Goal: Task Accomplishment & Management: Complete application form

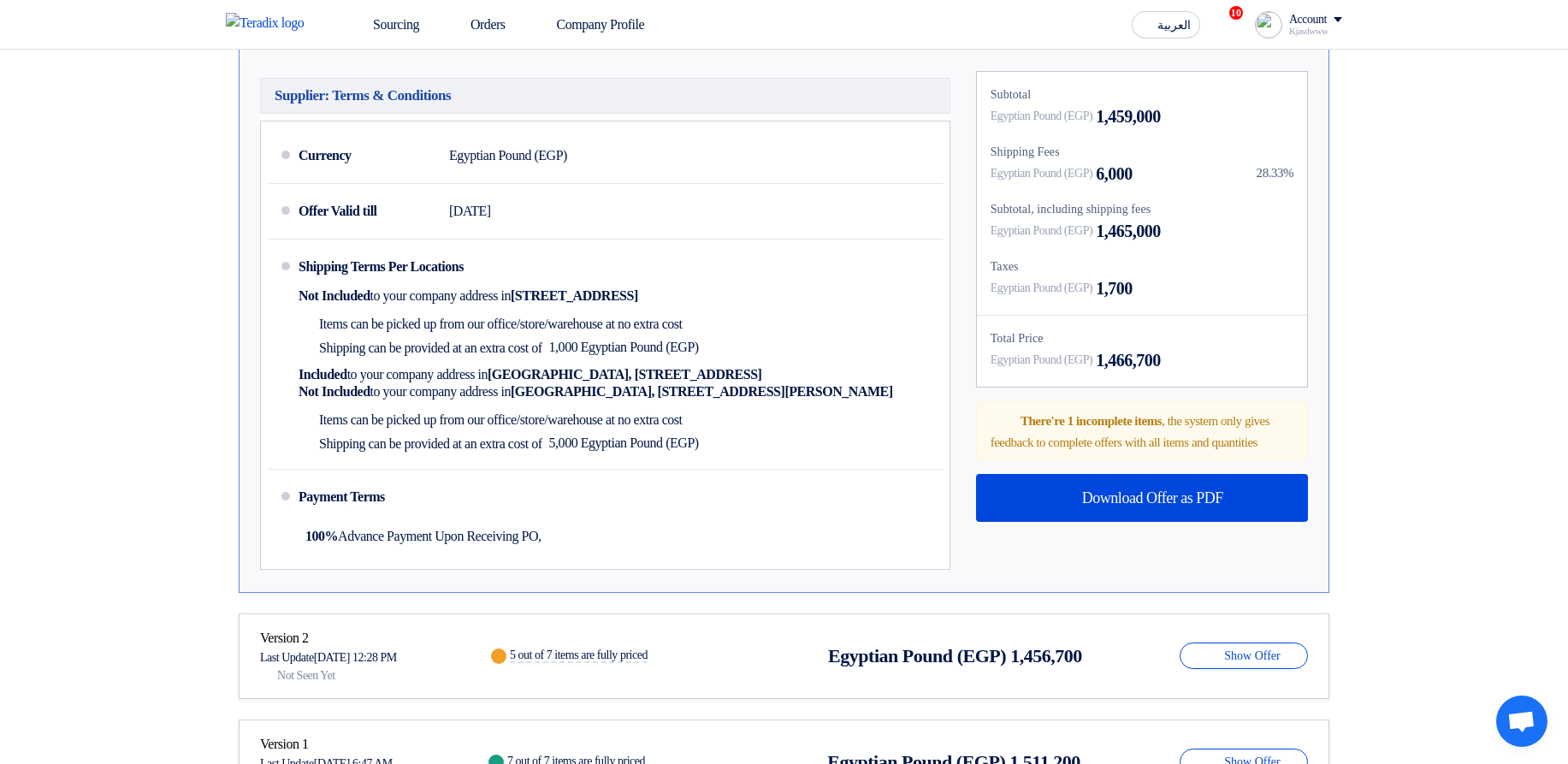
click at [1273, 183] on div "28.33%" at bounding box center [1275, 173] width 37 height 19
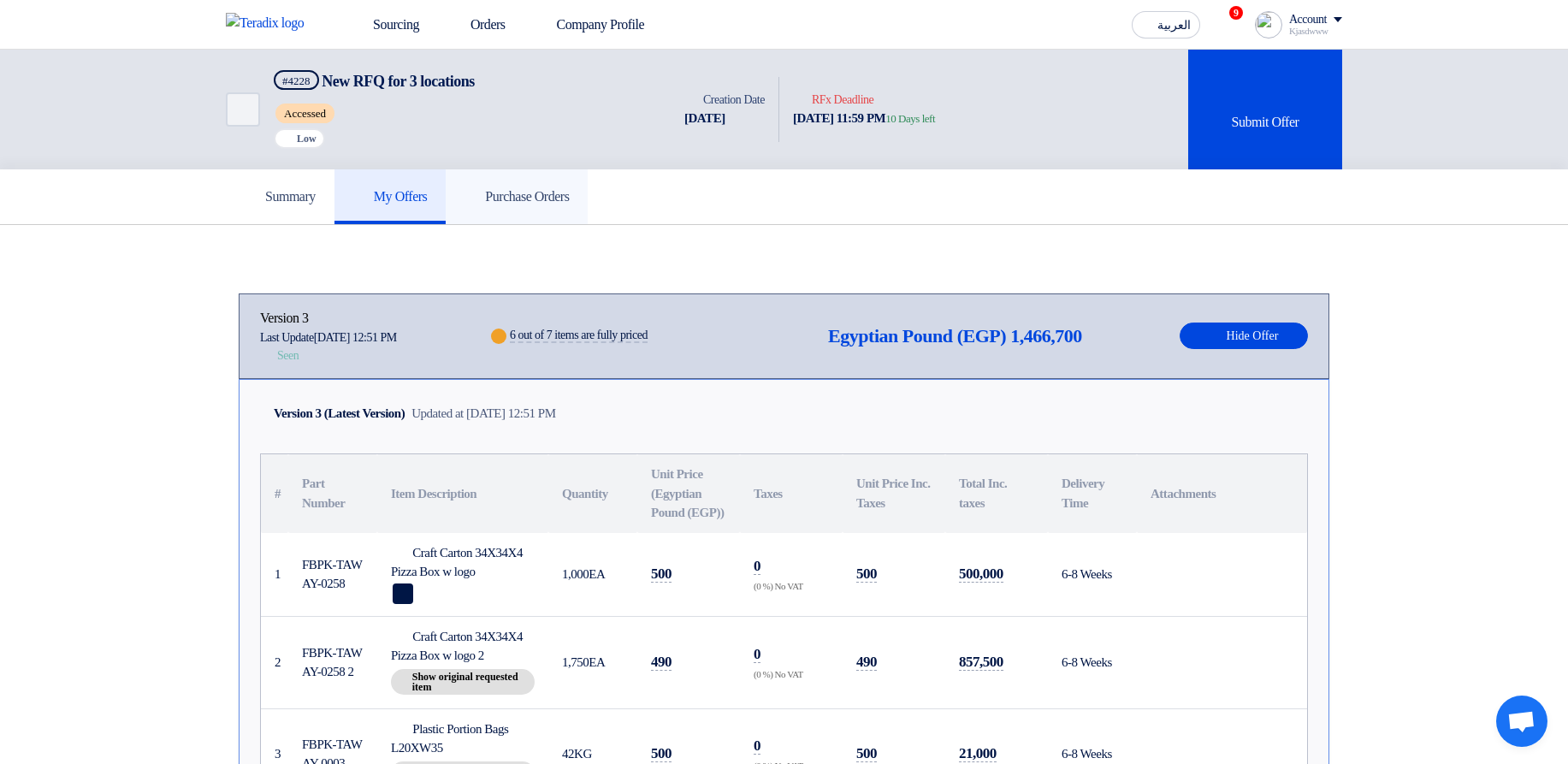
click at [528, 211] on link "Purchase Orders" at bounding box center [516, 197] width 142 height 55
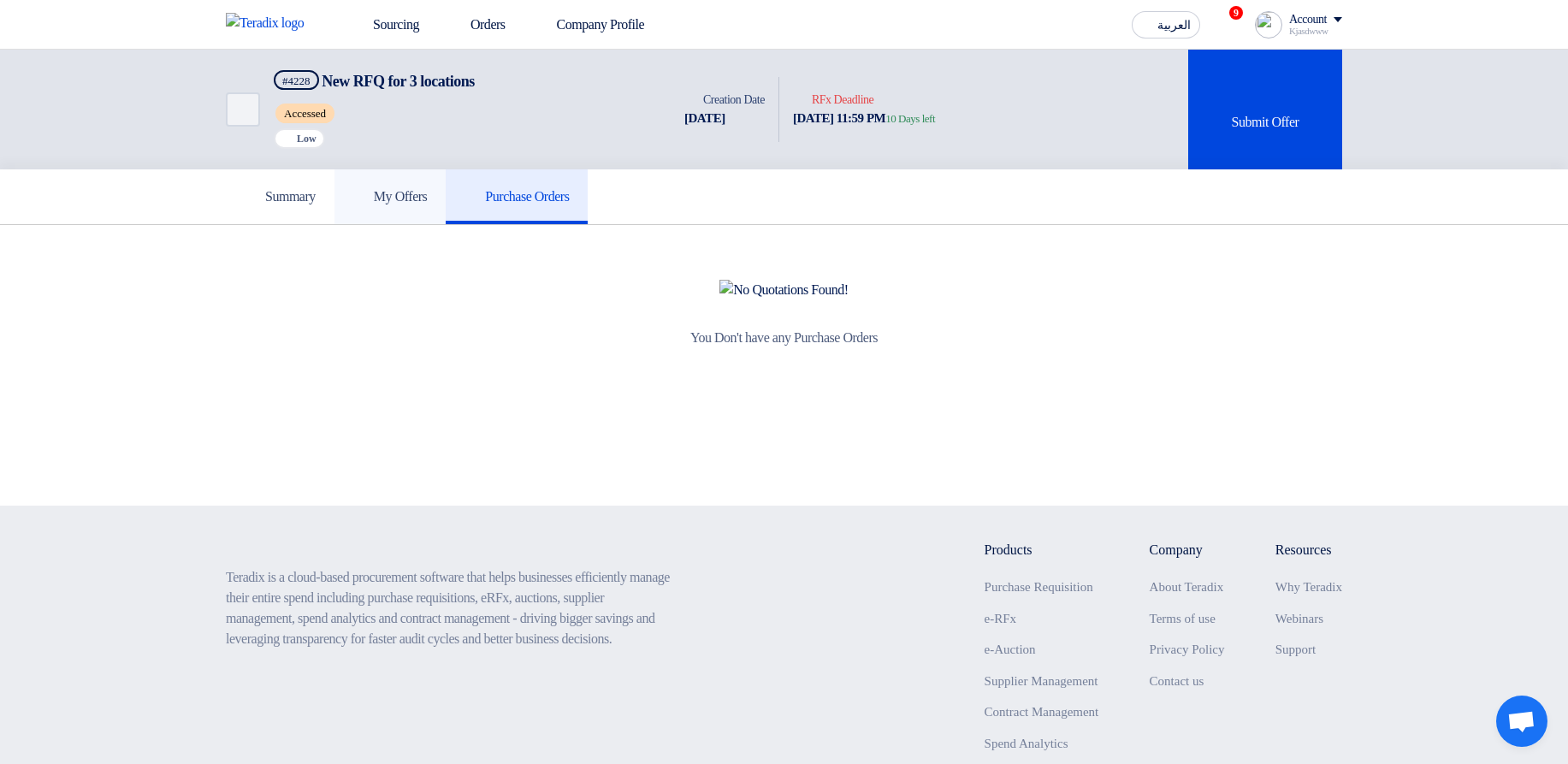
click at [422, 197] on h5 "My Offers" at bounding box center [391, 196] width 74 height 17
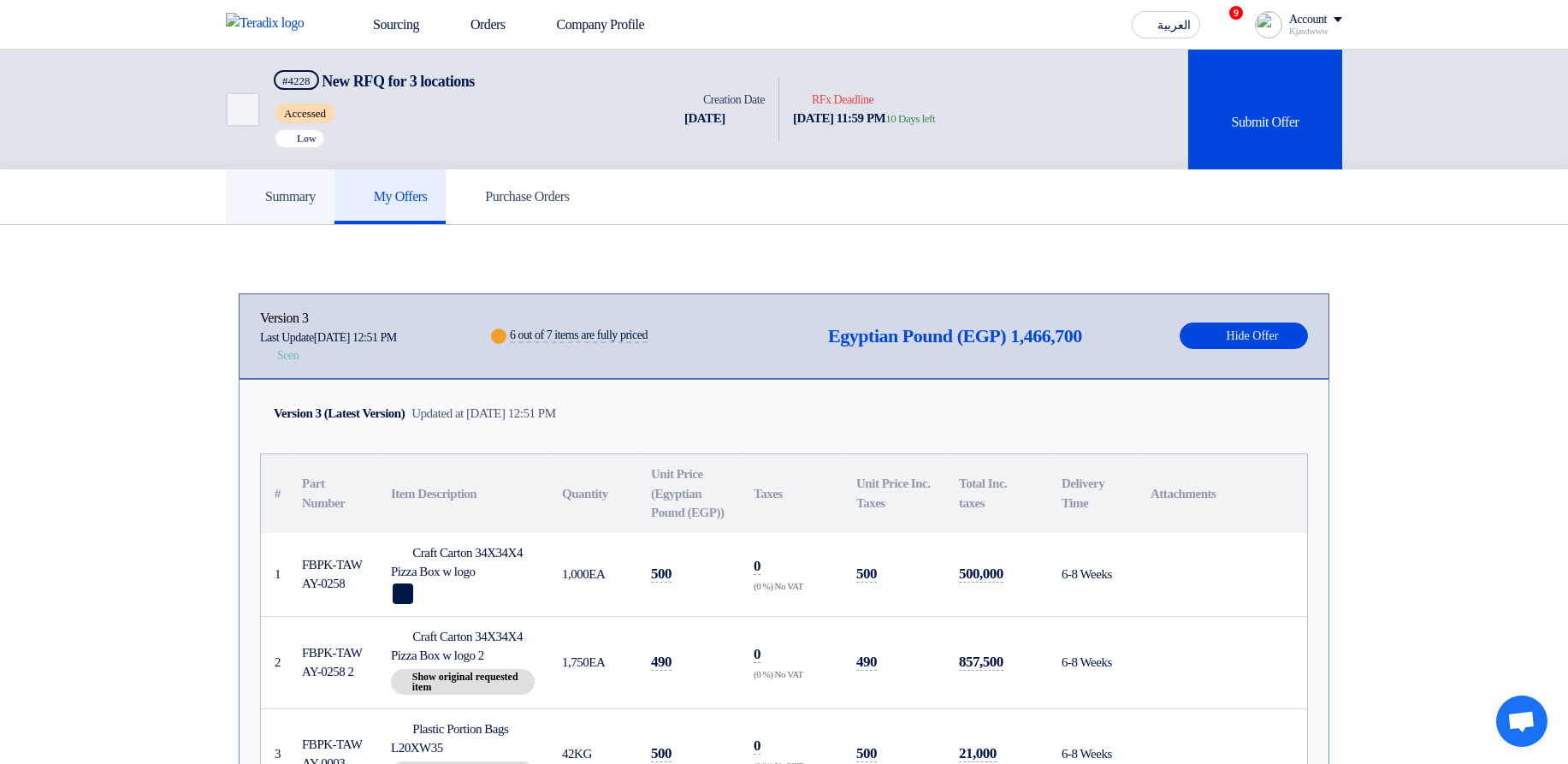
click at [245, 187] on use at bounding box center [245, 187] width 0 height 0
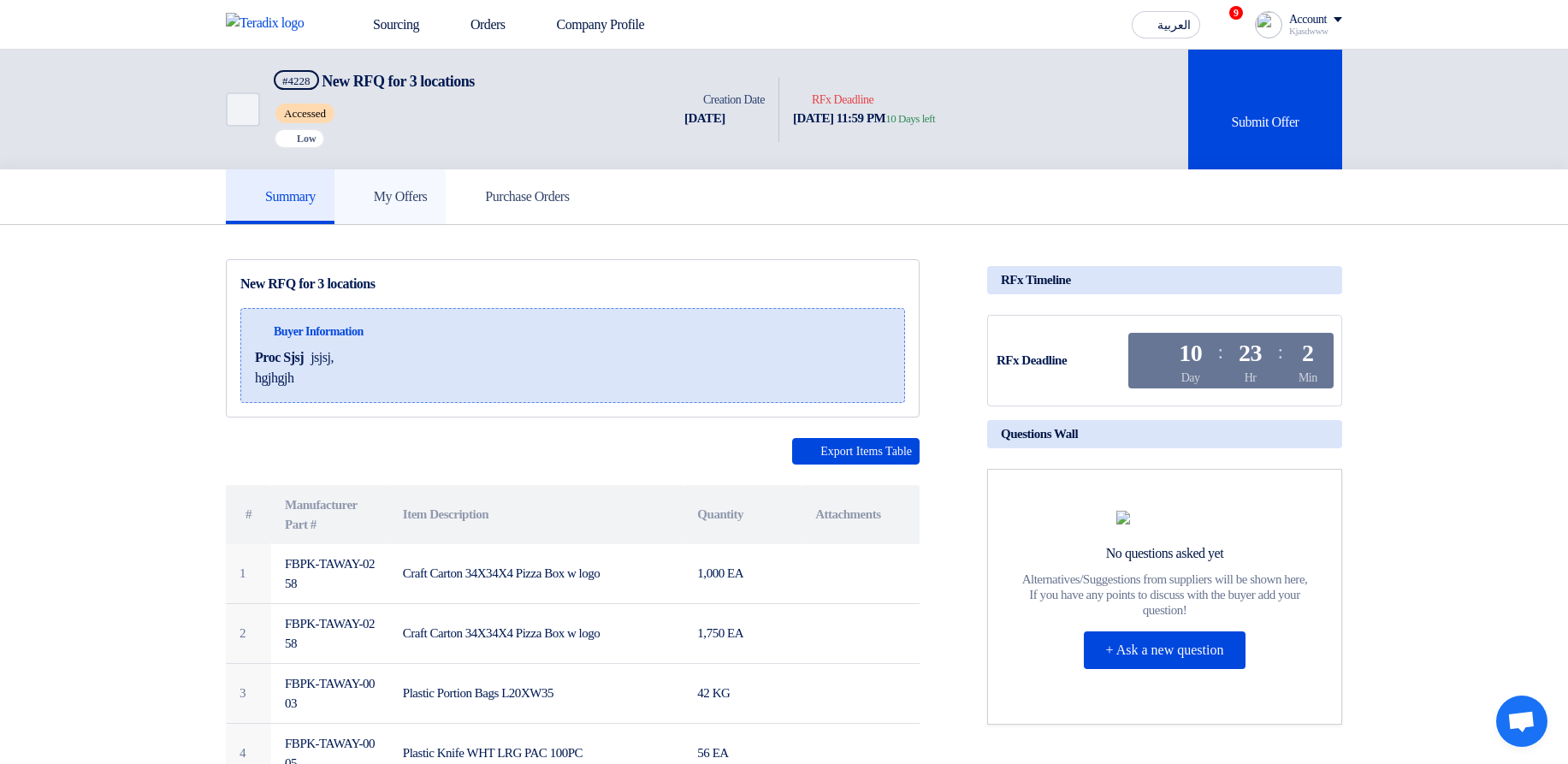
click at [428, 194] on h5 "My Offers" at bounding box center [391, 196] width 74 height 17
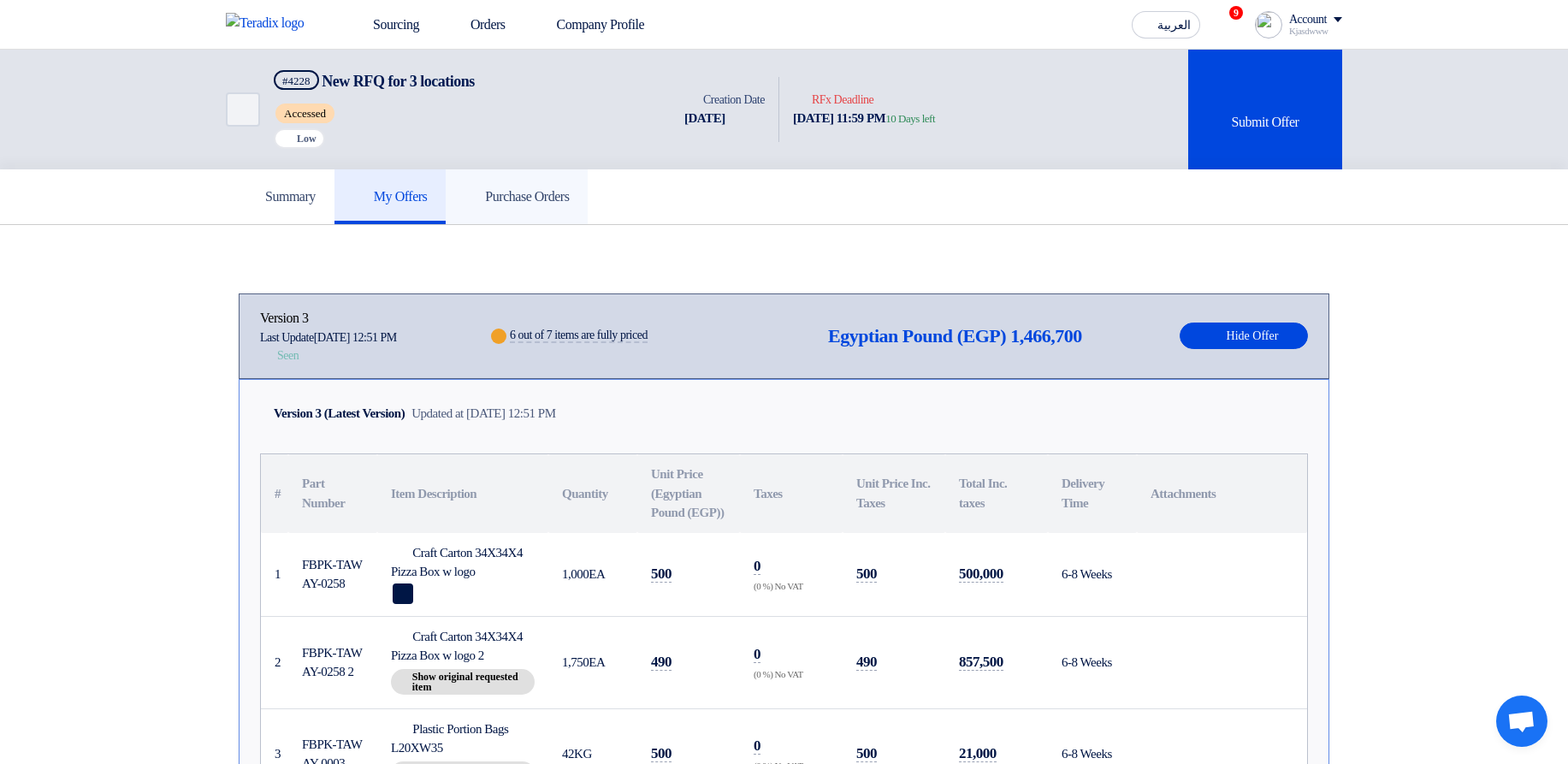
click at [569, 194] on h5 "Purchase Orders" at bounding box center [516, 196] width 105 height 17
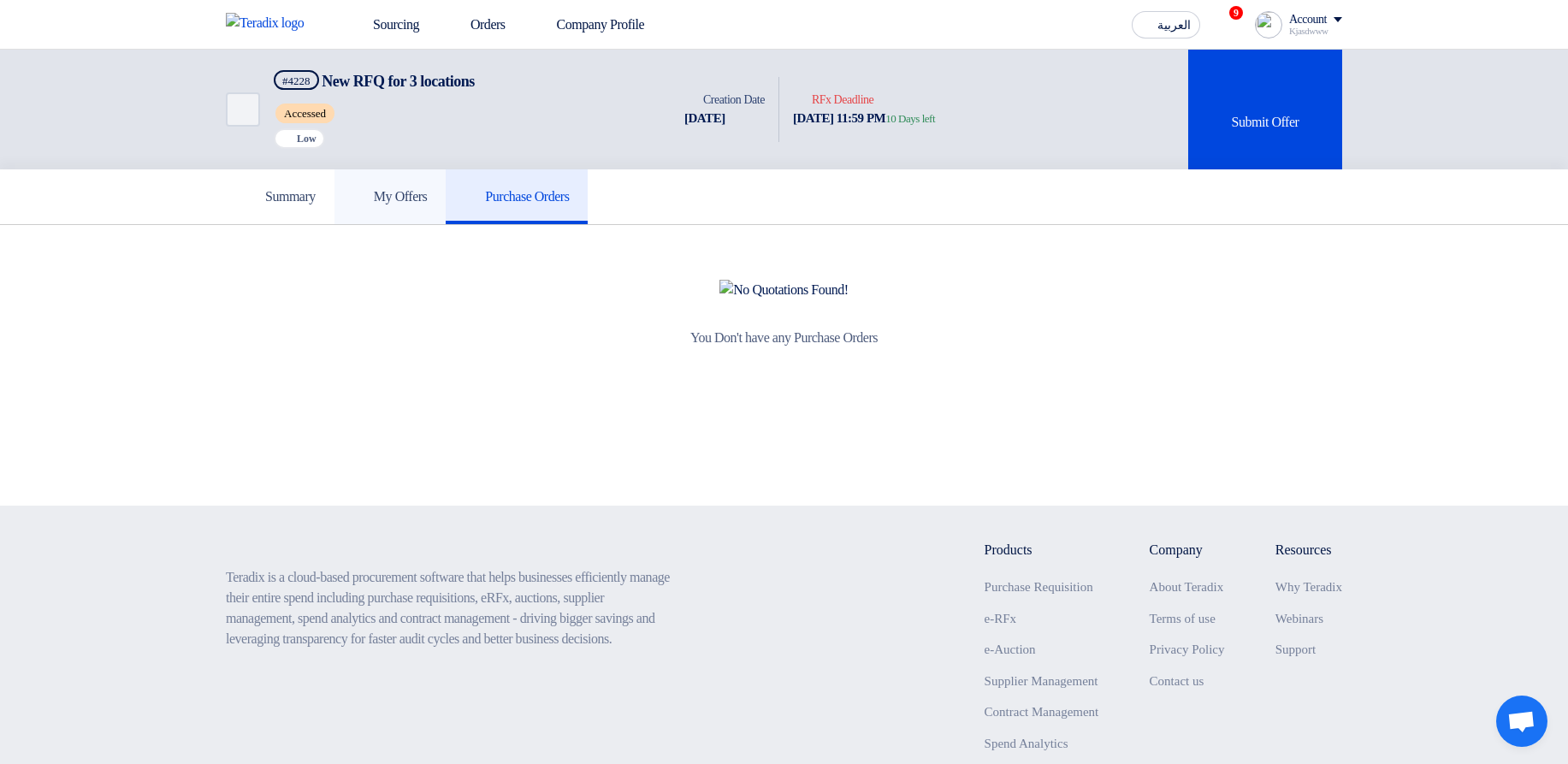
click at [406, 196] on h5 "My Offers" at bounding box center [391, 196] width 74 height 17
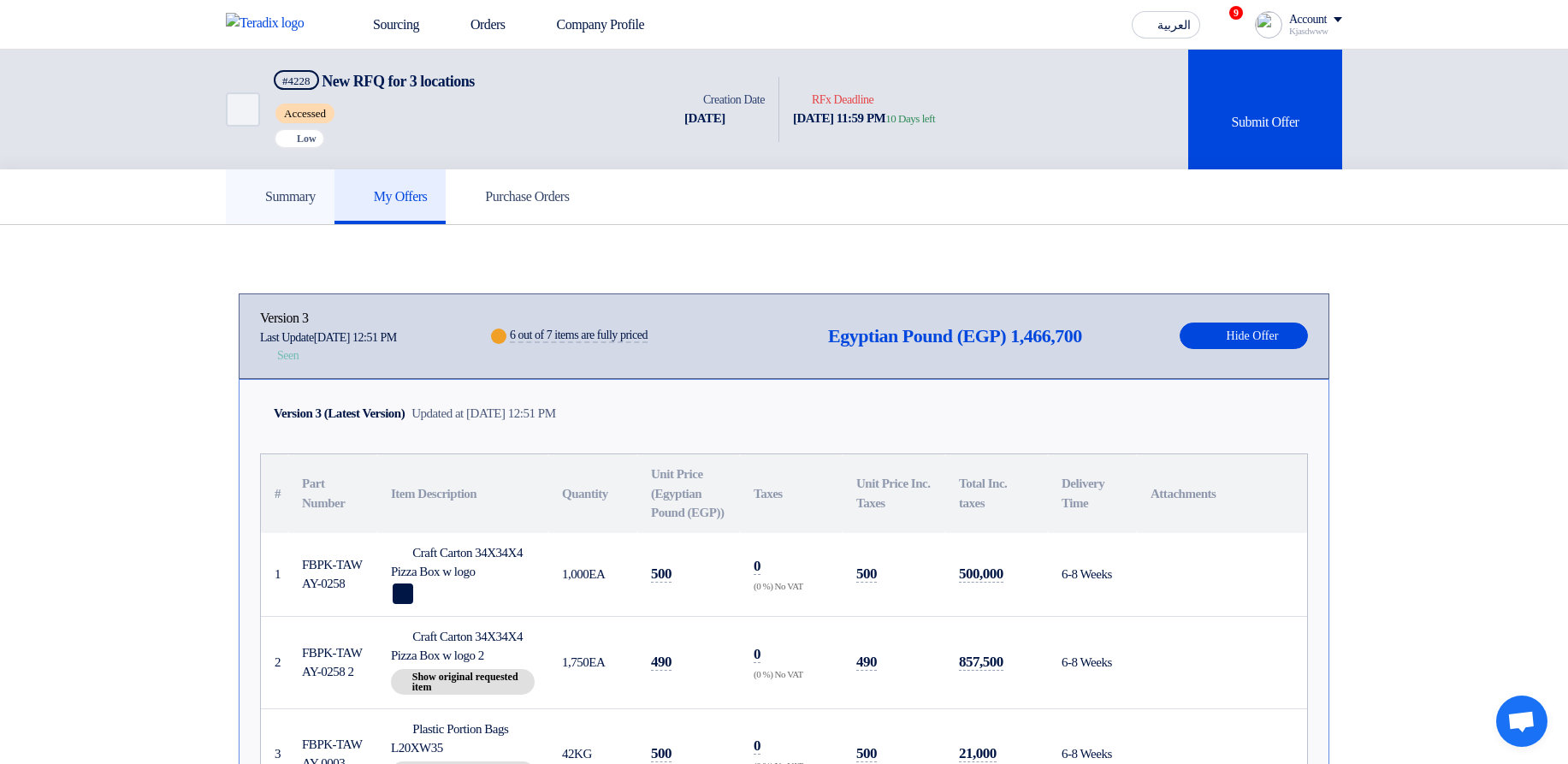
click at [297, 185] on link "Summary" at bounding box center [280, 197] width 109 height 55
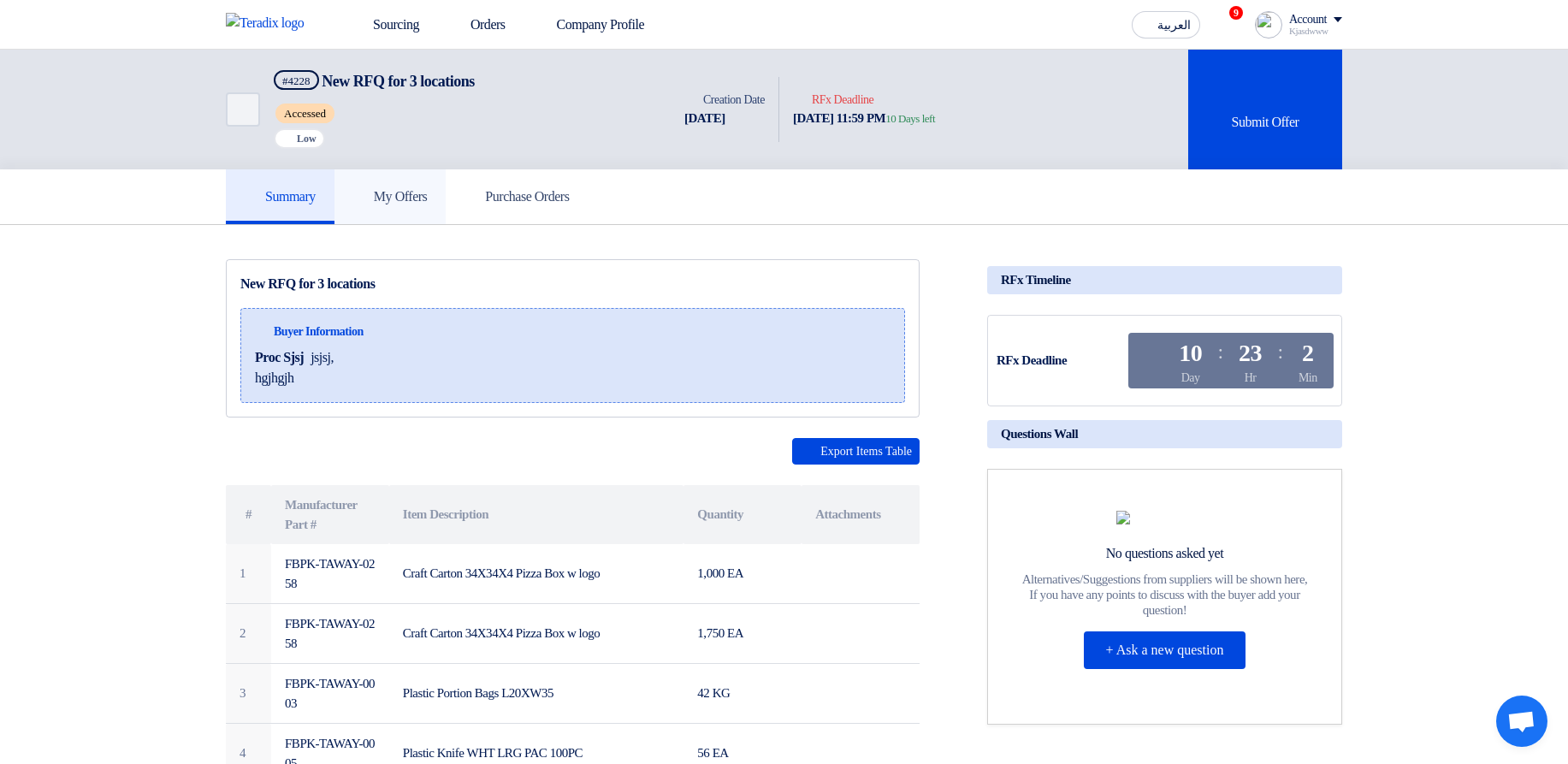
drag, startPoint x: 425, startPoint y: 191, endPoint x: 433, endPoint y: 192, distance: 8.1
click at [426, 192] on h5 "My Offers" at bounding box center [391, 196] width 74 height 17
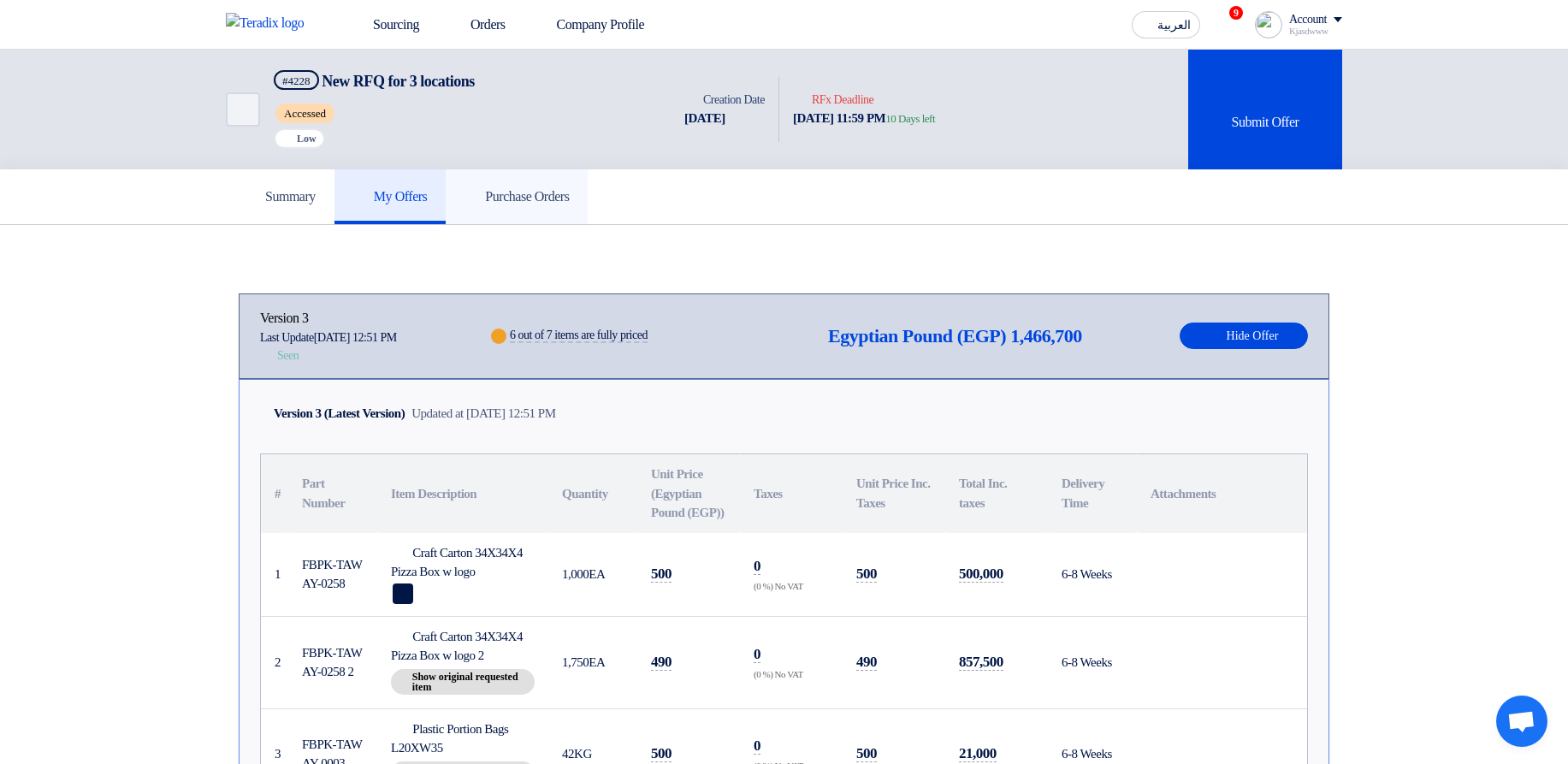
drag, startPoint x: 541, startPoint y: 190, endPoint x: 615, endPoint y: 258, distance: 100.5
click at [542, 191] on h5 "Purchase Orders" at bounding box center [516, 196] width 105 height 17
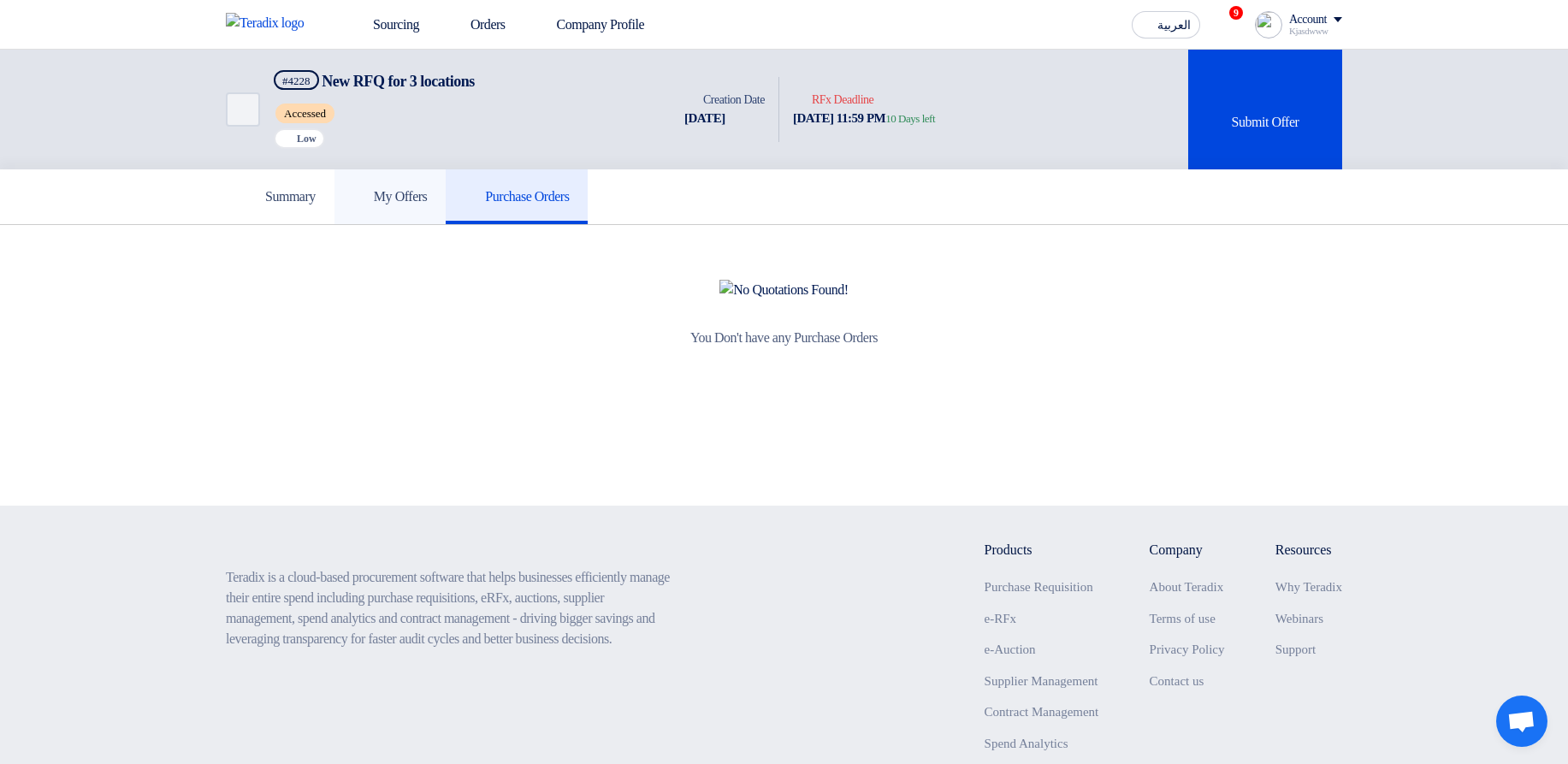
click at [379, 206] on link "My Offers" at bounding box center [390, 197] width 112 height 55
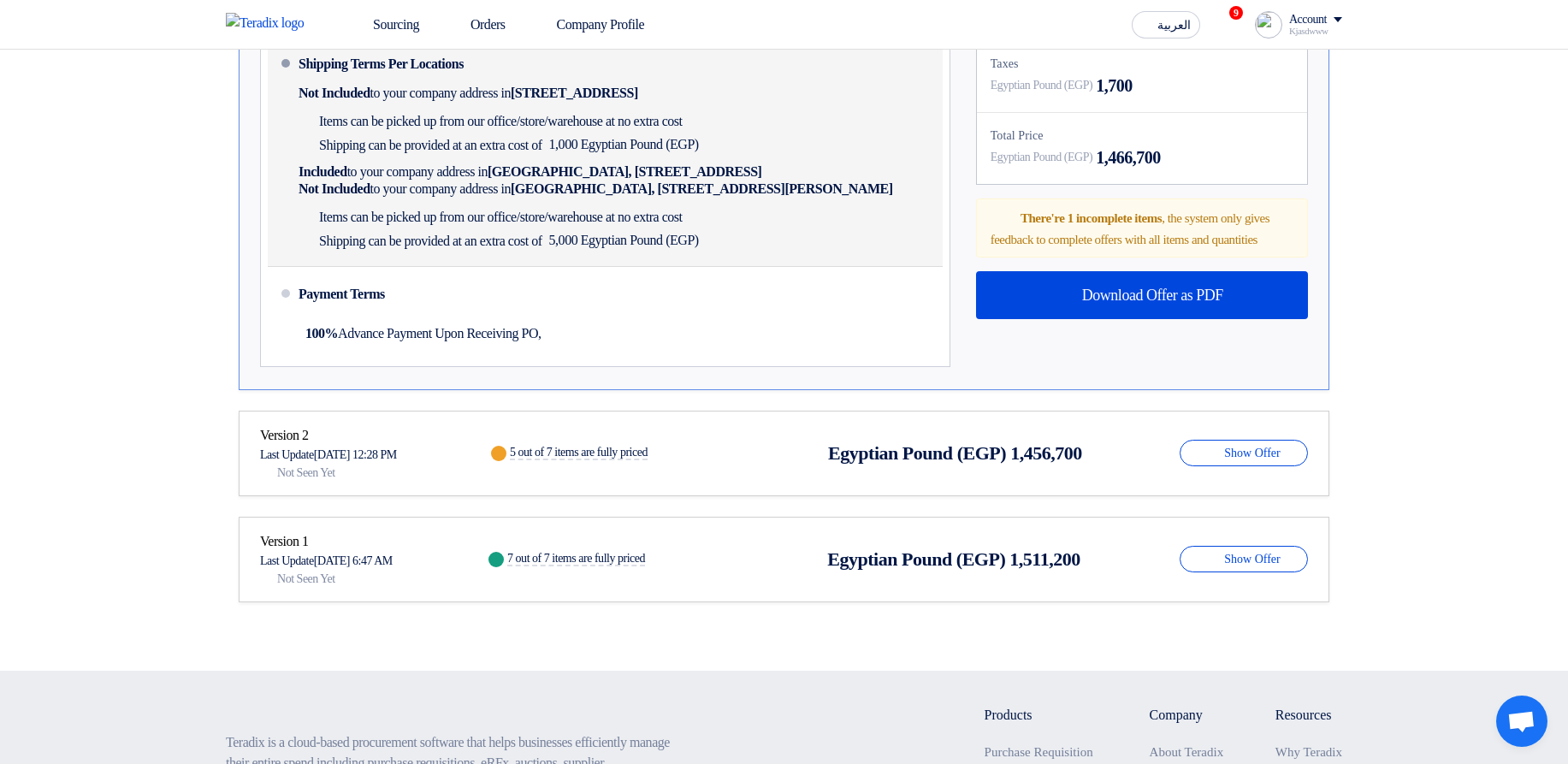
scroll to position [1232, 0]
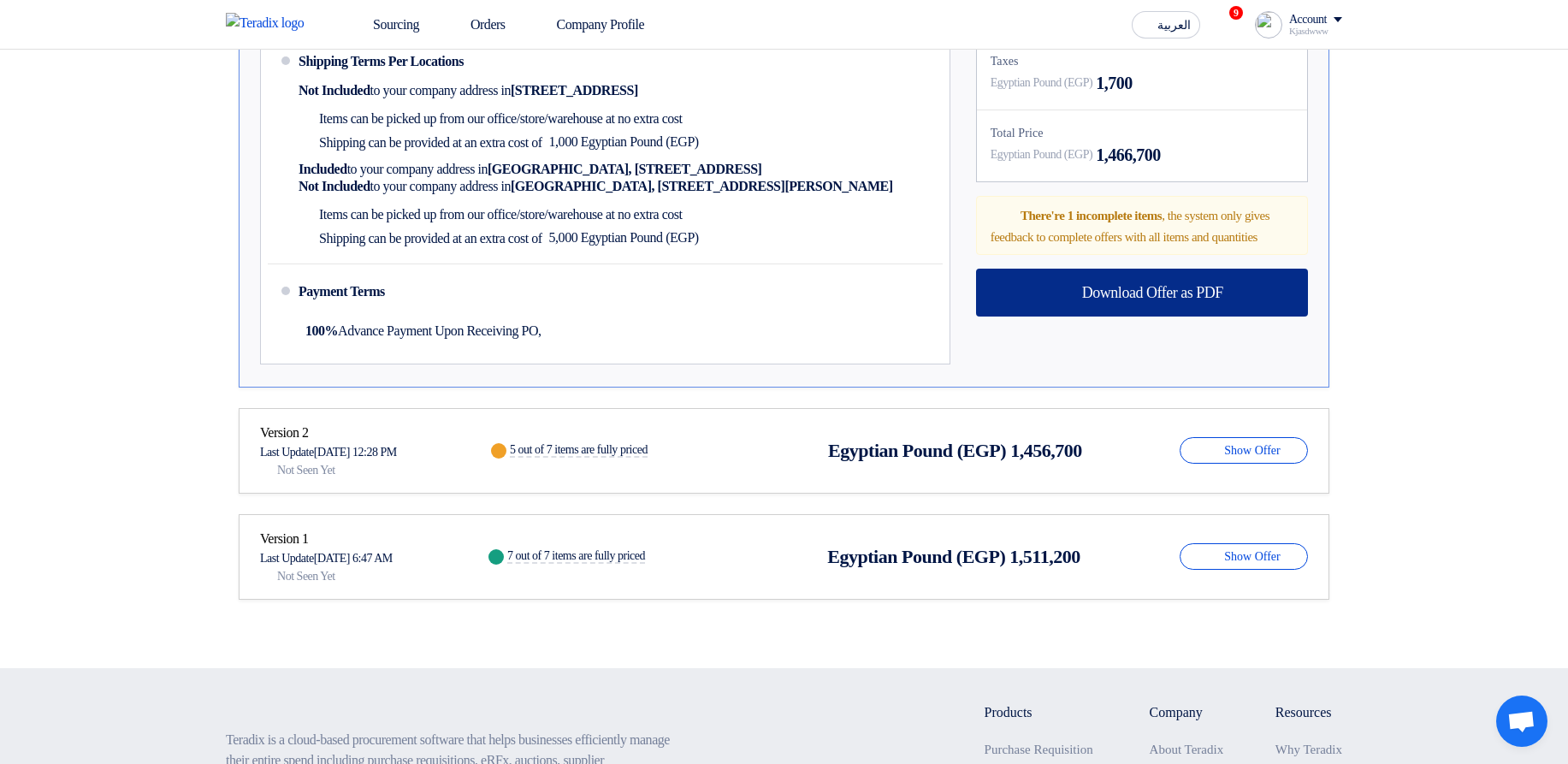
click at [1133, 316] on div "Download Offer as PDF" at bounding box center [1142, 292] width 332 height 48
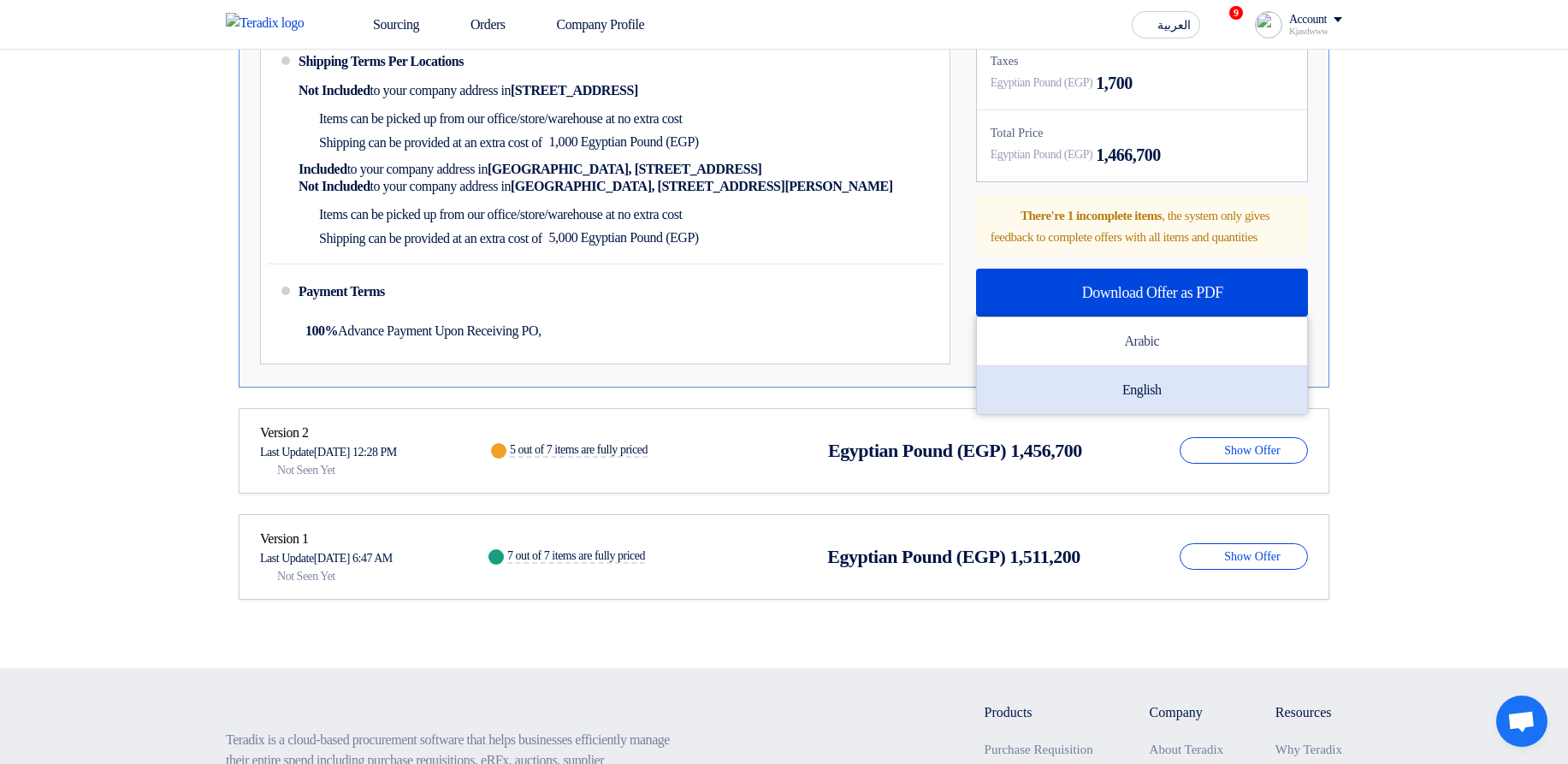
click at [1127, 414] on div "English" at bounding box center [1142, 390] width 330 height 48
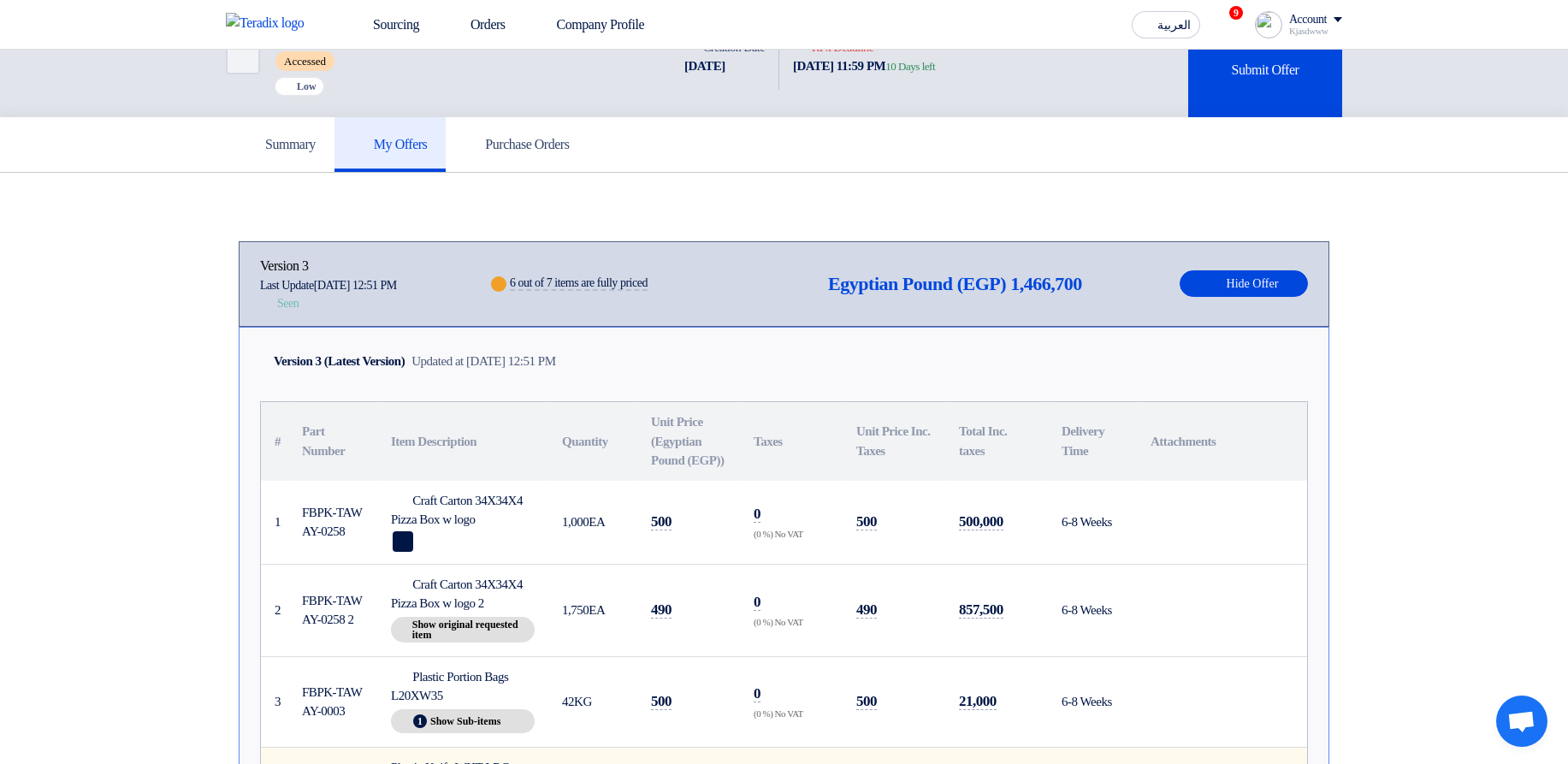
scroll to position [0, 0]
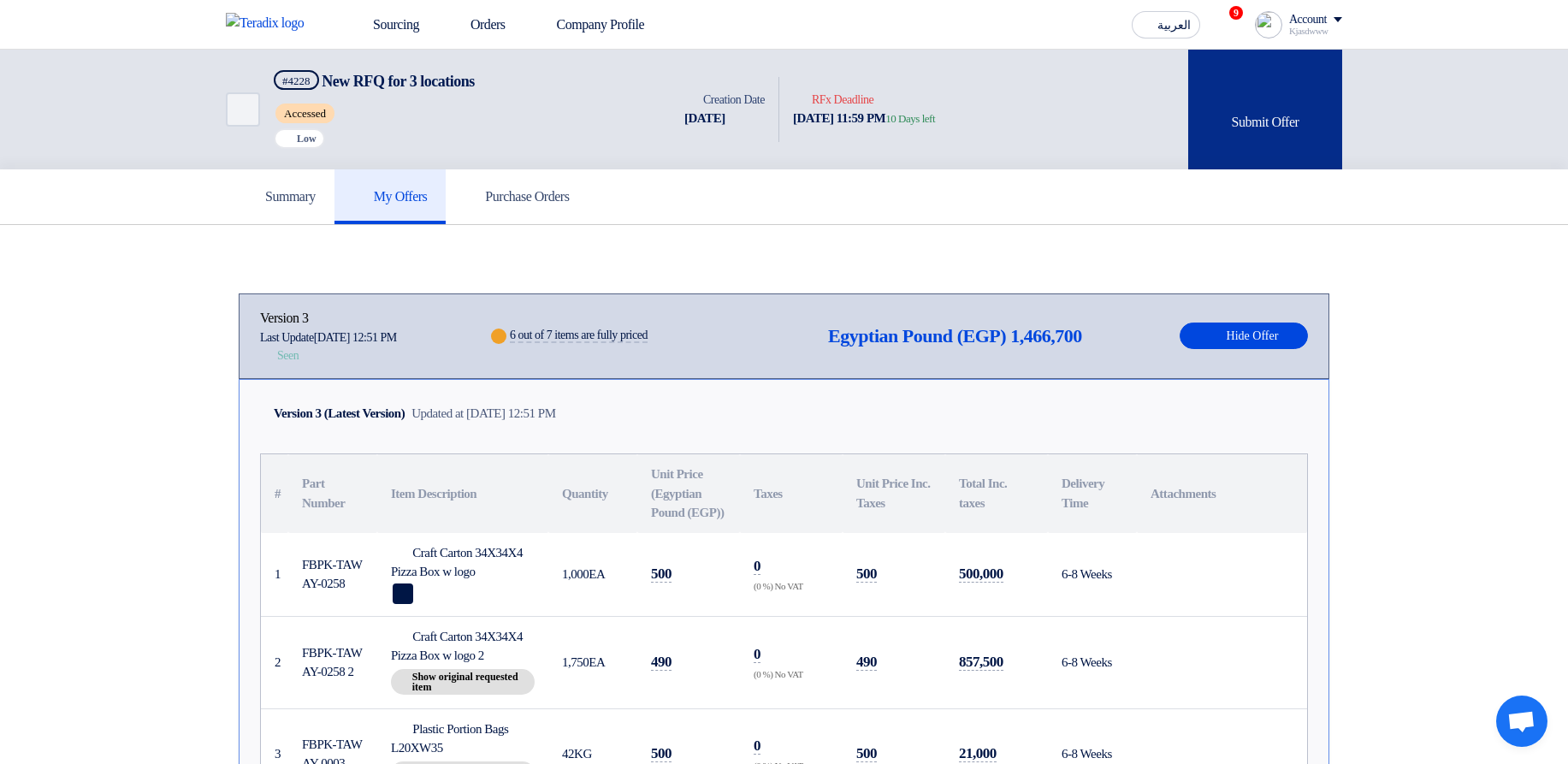
click at [1196, 97] on div "Submit Offer" at bounding box center [1265, 109] width 154 height 120
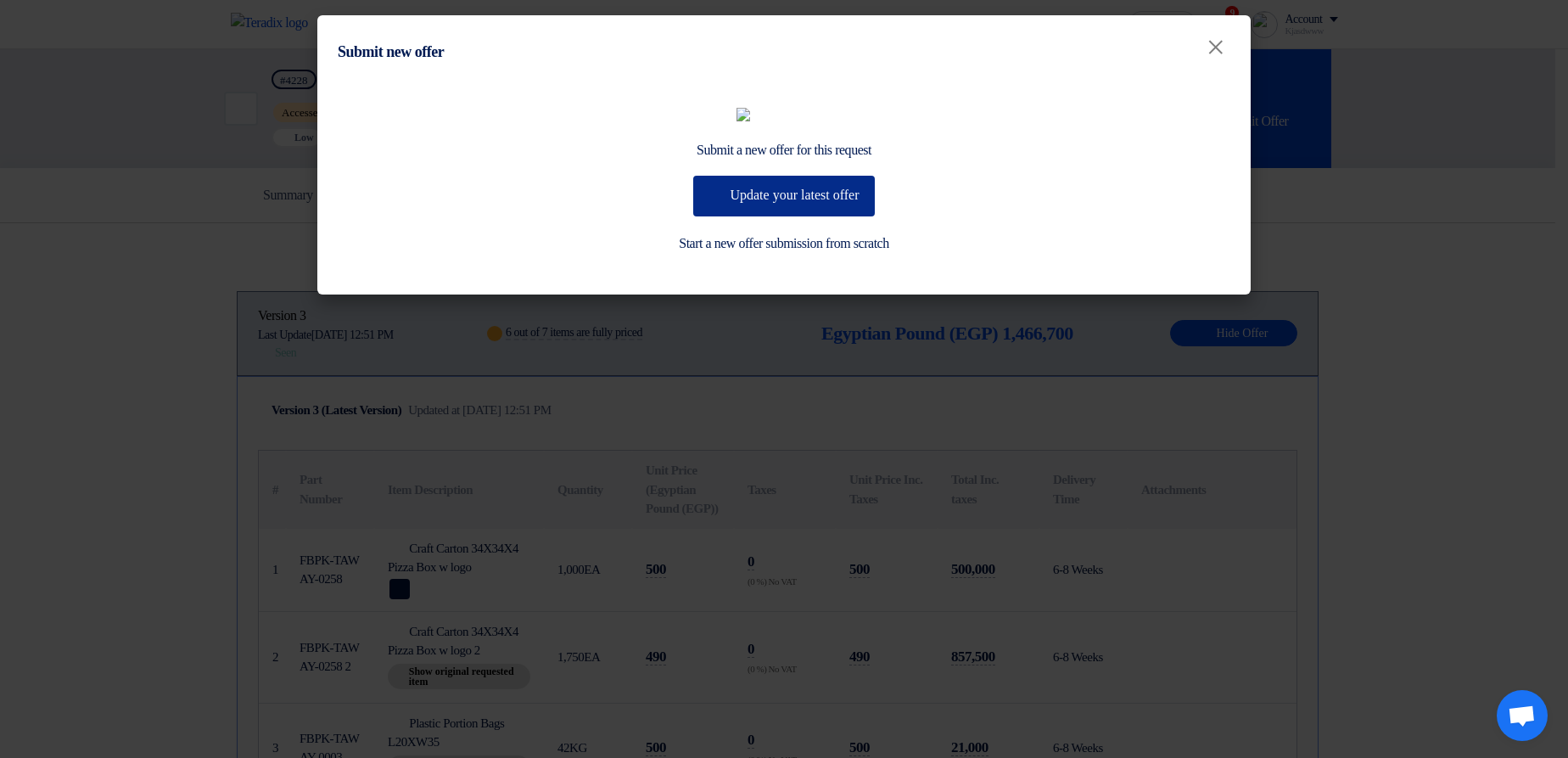
click at [794, 216] on button "Update your latest offer" at bounding box center [784, 196] width 181 height 40
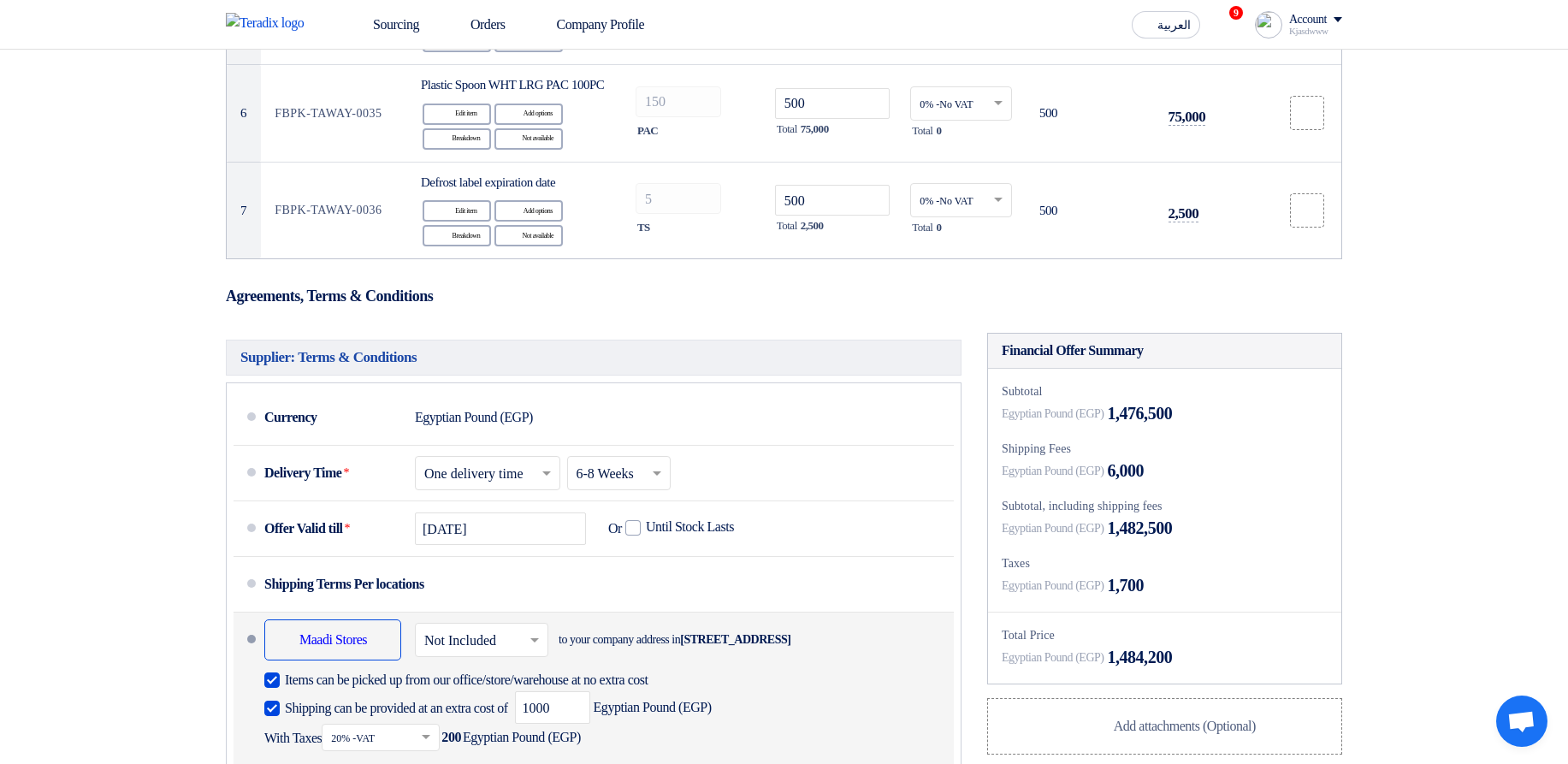
scroll to position [1129, 0]
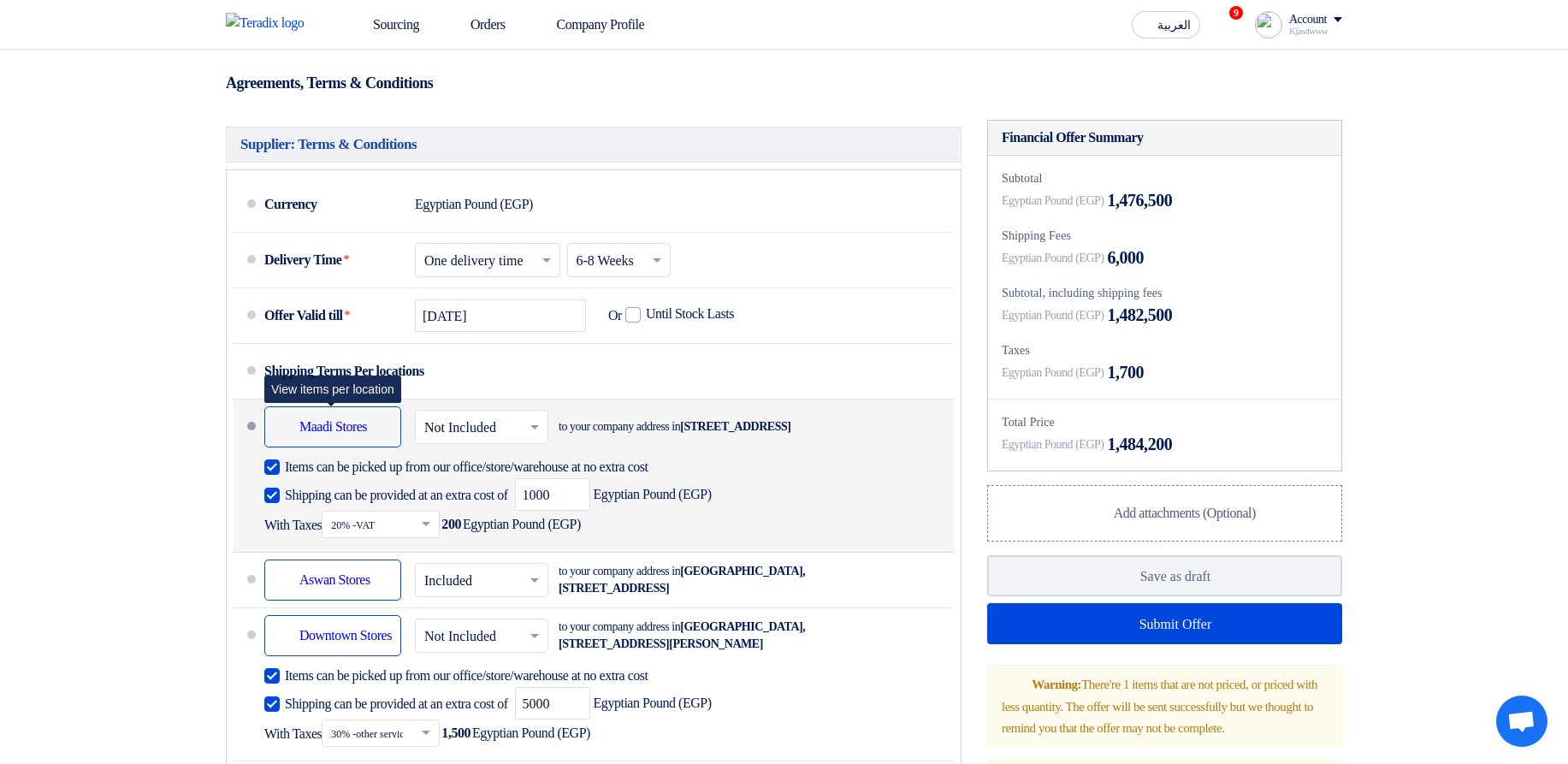
click at [361, 448] on div "Shipping To location Maadi Stores" at bounding box center [332, 427] width 136 height 41
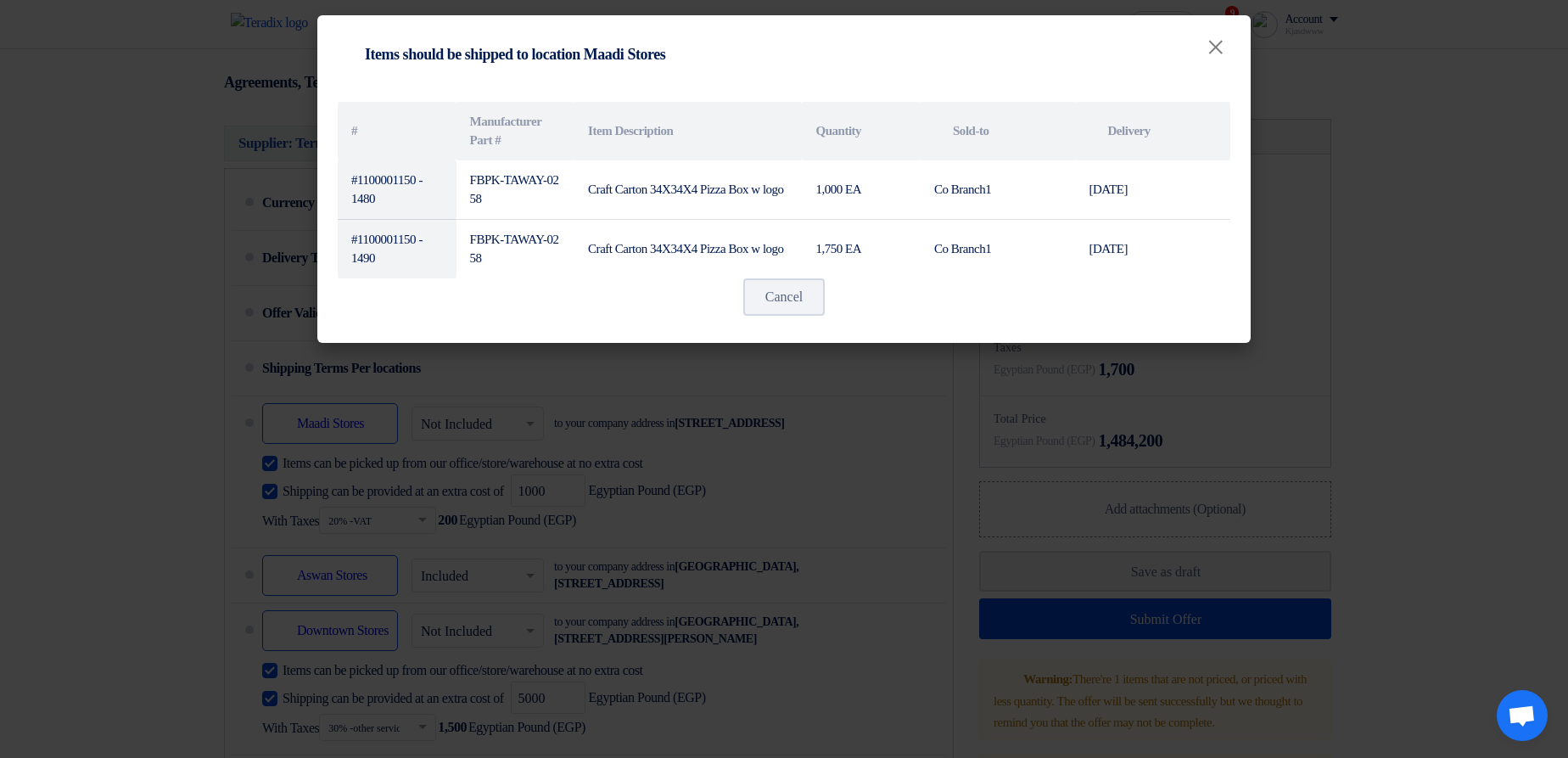
click at [871, 477] on modal-container "Shipping To location Items should be shipped to location Maadi Stores × # Manuf…" at bounding box center [784, 379] width 1568 height 758
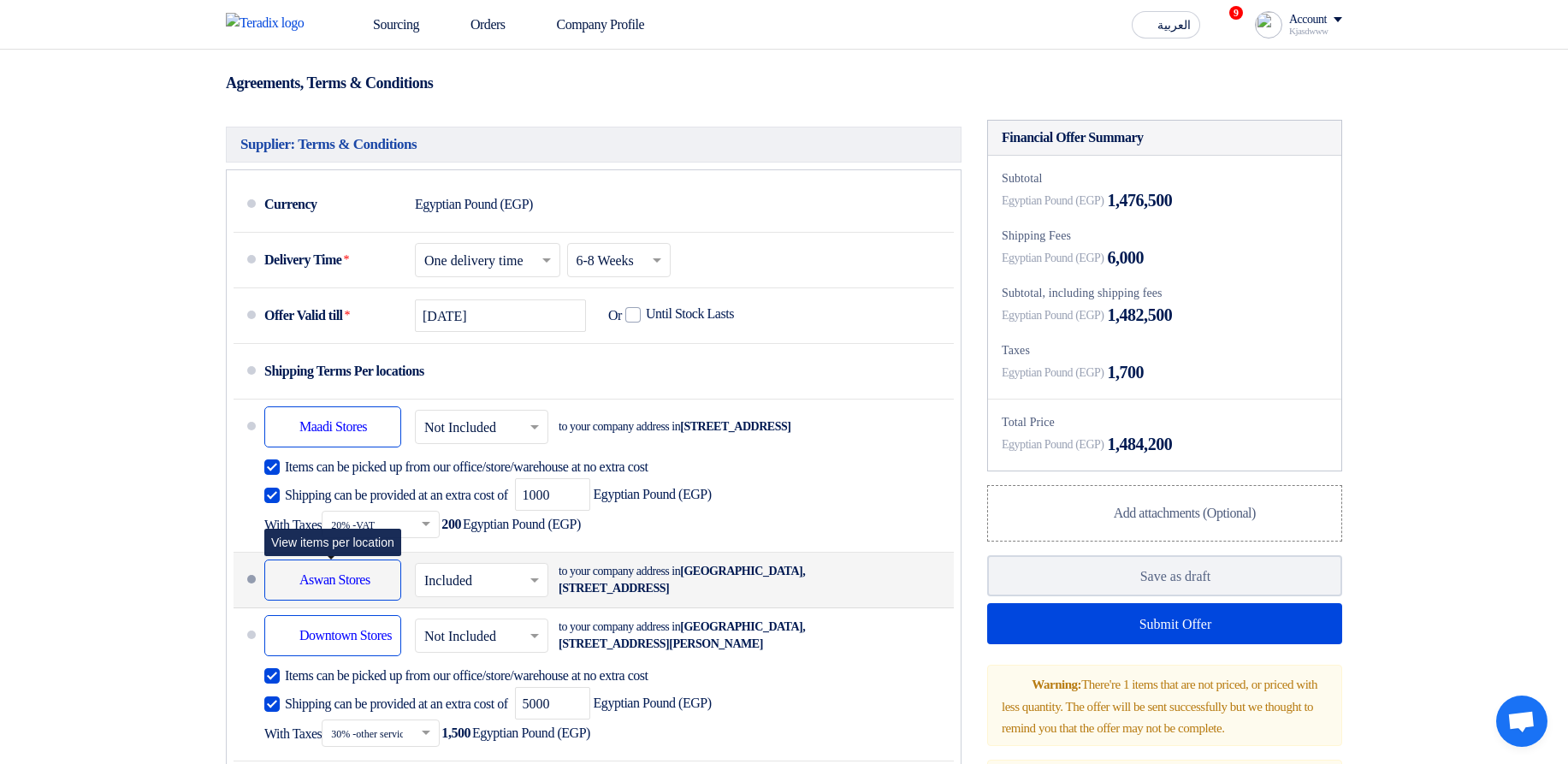
click at [336, 601] on div "Shipping To location Aswan Stores" at bounding box center [332, 580] width 136 height 41
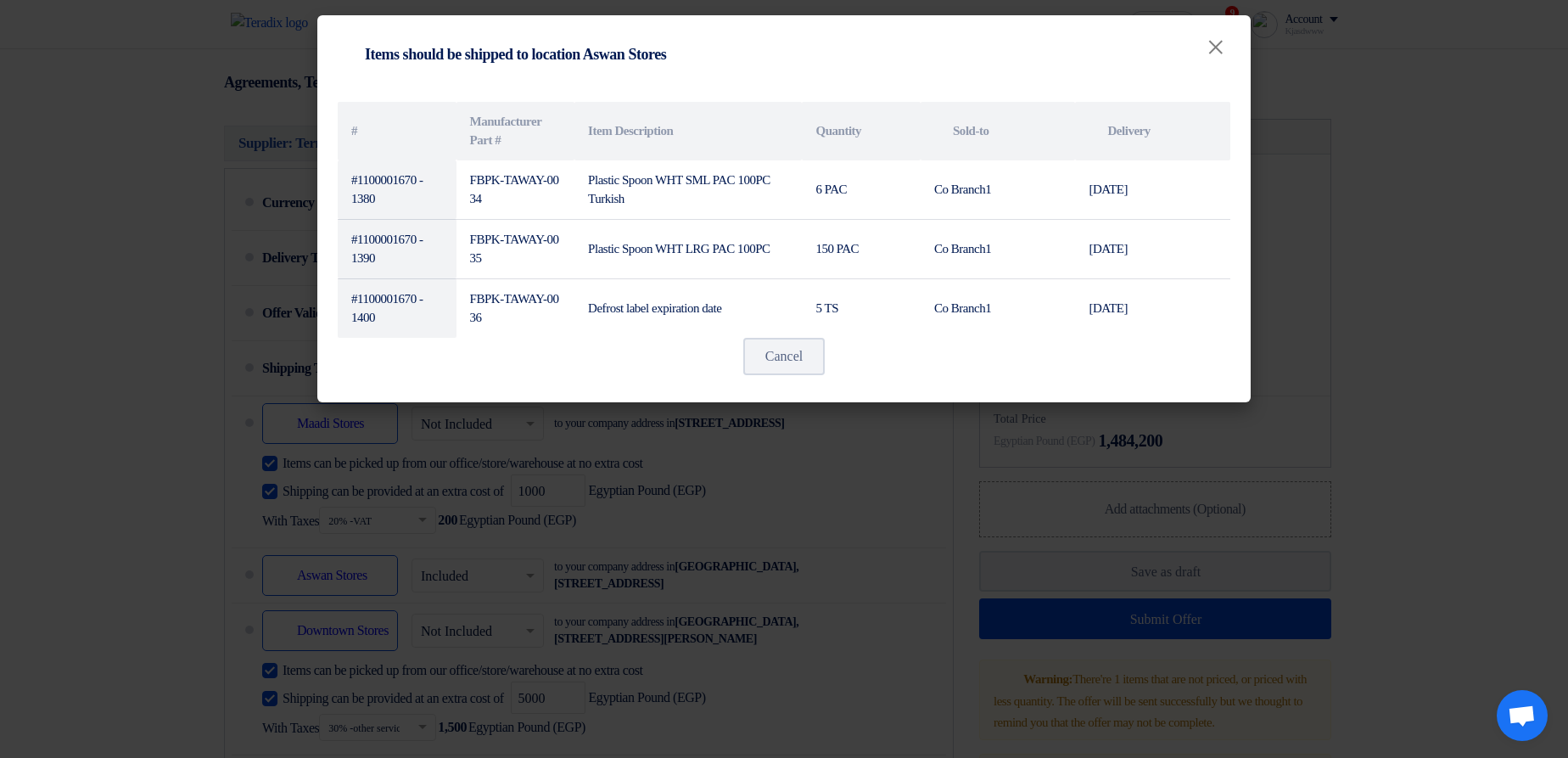
click at [889, 578] on modal-container "Shipping To location Items should be shipped to location Aswan Stores × # Manuf…" at bounding box center [784, 379] width 1568 height 758
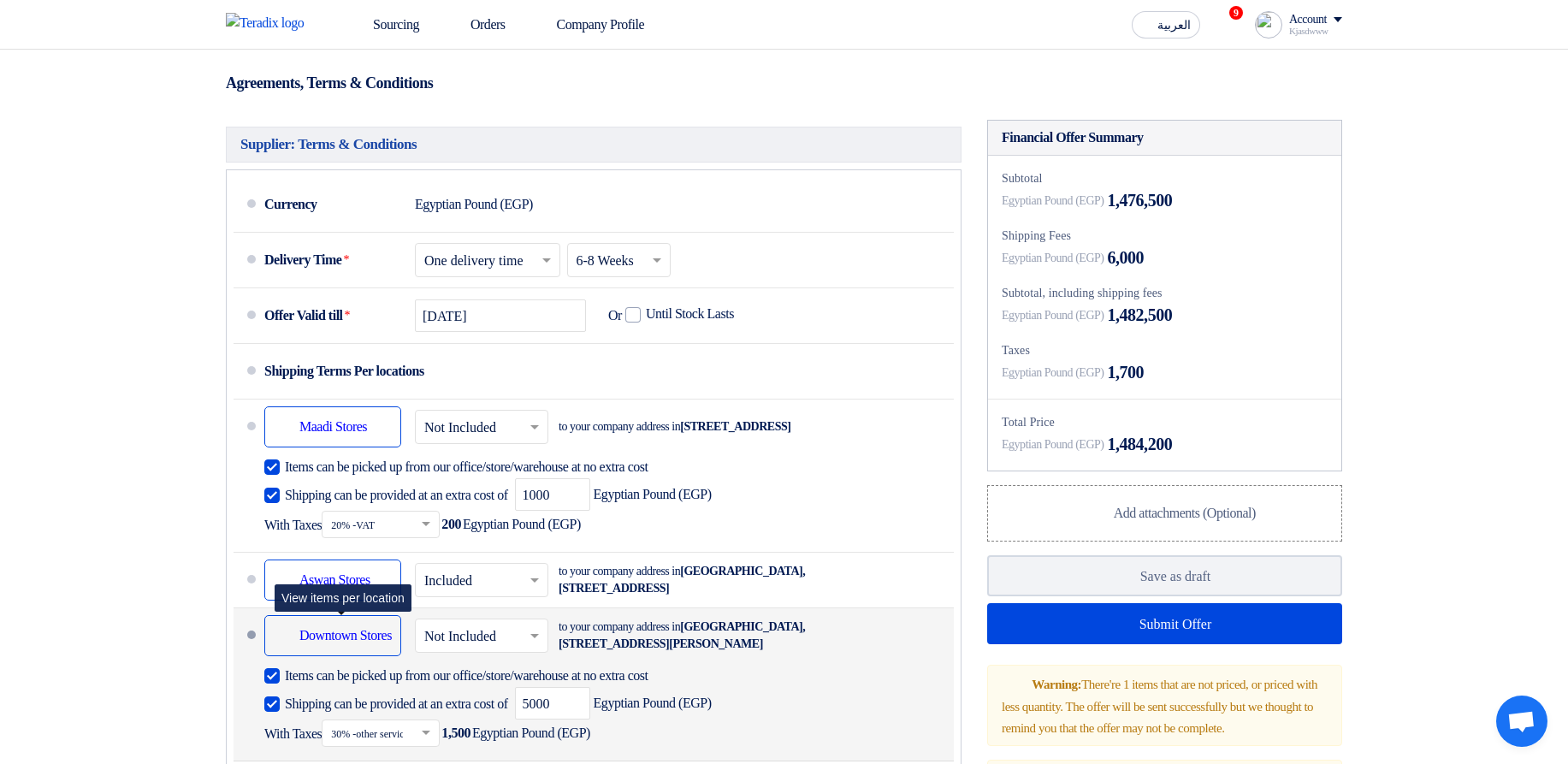
click at [323, 657] on div "Shipping To location Downtown Stores" at bounding box center [332, 635] width 136 height 41
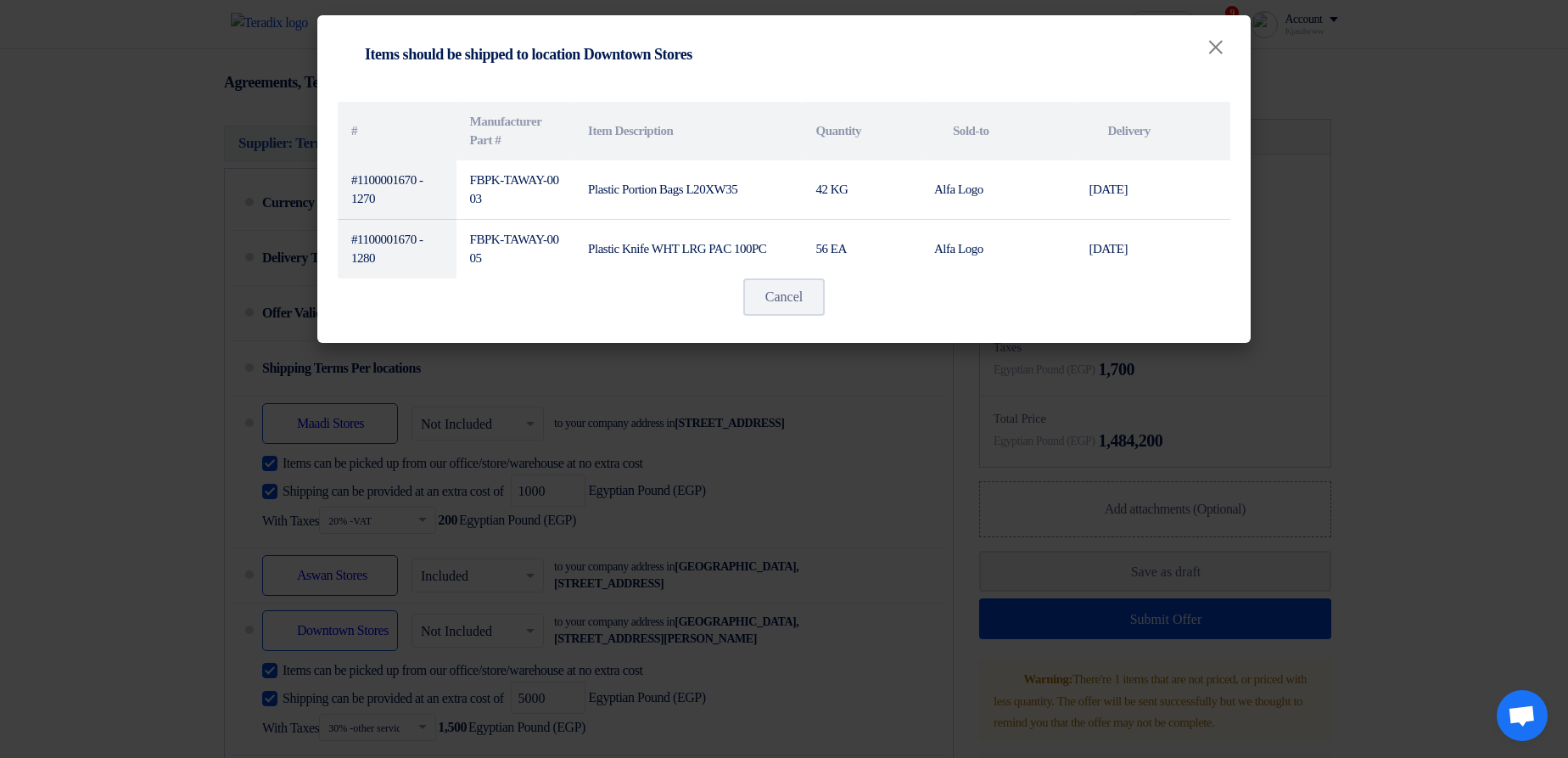
click at [872, 526] on modal-container "Shipping To location Items should be shipped to location Downtown Stores × # Ma…" at bounding box center [784, 379] width 1568 height 758
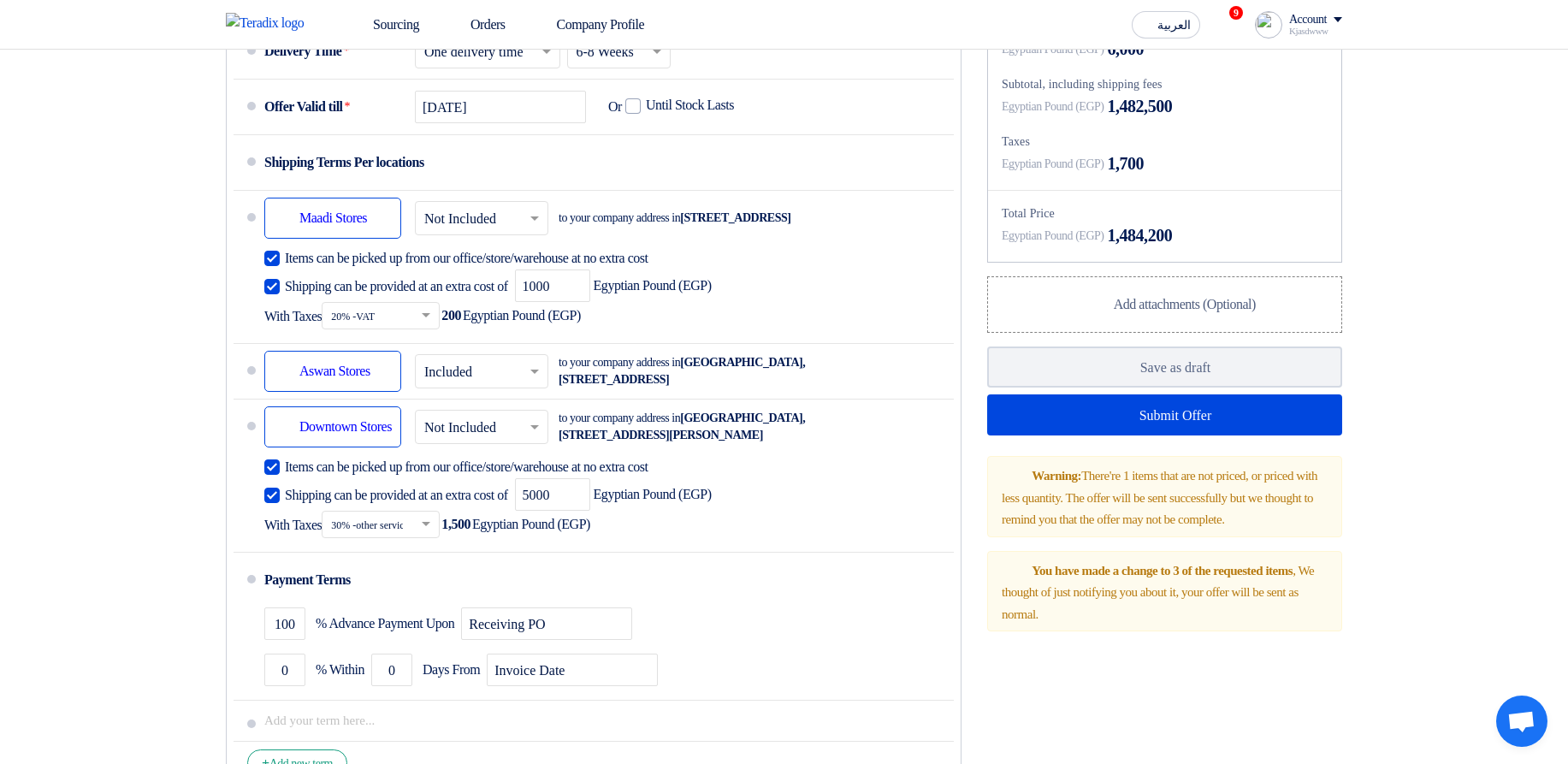
scroll to position [1335, 0]
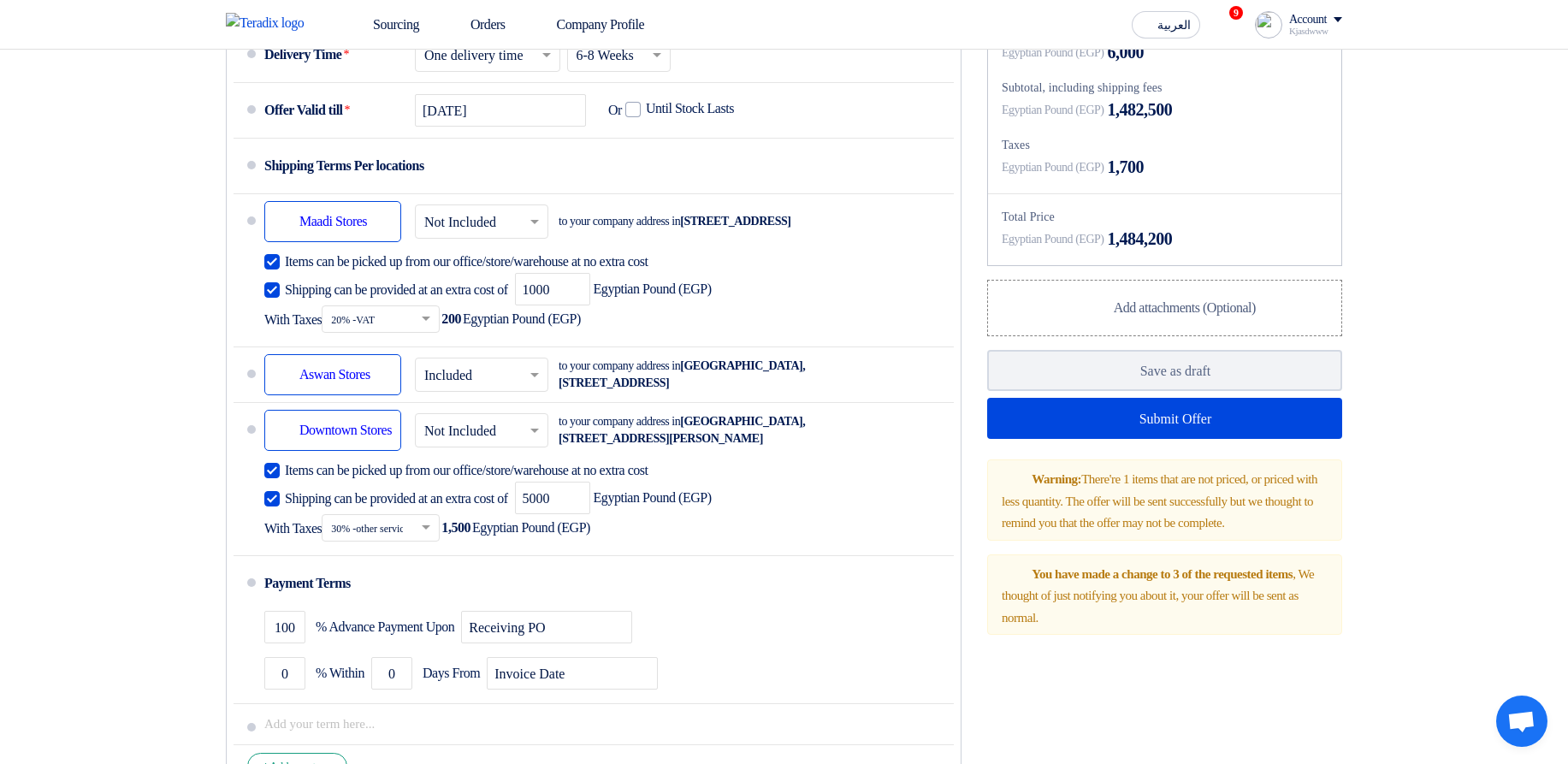
click at [1189, 581] on span "You have made a change to 3 of the requested items" at bounding box center [1161, 573] width 260 height 13
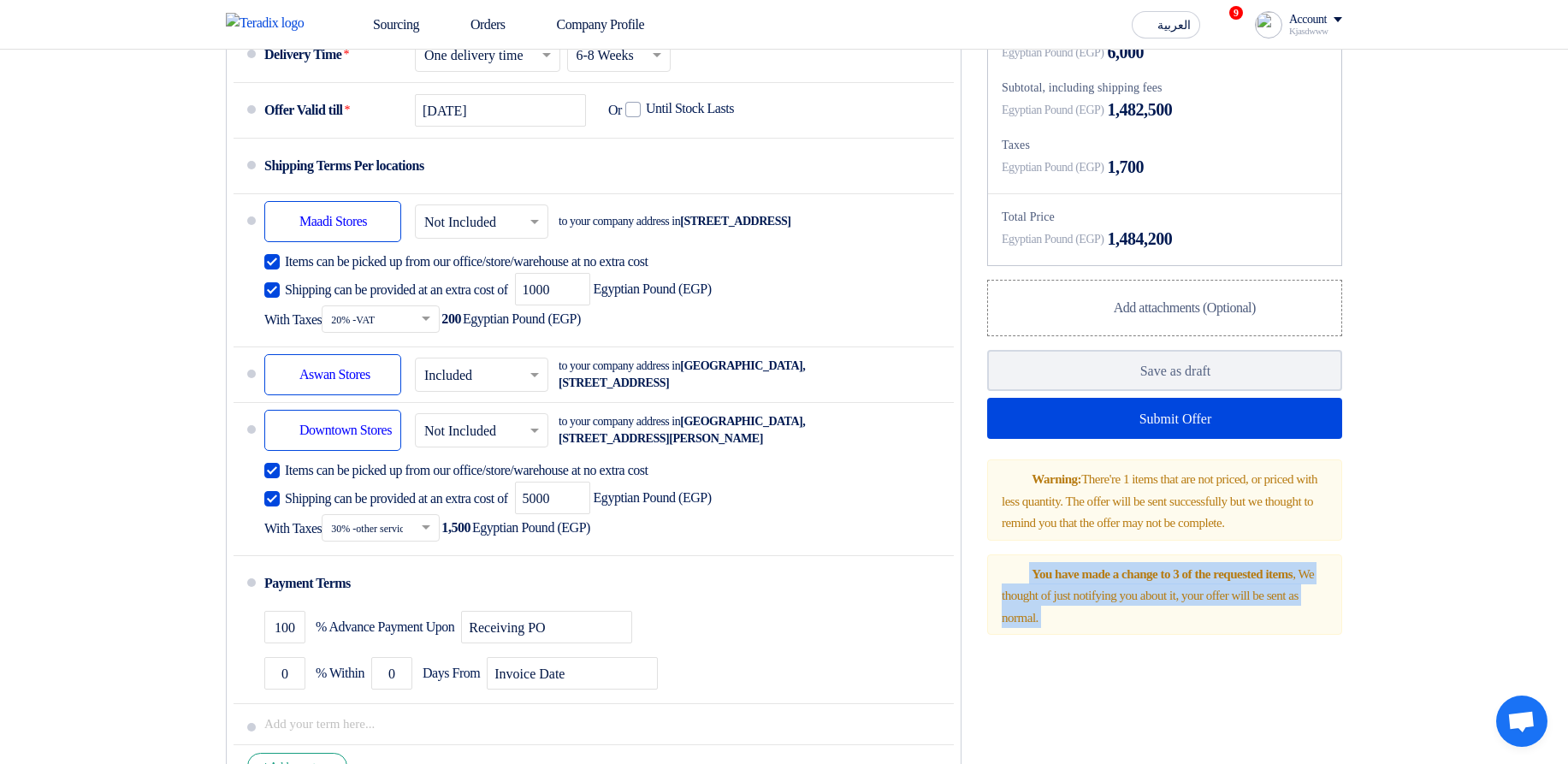
click at [1189, 581] on span "You have made a change to 3 of the requested items" at bounding box center [1161, 573] width 260 height 13
click at [1031, 581] on span "You have made a change to 3 of the requested items" at bounding box center [1161, 573] width 260 height 13
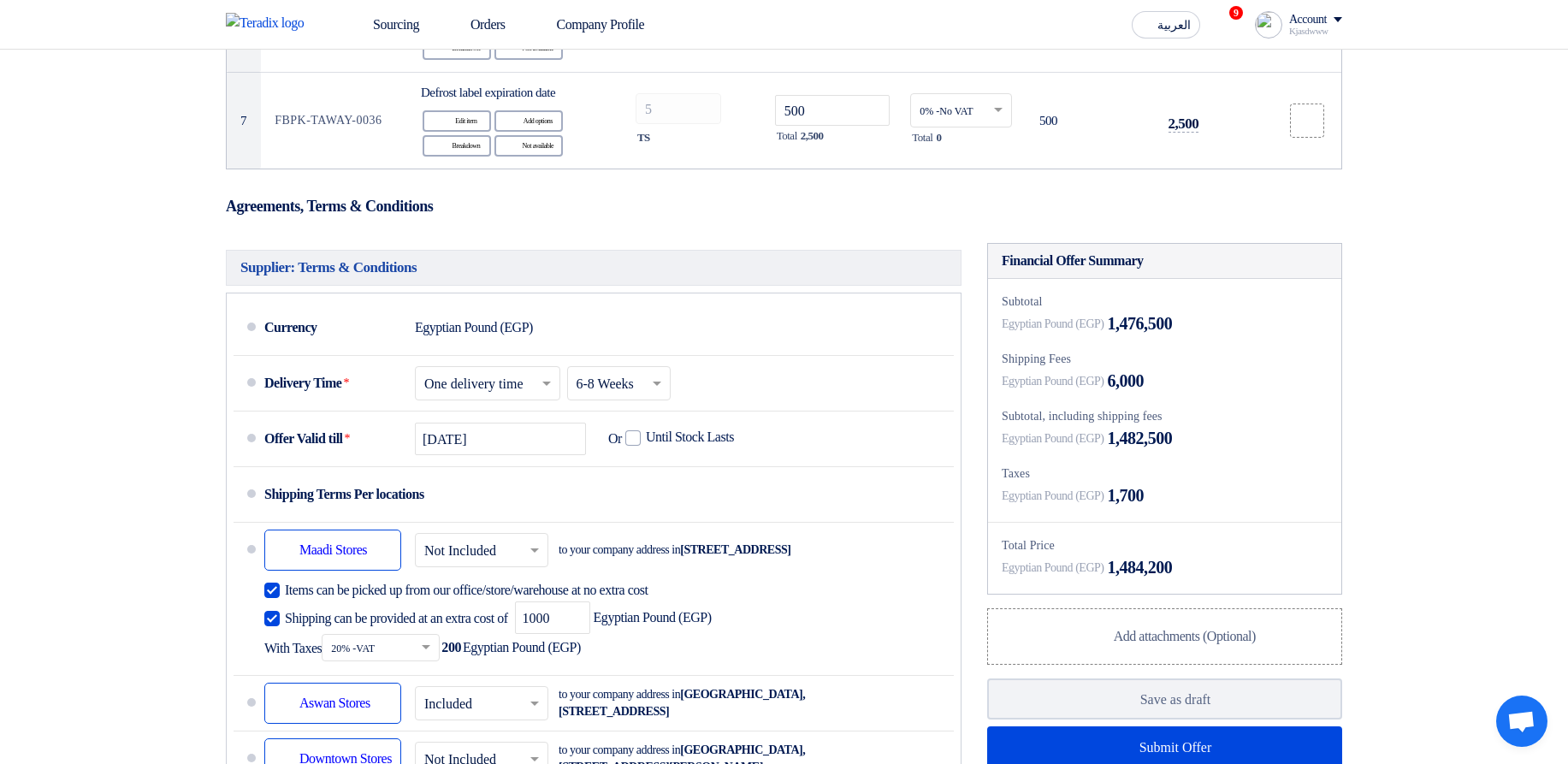
scroll to position [1027, 0]
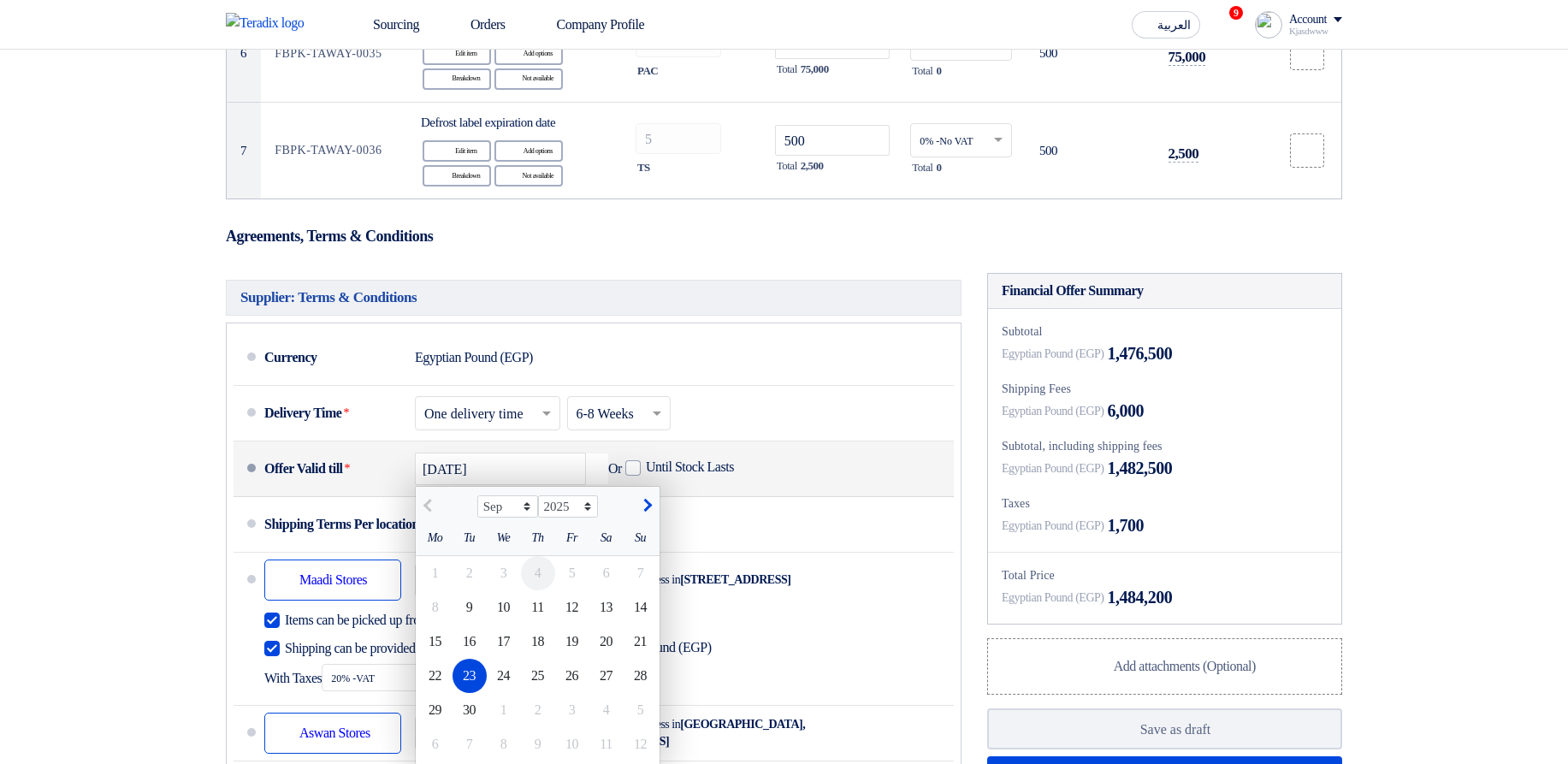
scroll to position [977, 0]
click at [496, 693] on div "24" at bounding box center [503, 675] width 35 height 35
type input "9/24/2025"
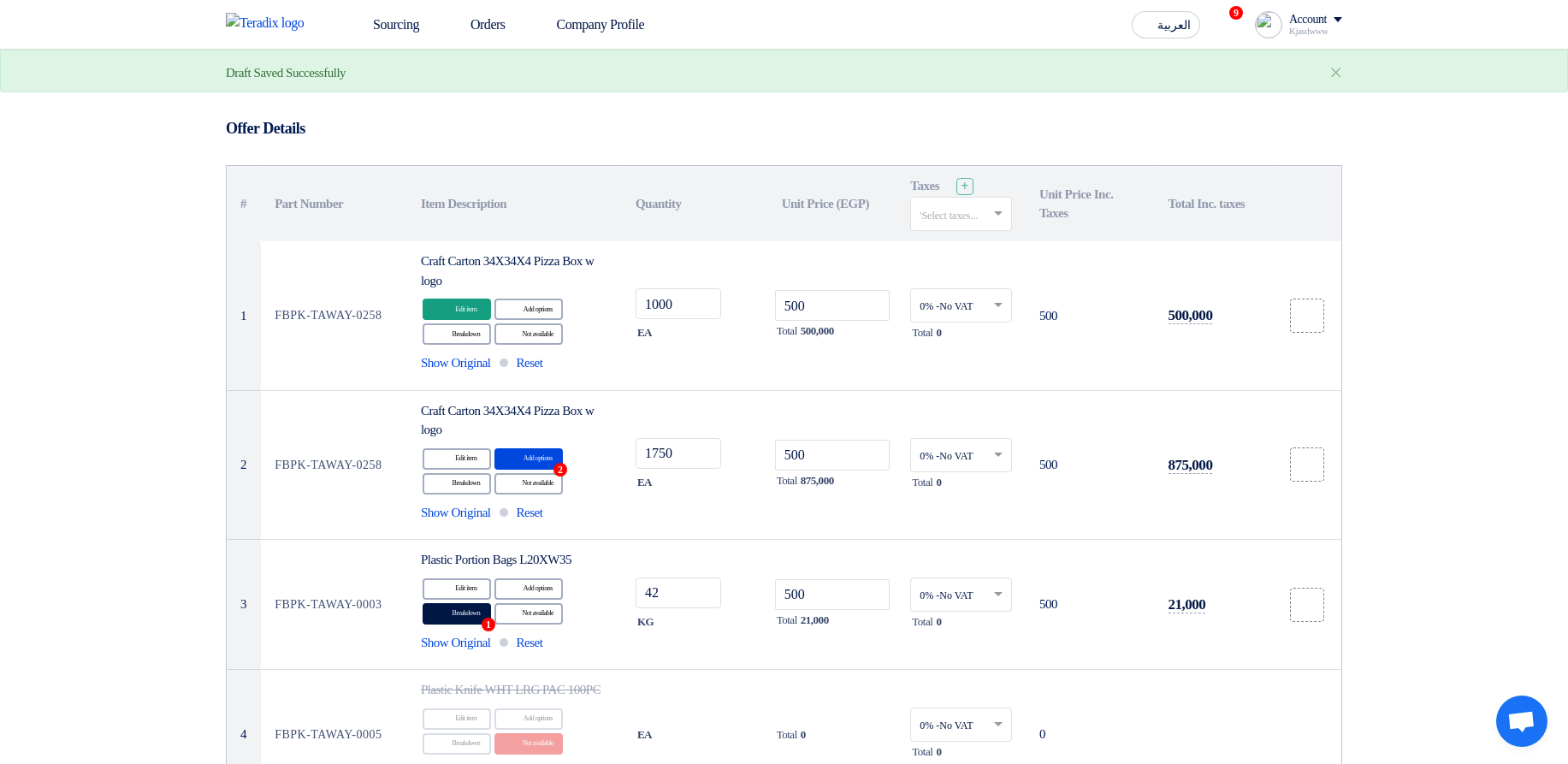
scroll to position [0, 0]
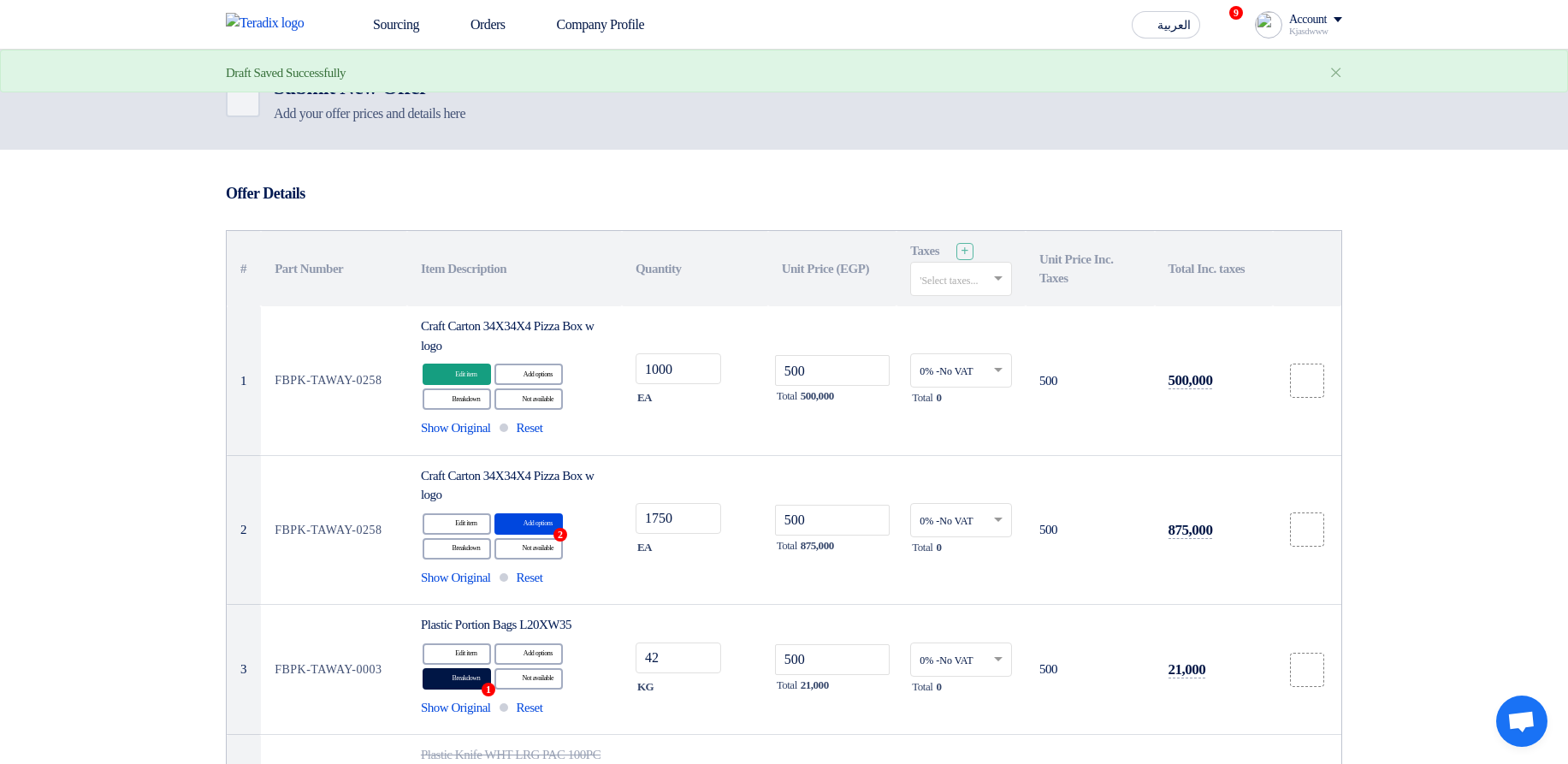
click at [249, 88] on div "Draft Saved Successfully ×" at bounding box center [784, 71] width 1568 height 43
click at [257, 108] on link "Back" at bounding box center [243, 100] width 35 height 35
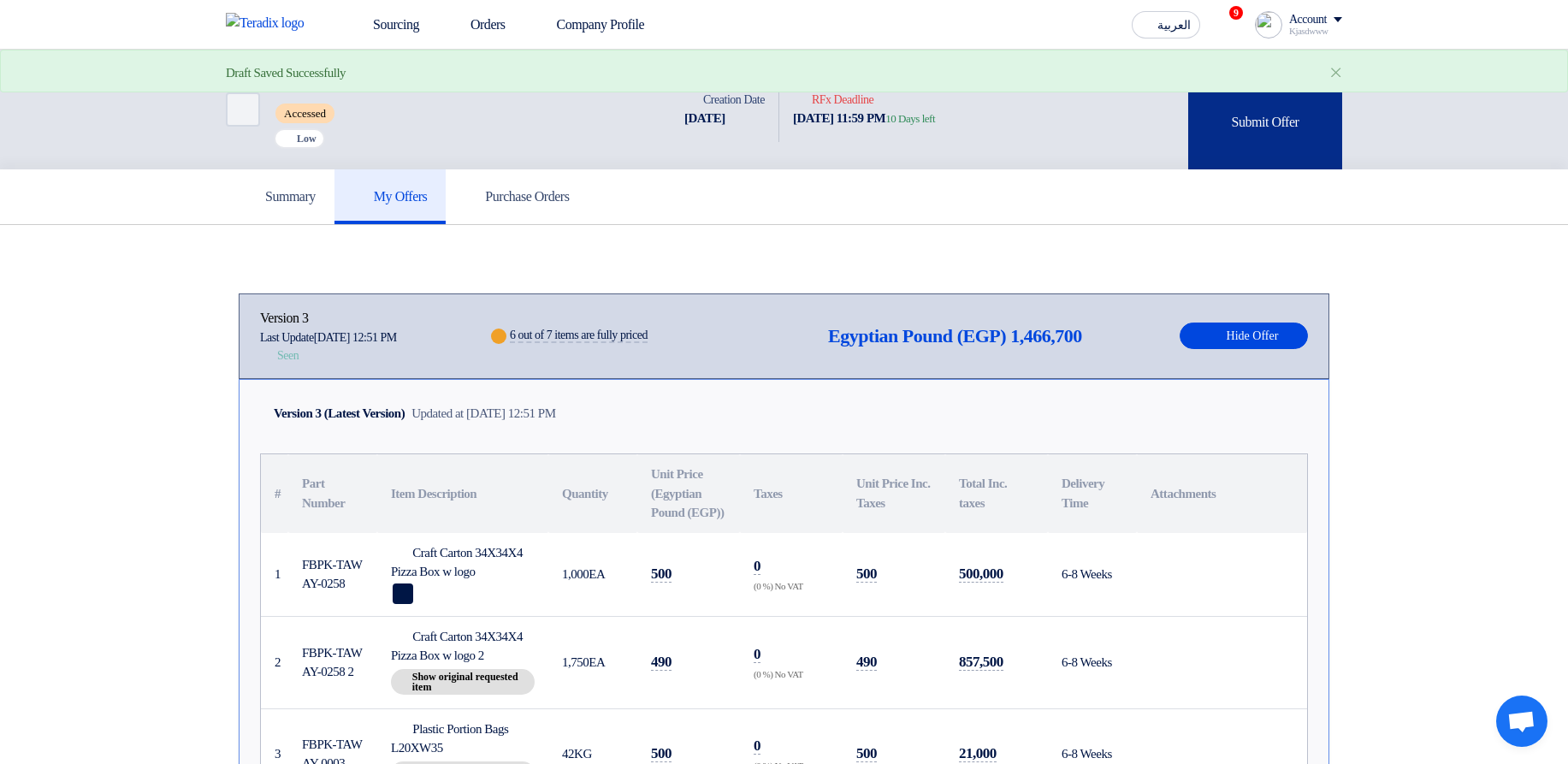
click at [1274, 130] on div "Submit Offer" at bounding box center [1265, 109] width 154 height 120
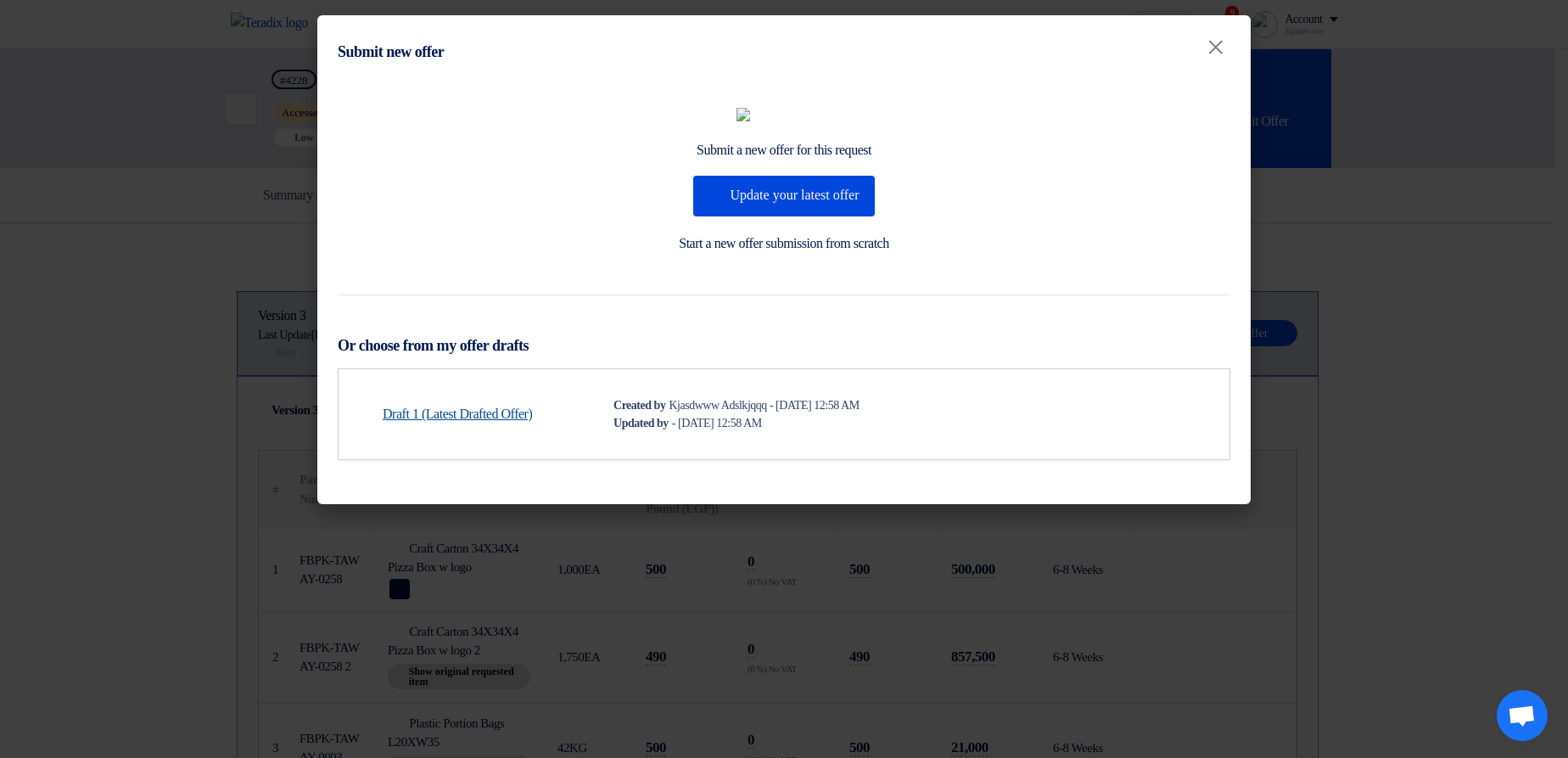
click at [466, 425] on link "Draft 1 (Latest Drafted Offer)" at bounding box center [457, 414] width 149 height 20
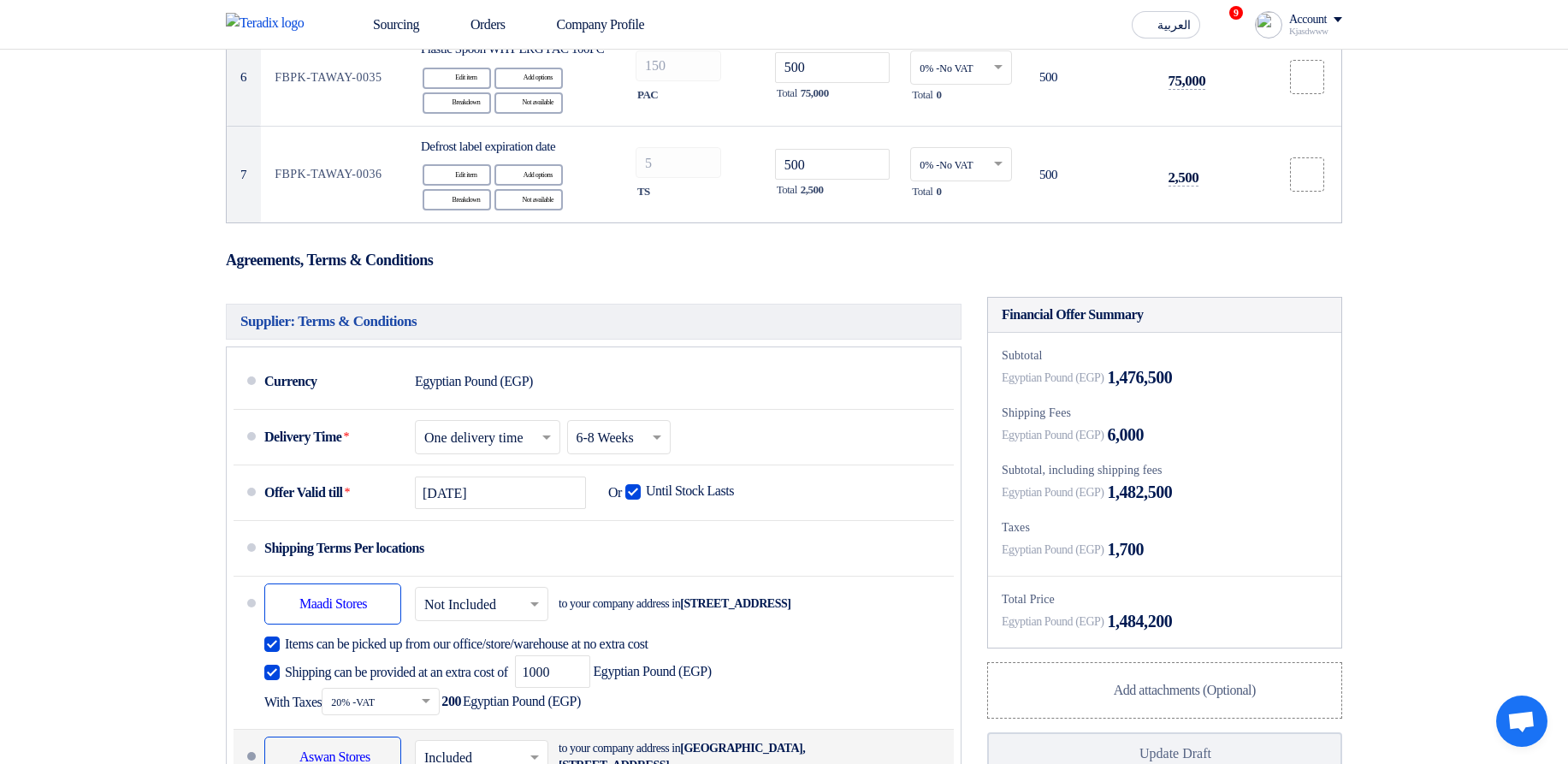
scroll to position [1232, 0]
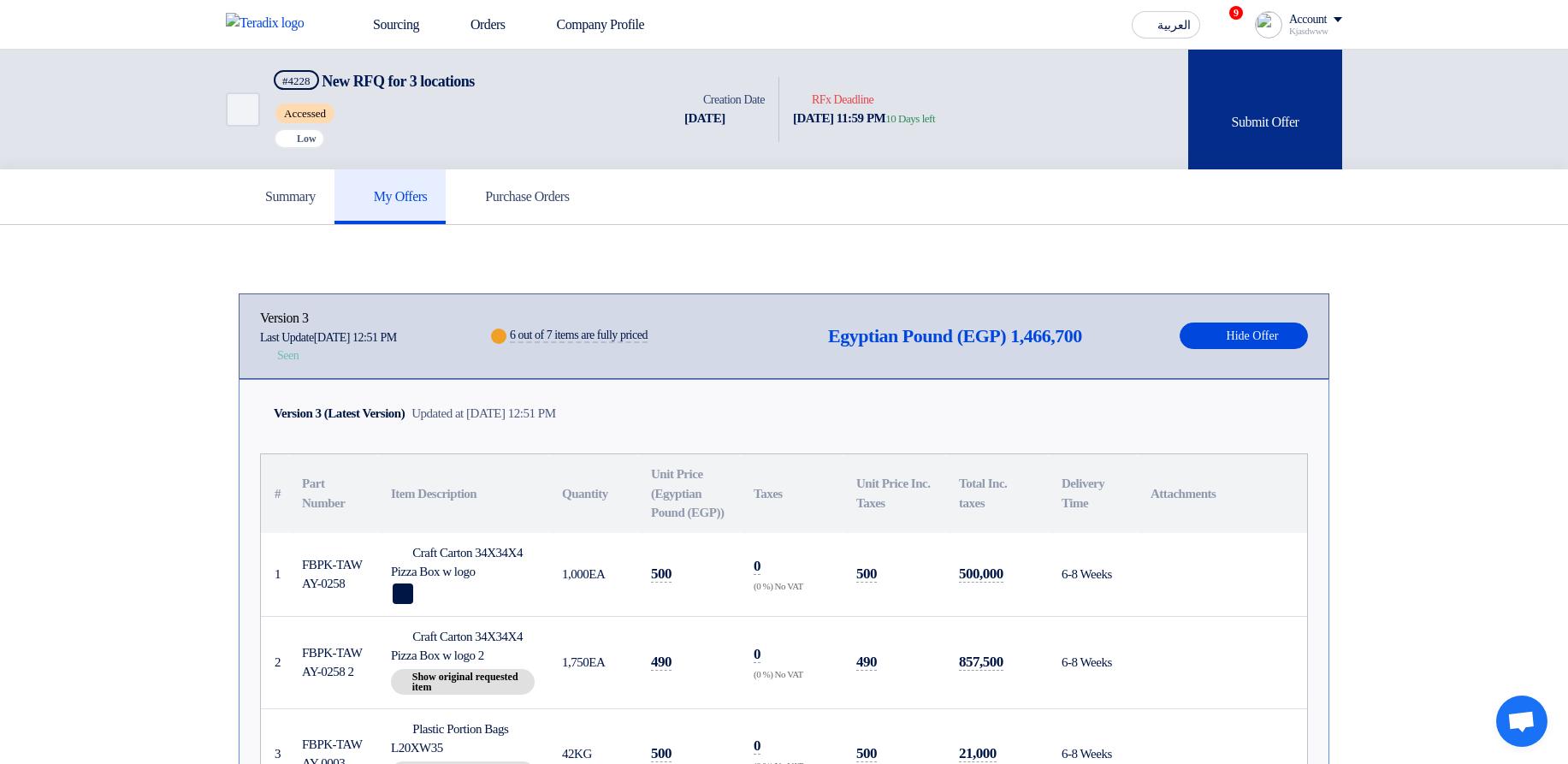
click at [1296, 113] on div "Submit Offer" at bounding box center [1265, 109] width 154 height 120
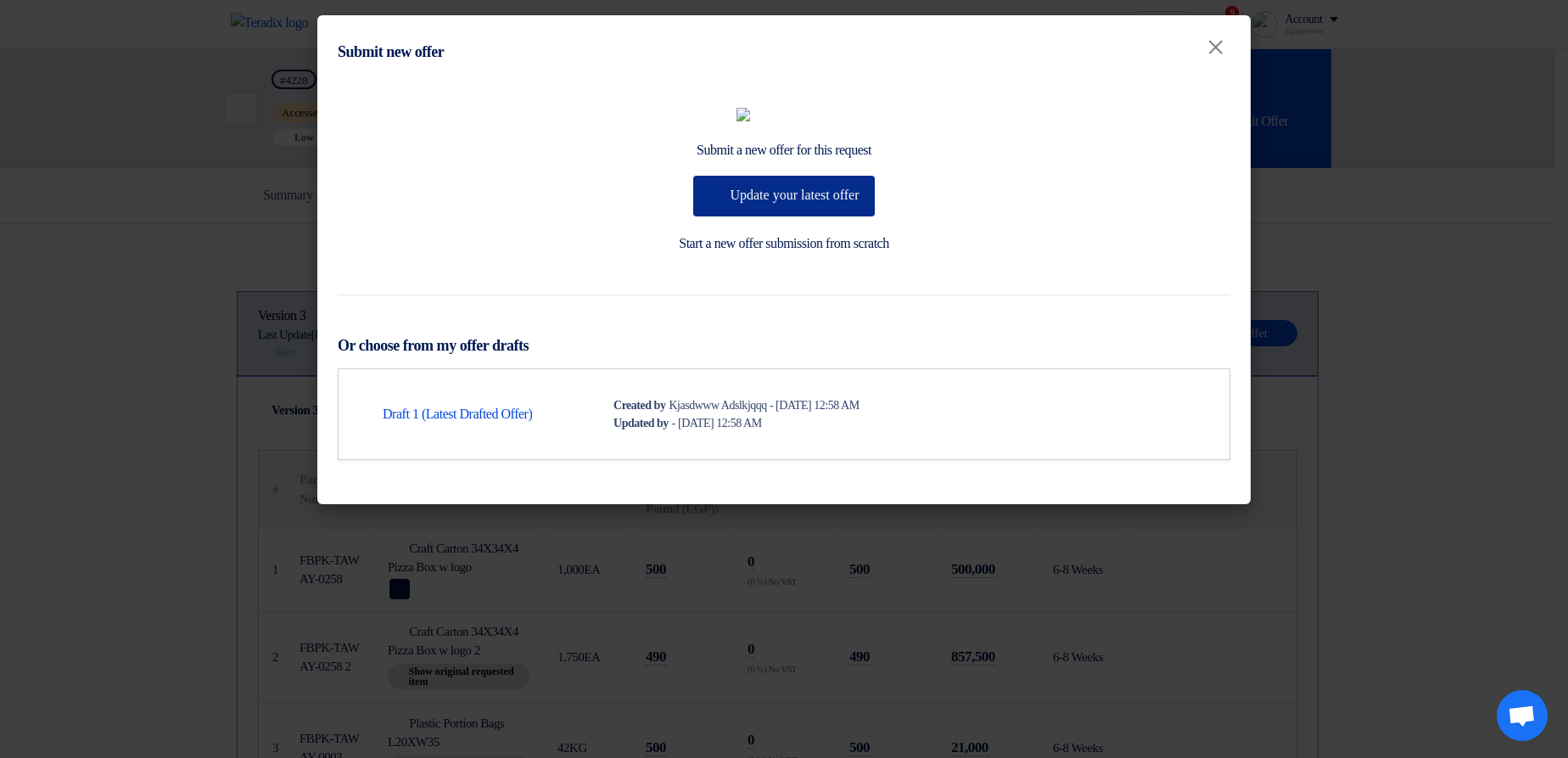
click at [733, 216] on button "Update your latest offer" at bounding box center [784, 196] width 181 height 40
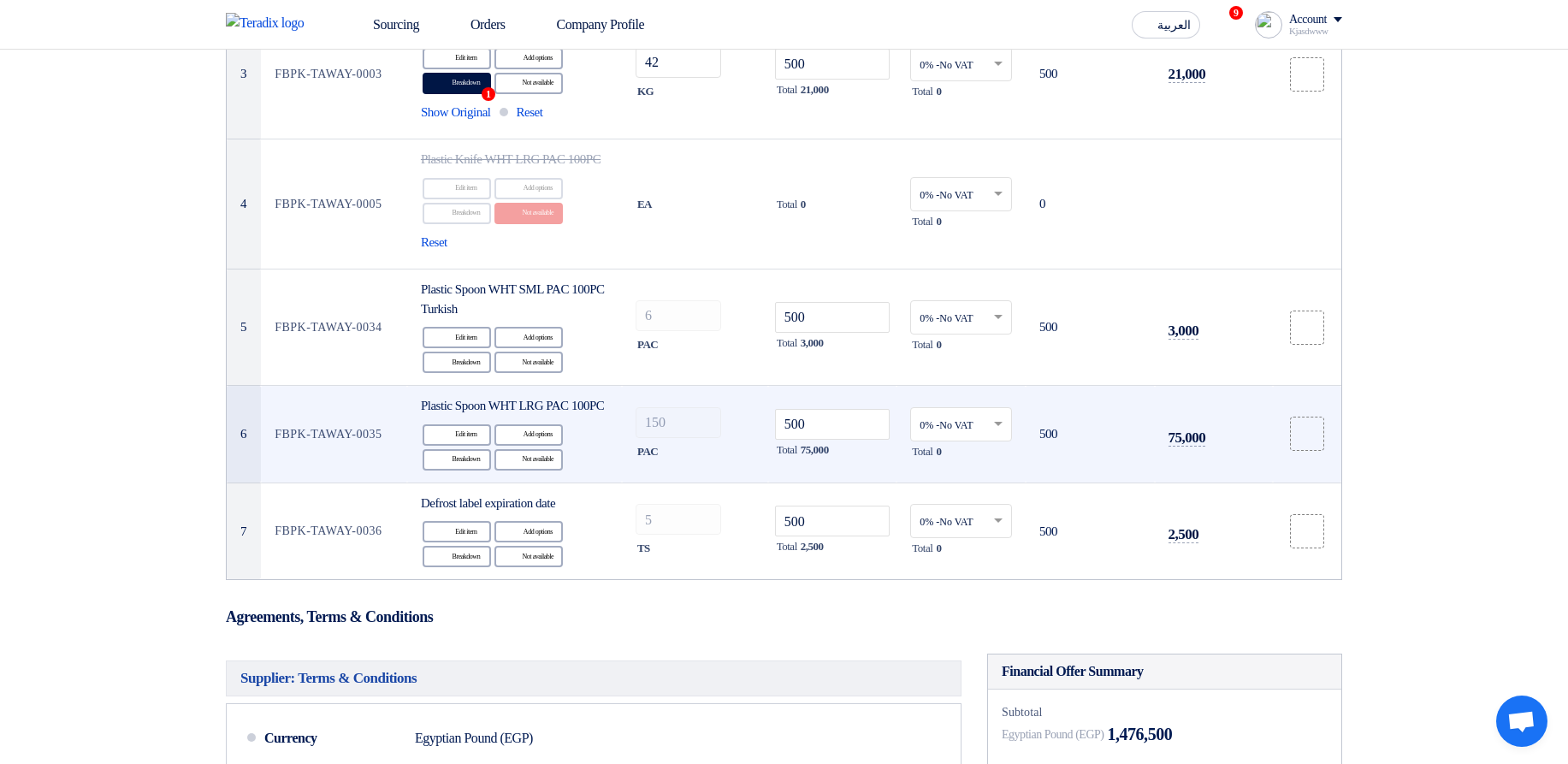
scroll to position [616, 0]
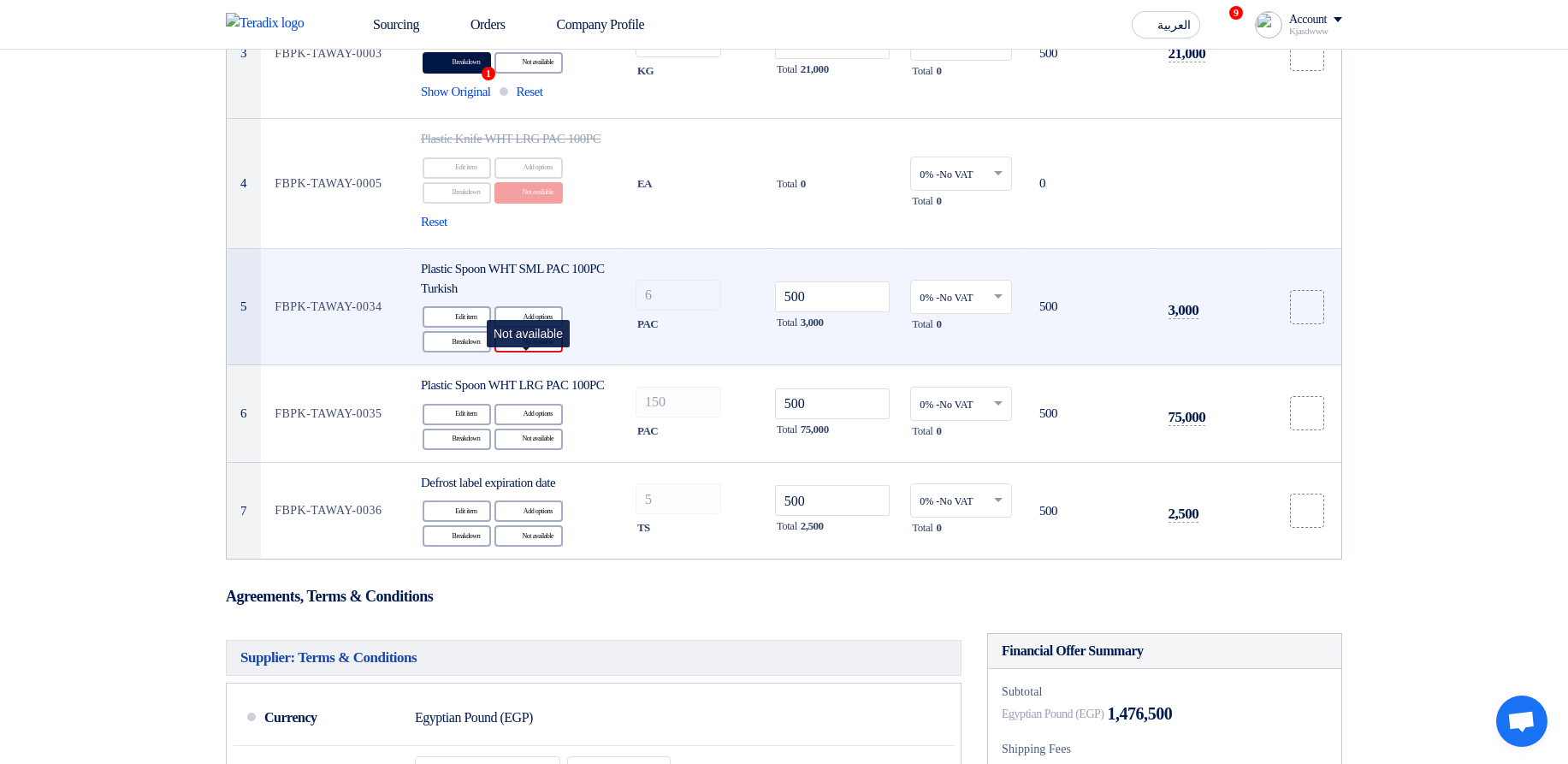
click at [533, 353] on div "Reject Not available" at bounding box center [528, 342] width 68 height 21
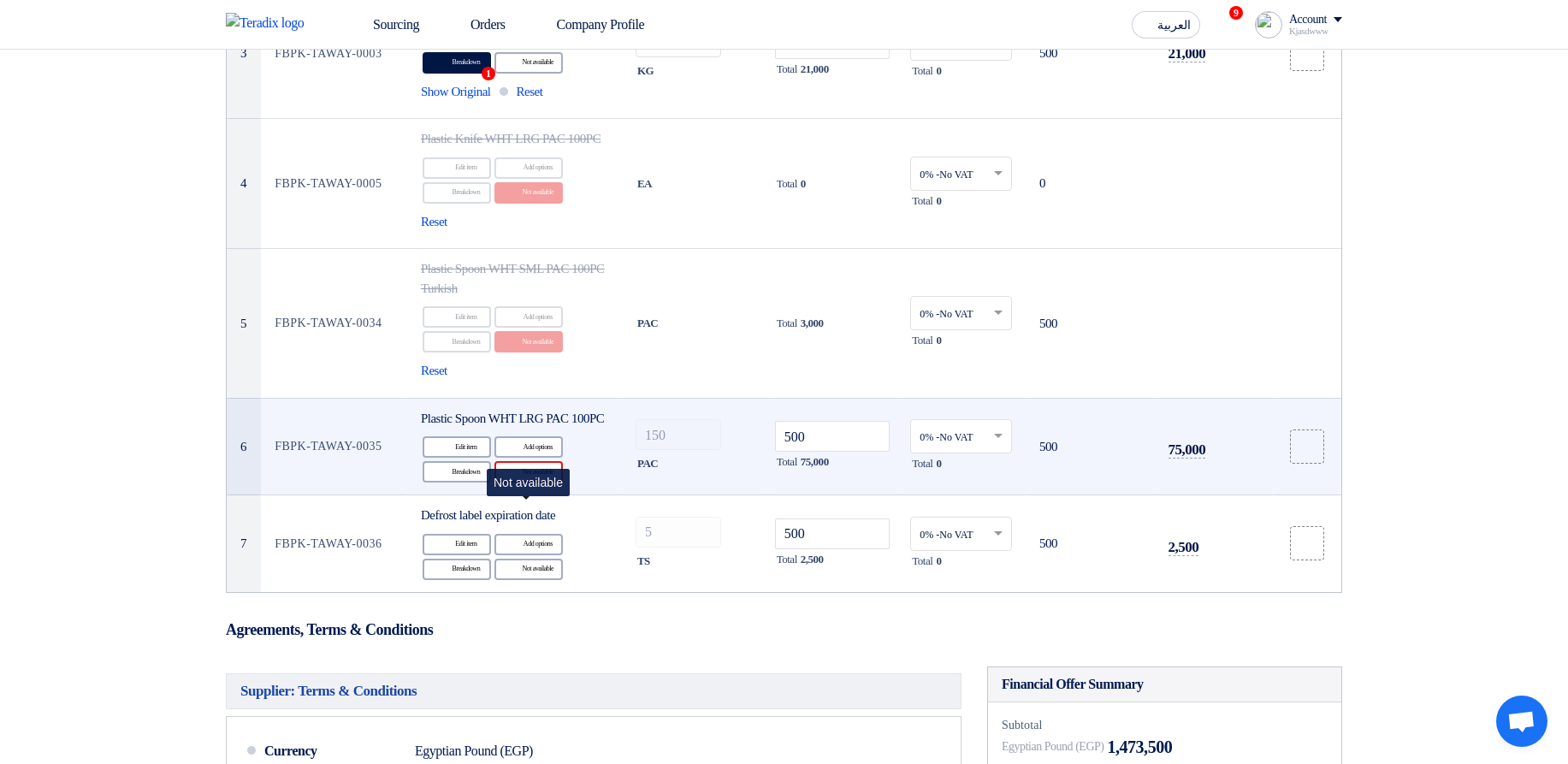
click at [536, 483] on div "Reject Not available" at bounding box center [528, 472] width 68 height 21
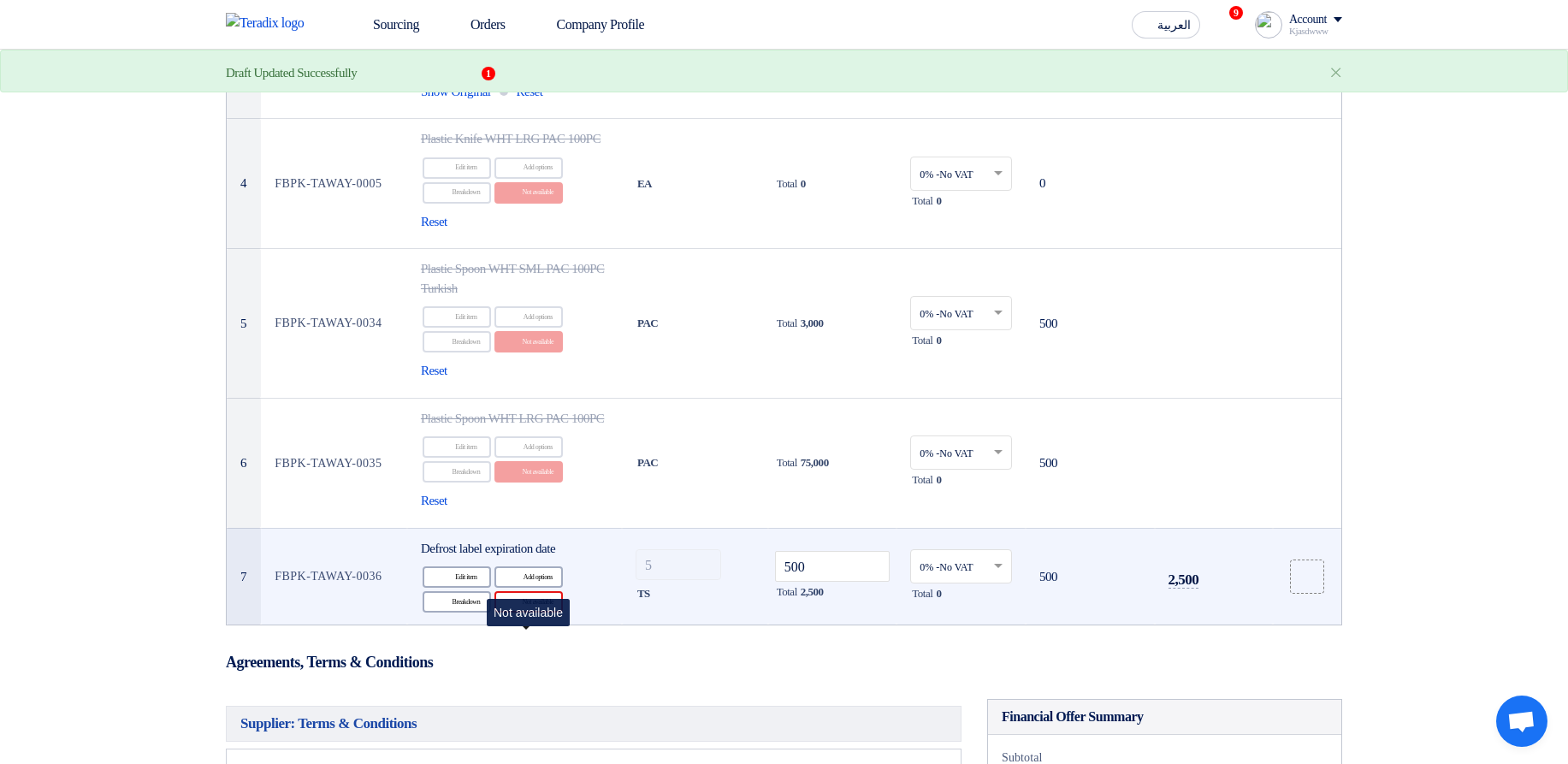
click at [545, 612] on div "Reject Not available" at bounding box center [528, 602] width 68 height 21
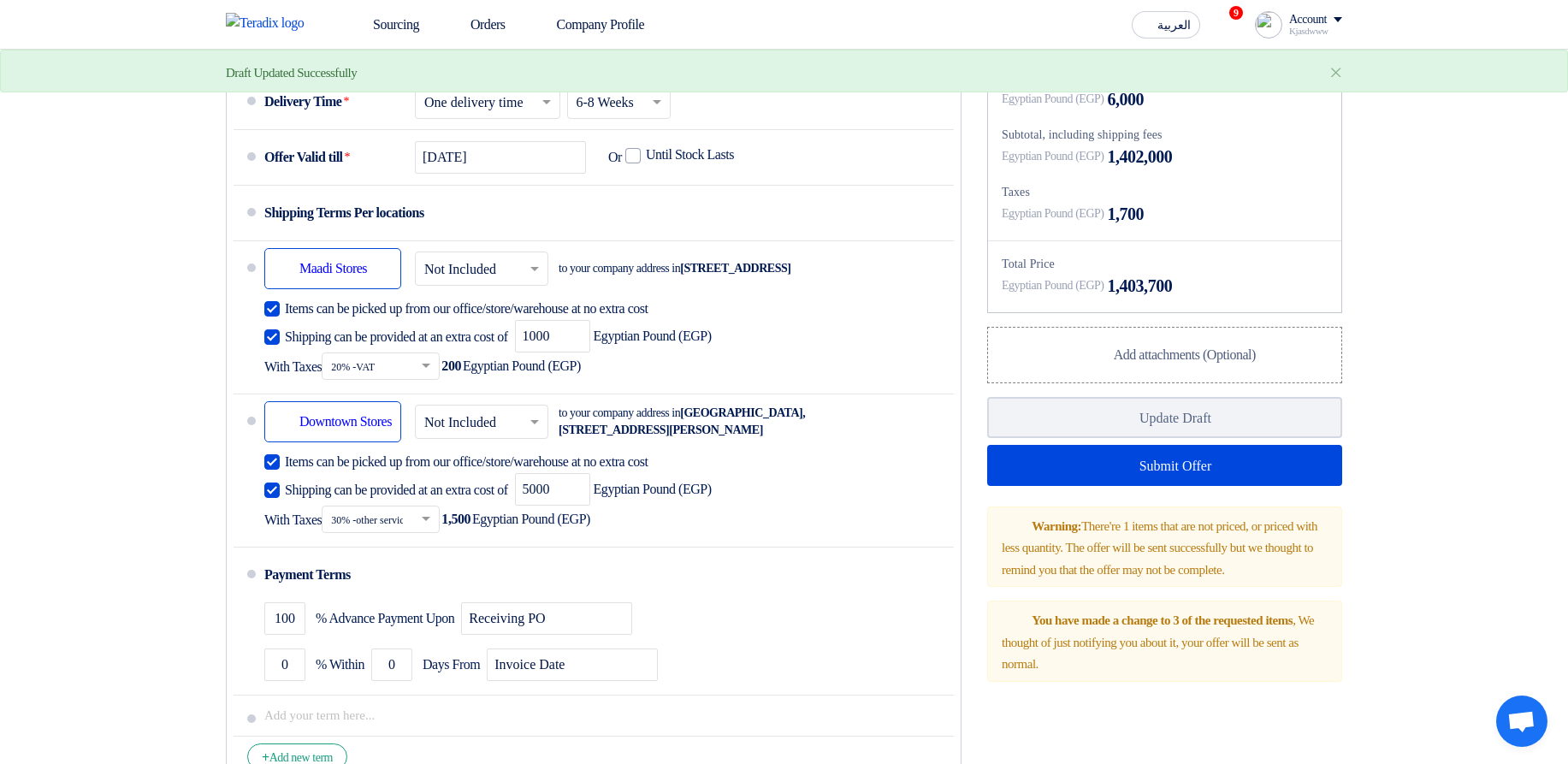
scroll to position [1438, 0]
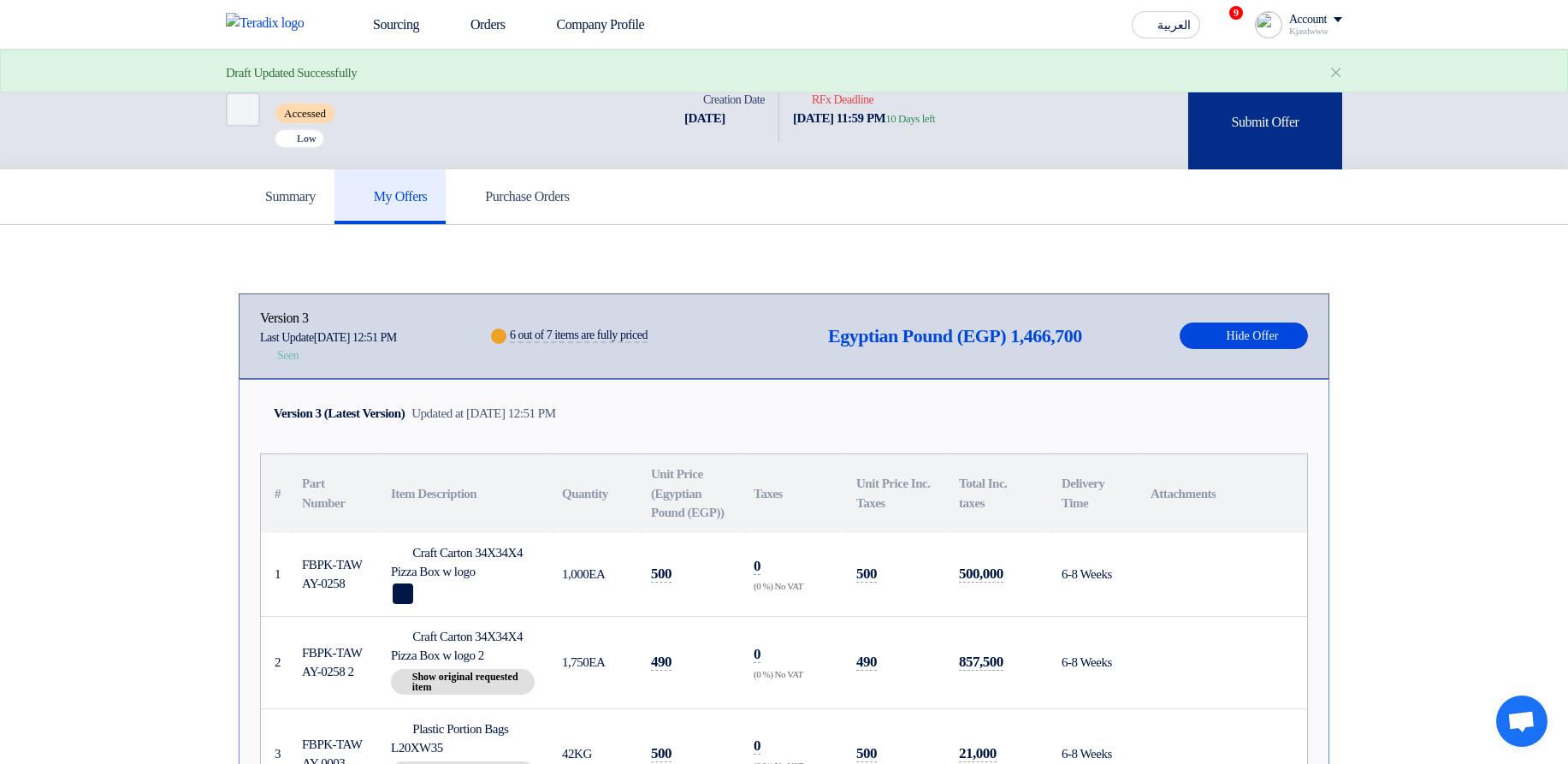
click at [1300, 123] on div "Submit Offer" at bounding box center [1265, 109] width 154 height 120
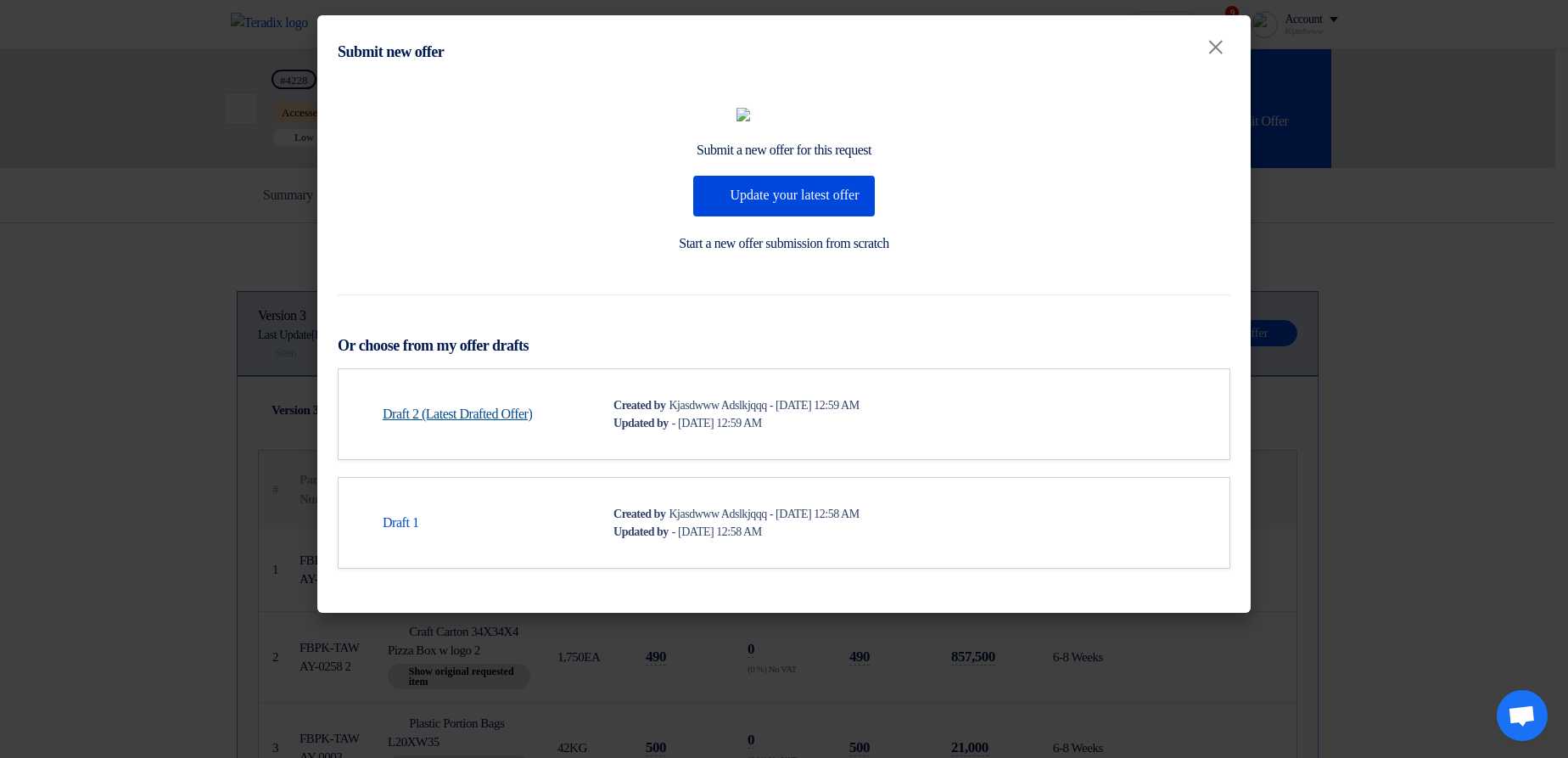
click at [490, 425] on link "Draft 2 (Latest Drafted Offer)" at bounding box center [457, 414] width 149 height 20
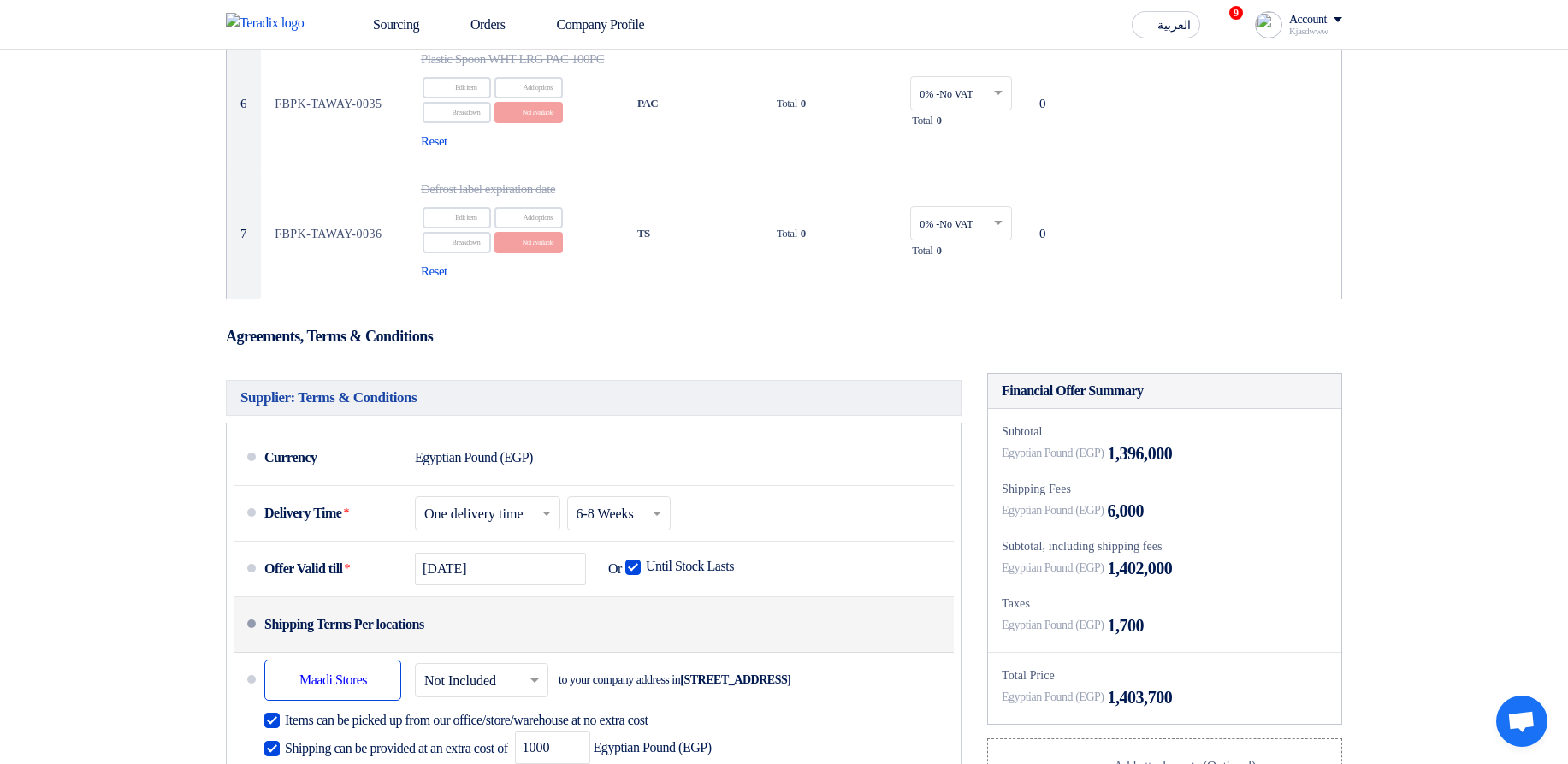
scroll to position [924, 0]
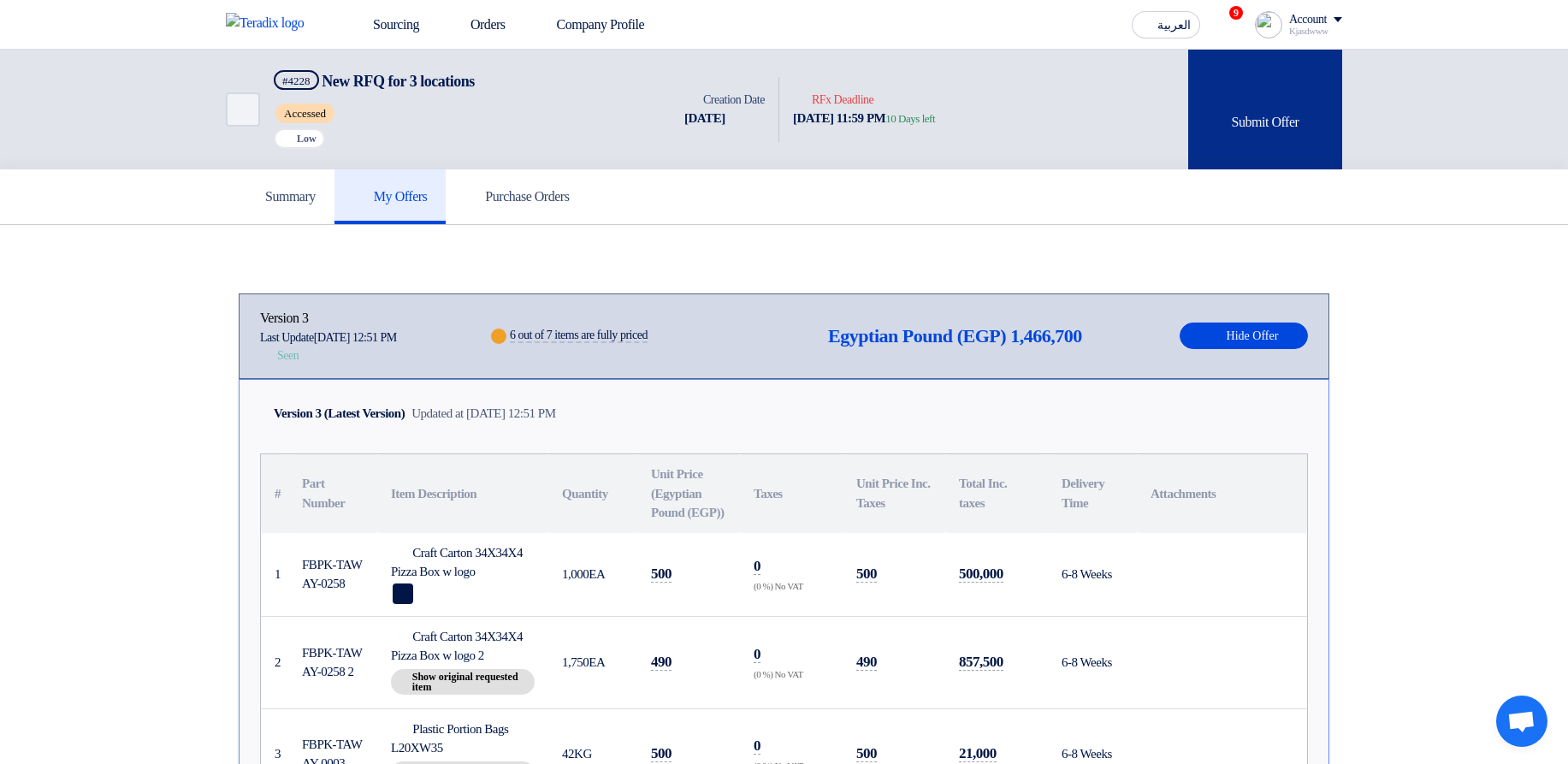
click at [1234, 114] on div "Submit Offer" at bounding box center [1265, 109] width 154 height 120
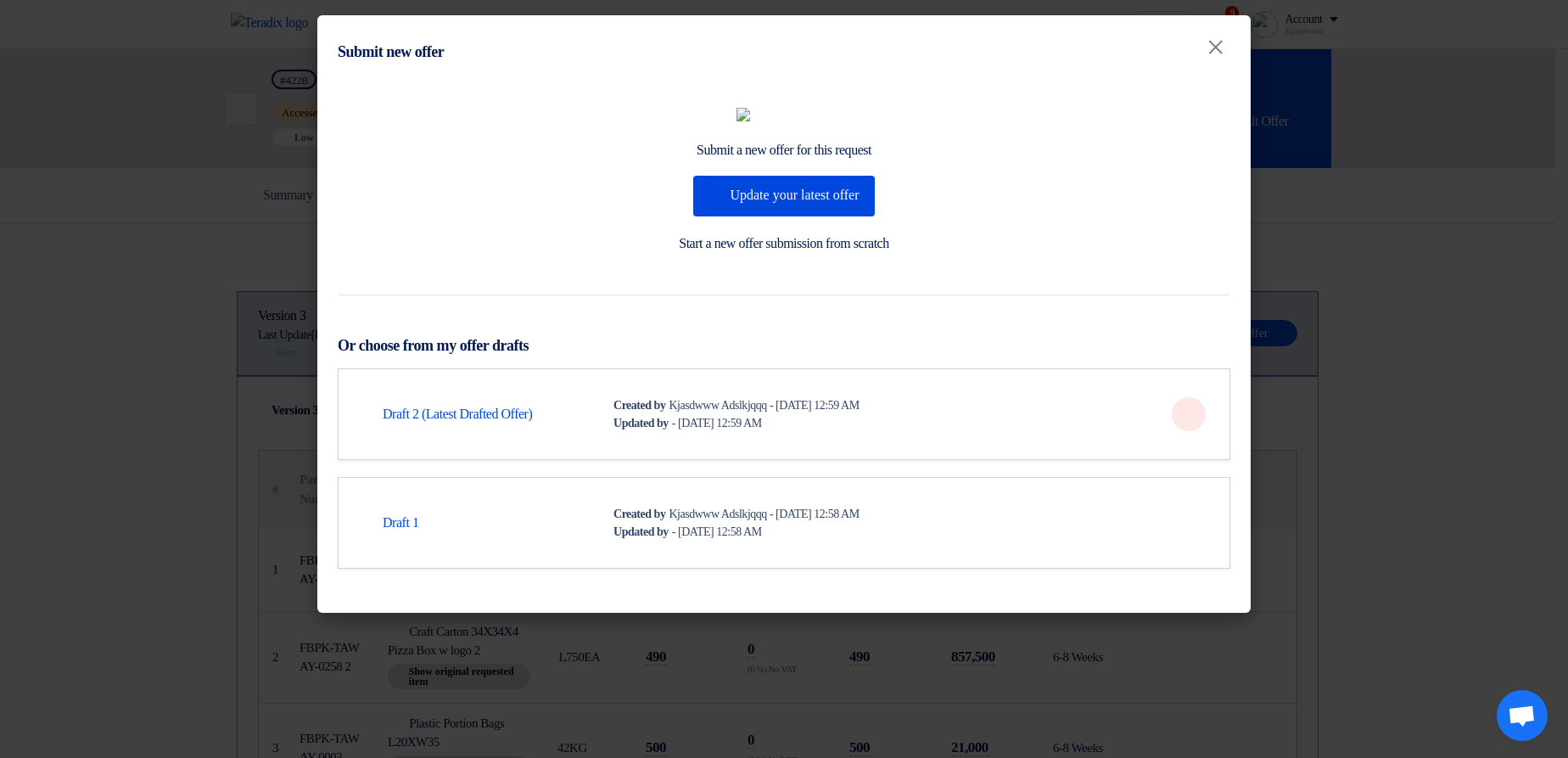
click at [1187, 423] on icon "Delete" at bounding box center [1188, 413] width 17 height 17
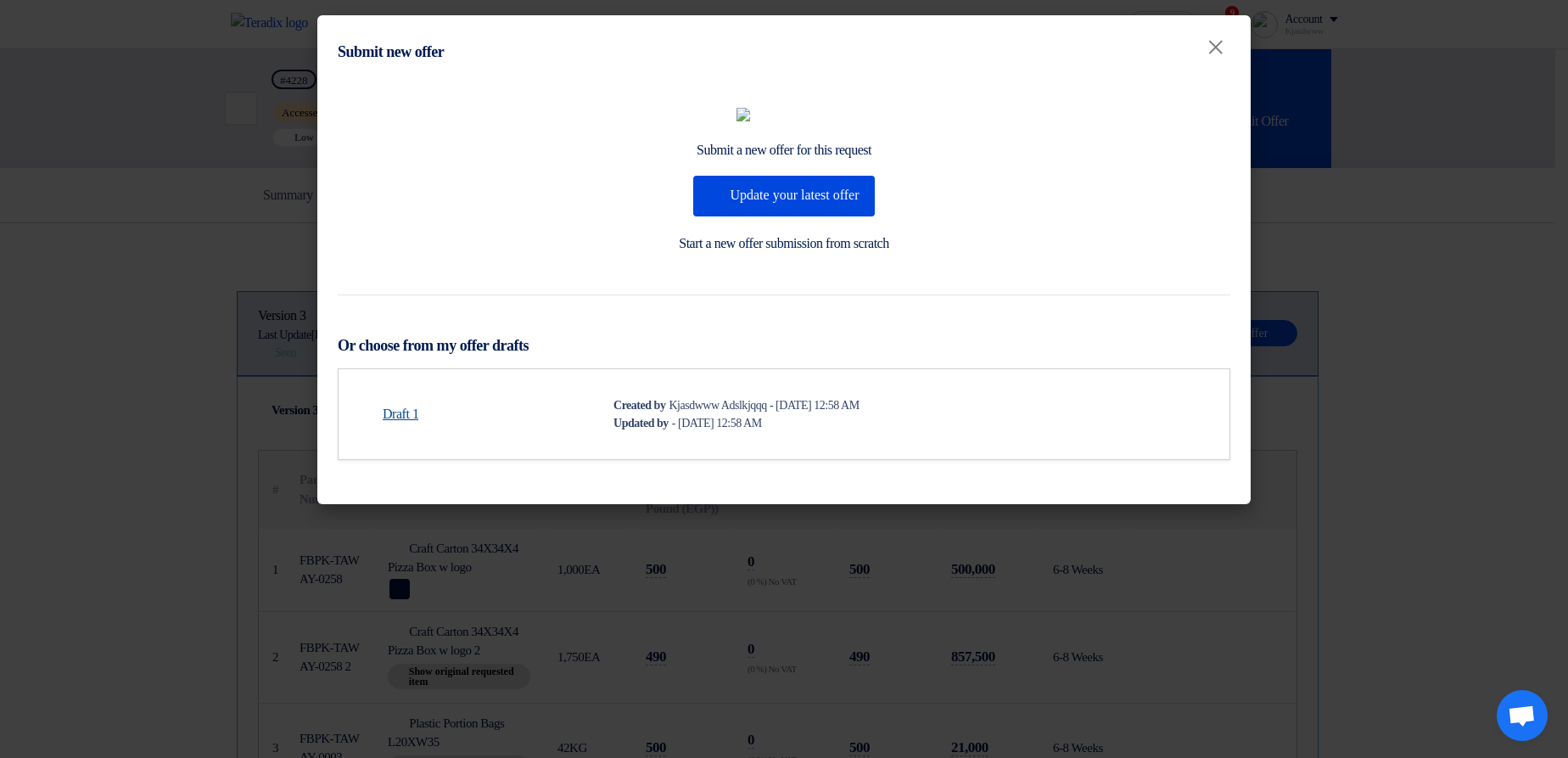
click at [402, 425] on link "Draft 1" at bounding box center [400, 414] width 36 height 20
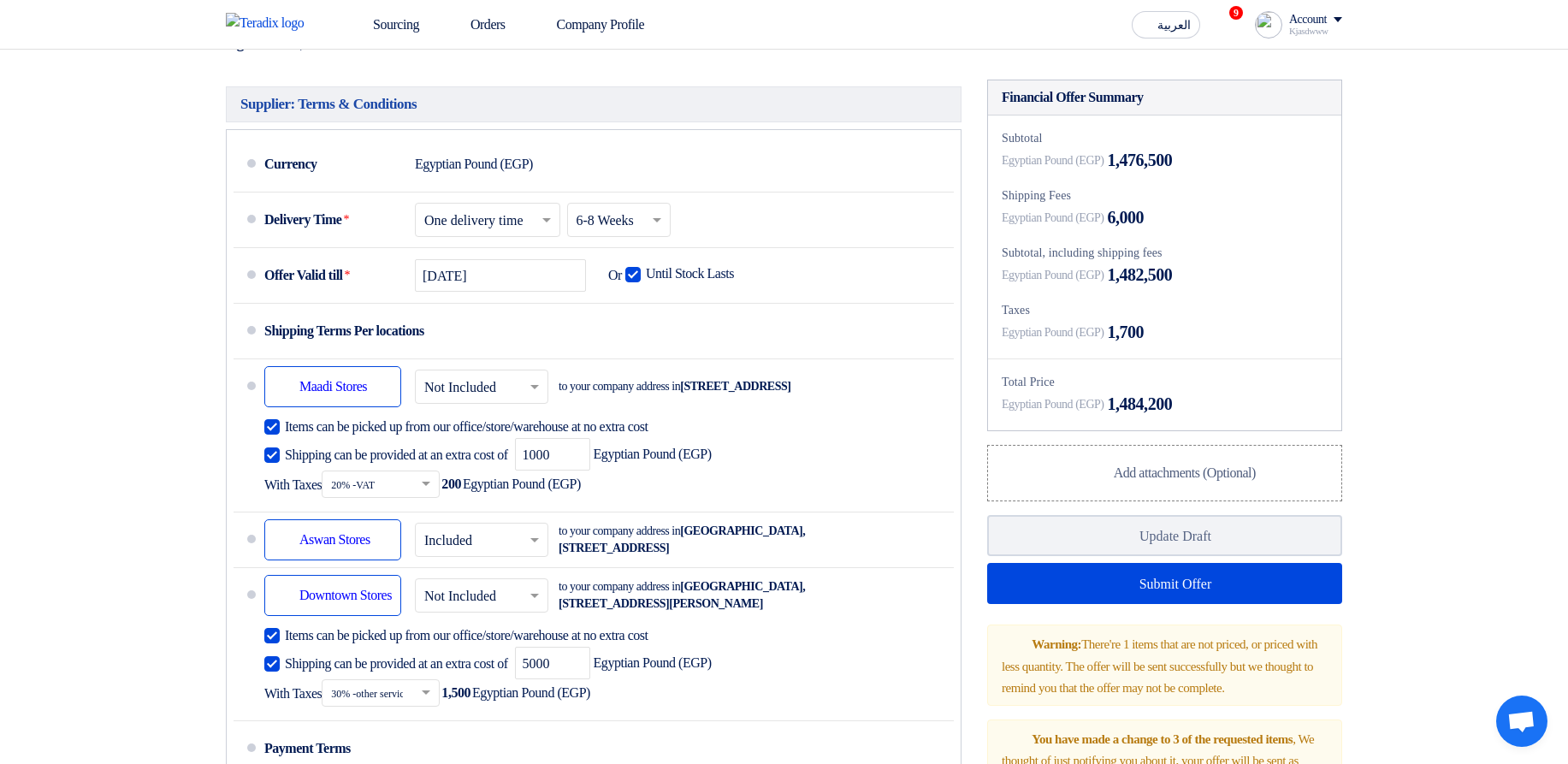
scroll to position [1335, 0]
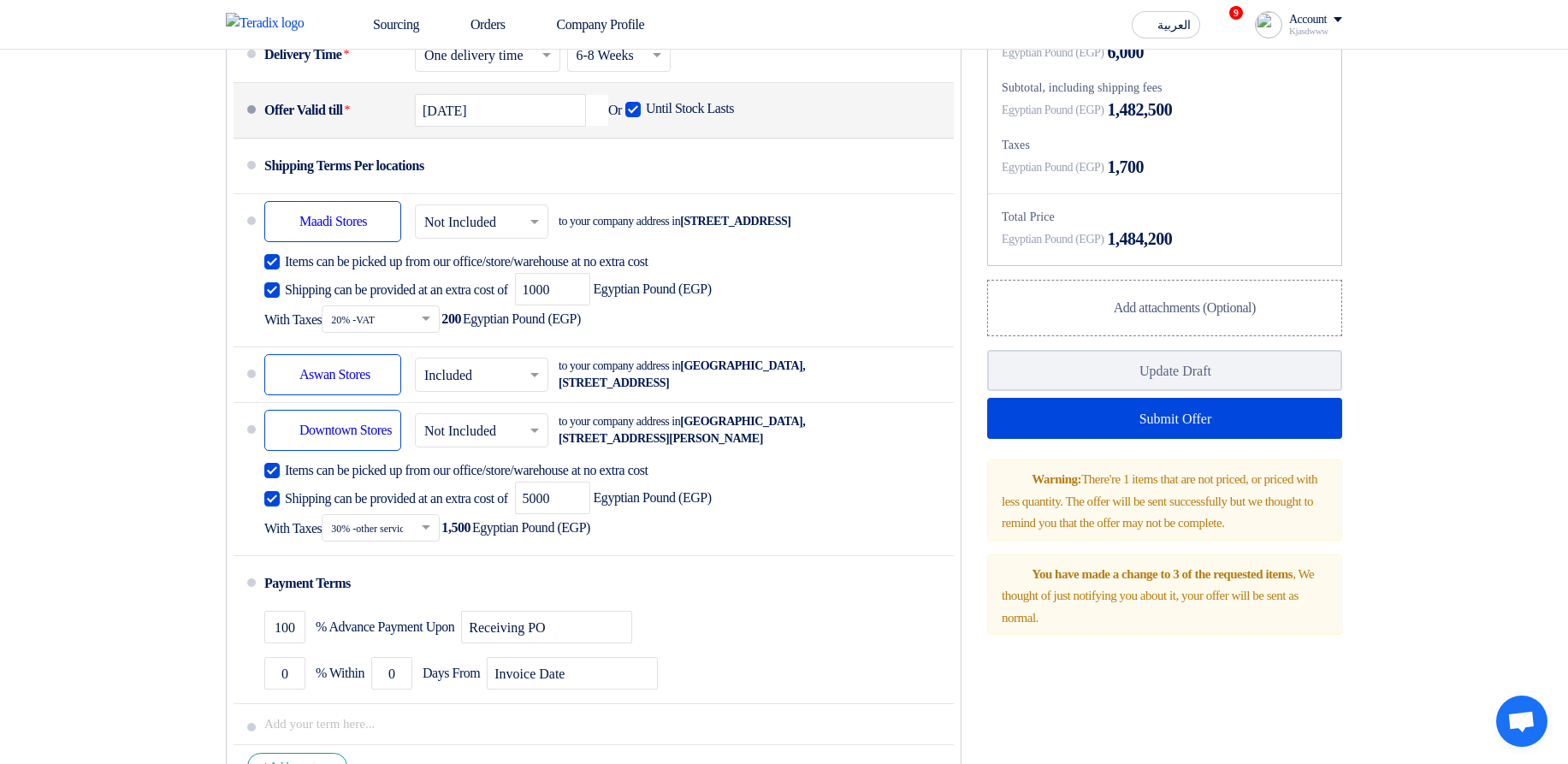
click at [607, 126] on icon "Pick a date" at bounding box center [596, 110] width 23 height 31
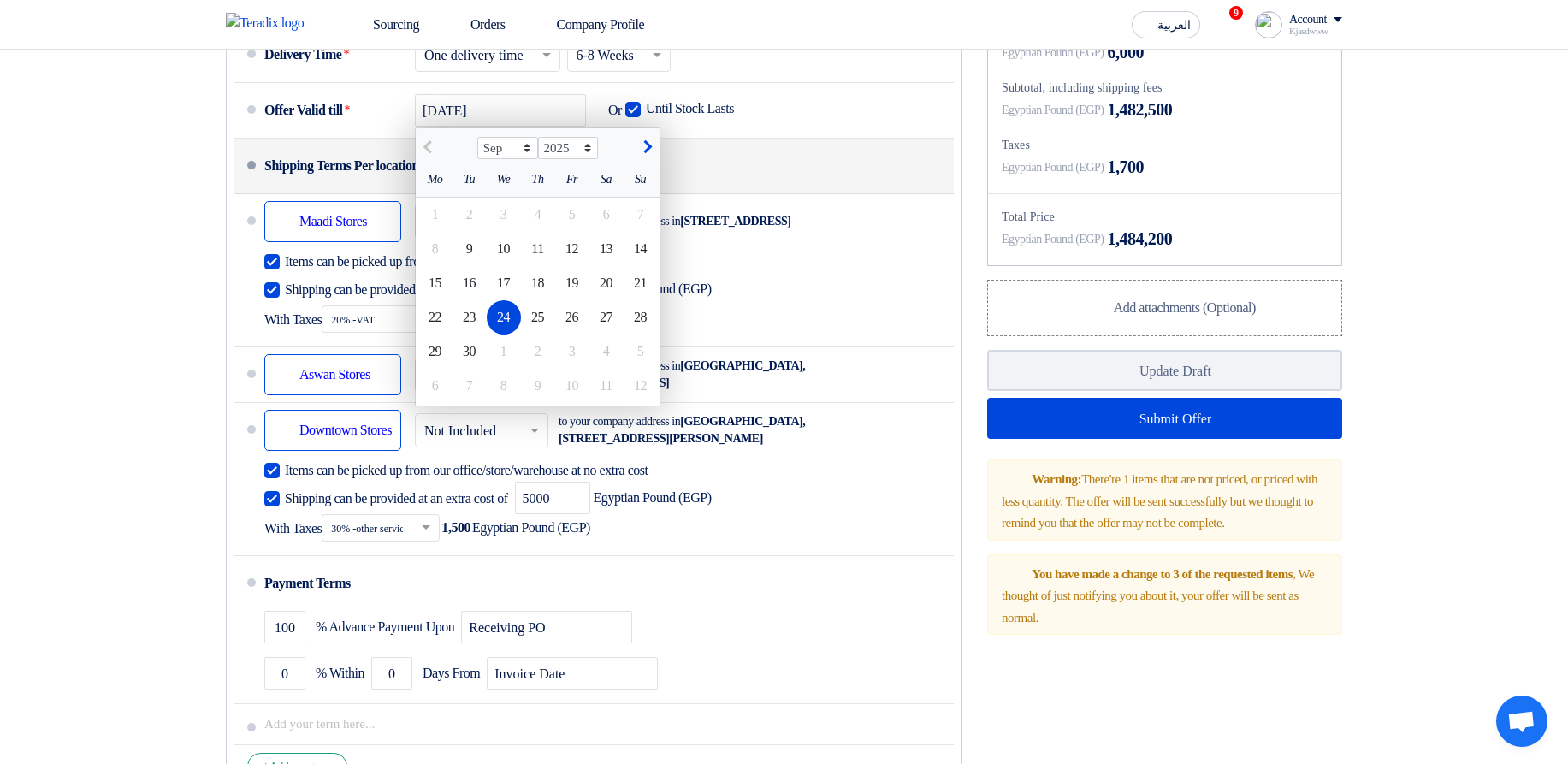
click at [895, 194] on li "Shipping Terms Per locations" at bounding box center [594, 166] width 720 height 56
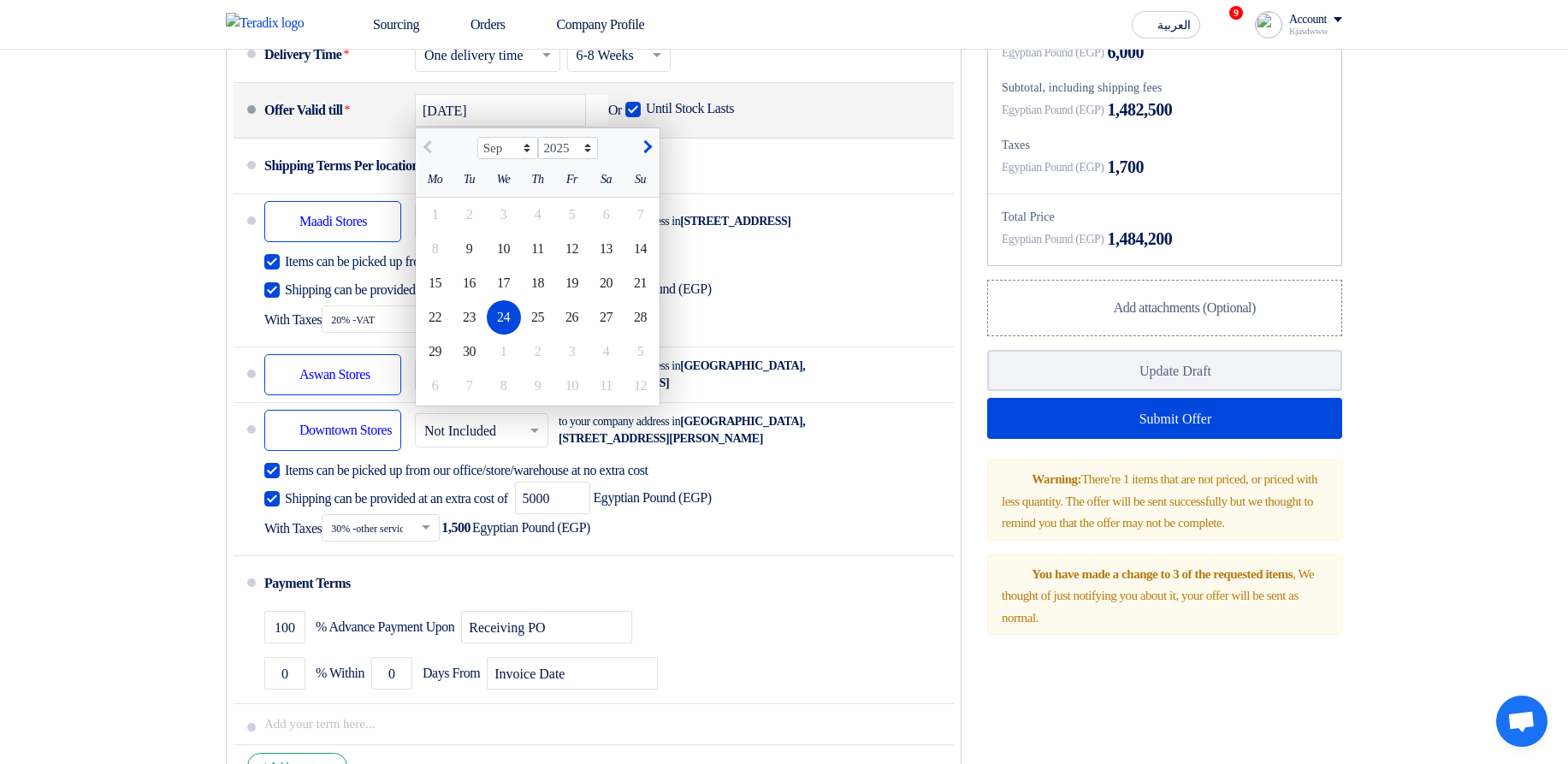
drag, startPoint x: 594, startPoint y: 145, endPoint x: 632, endPoint y: 165, distance: 42.9
click at [586, 96] on use "button" at bounding box center [586, 96] width 0 height 0
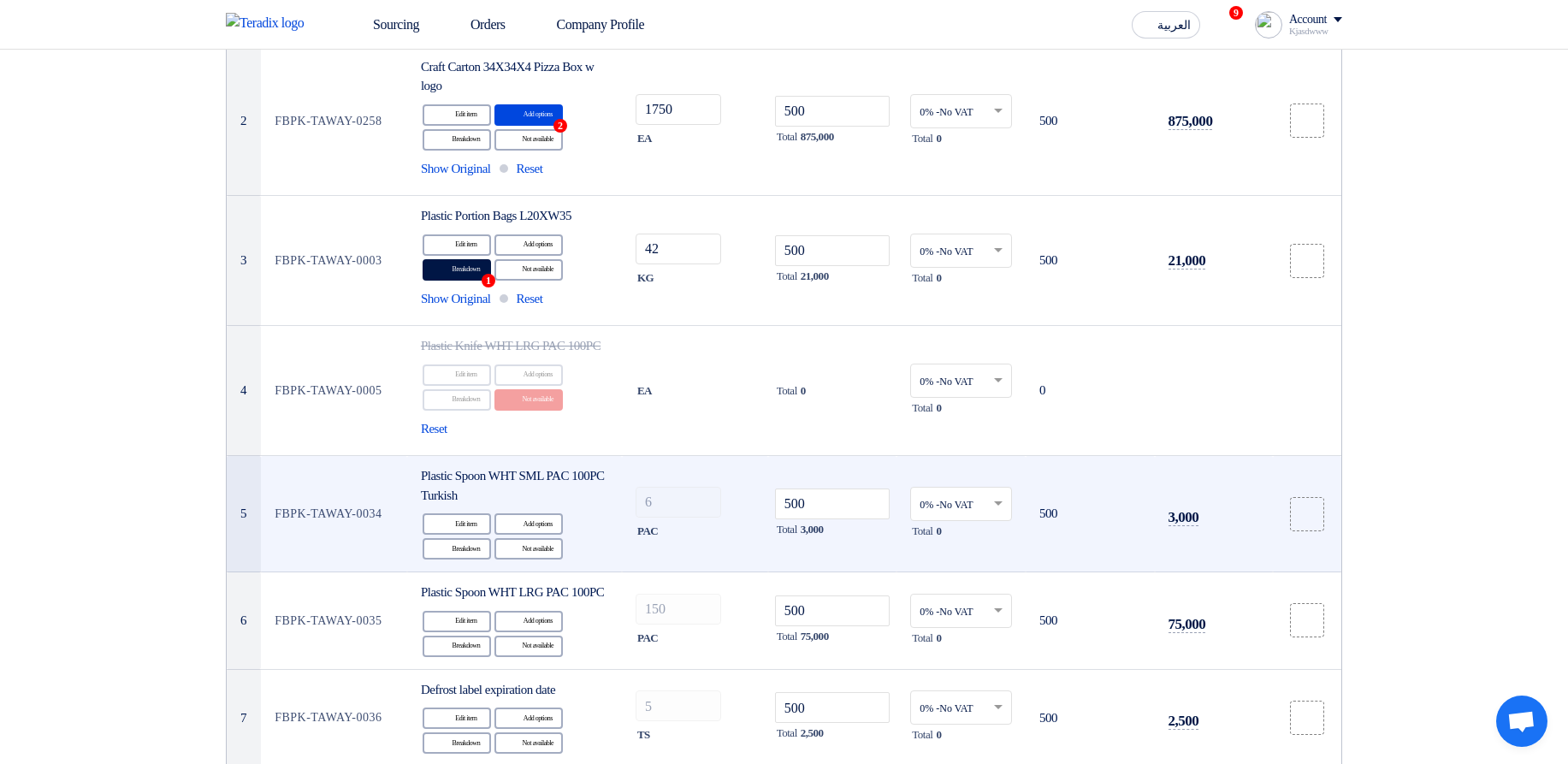
scroll to position [0, 0]
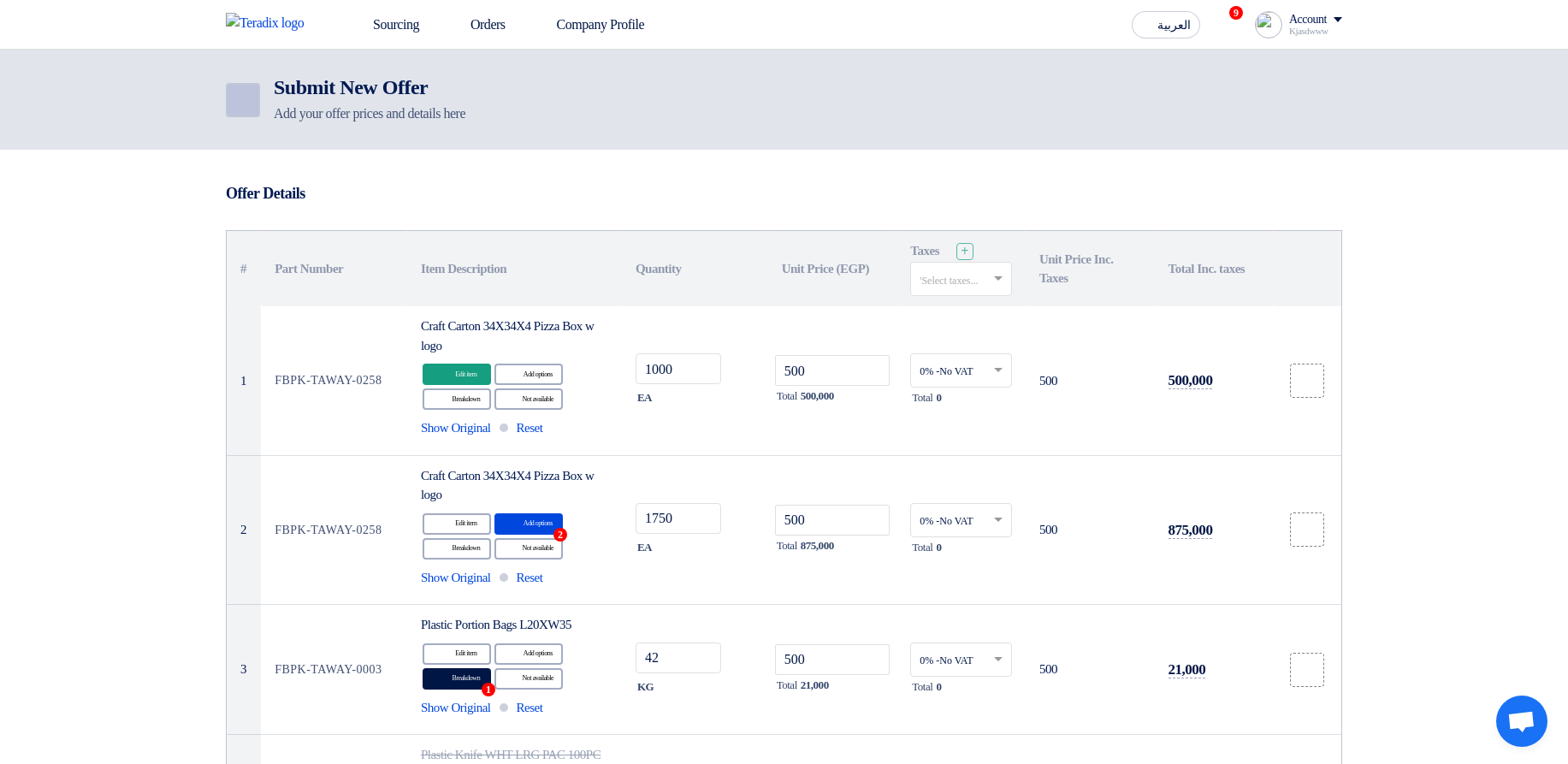
click at [231, 110] on icon "Back" at bounding box center [241, 99] width 20 height 20
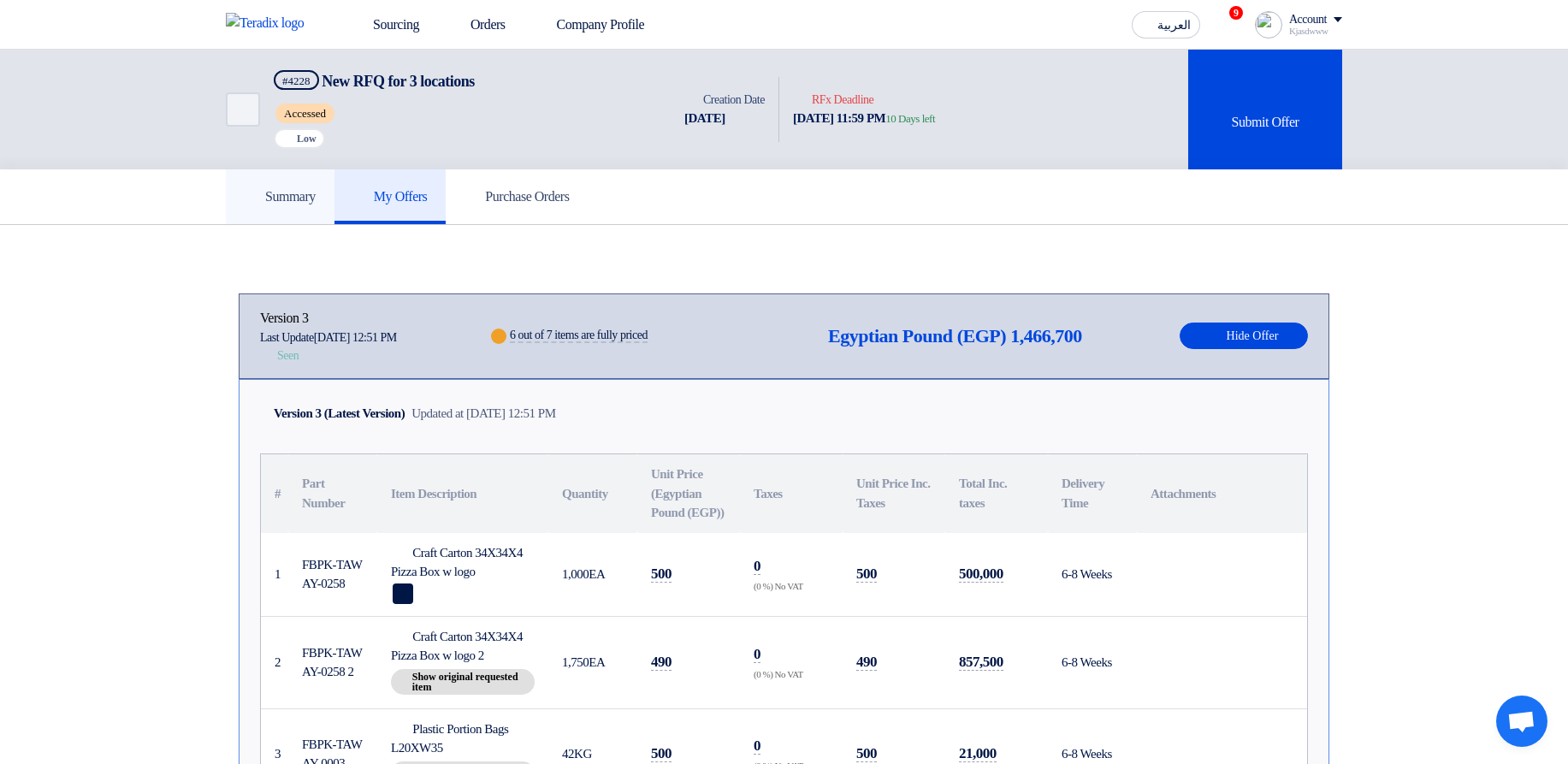
click at [257, 208] on link "Summary" at bounding box center [280, 197] width 109 height 55
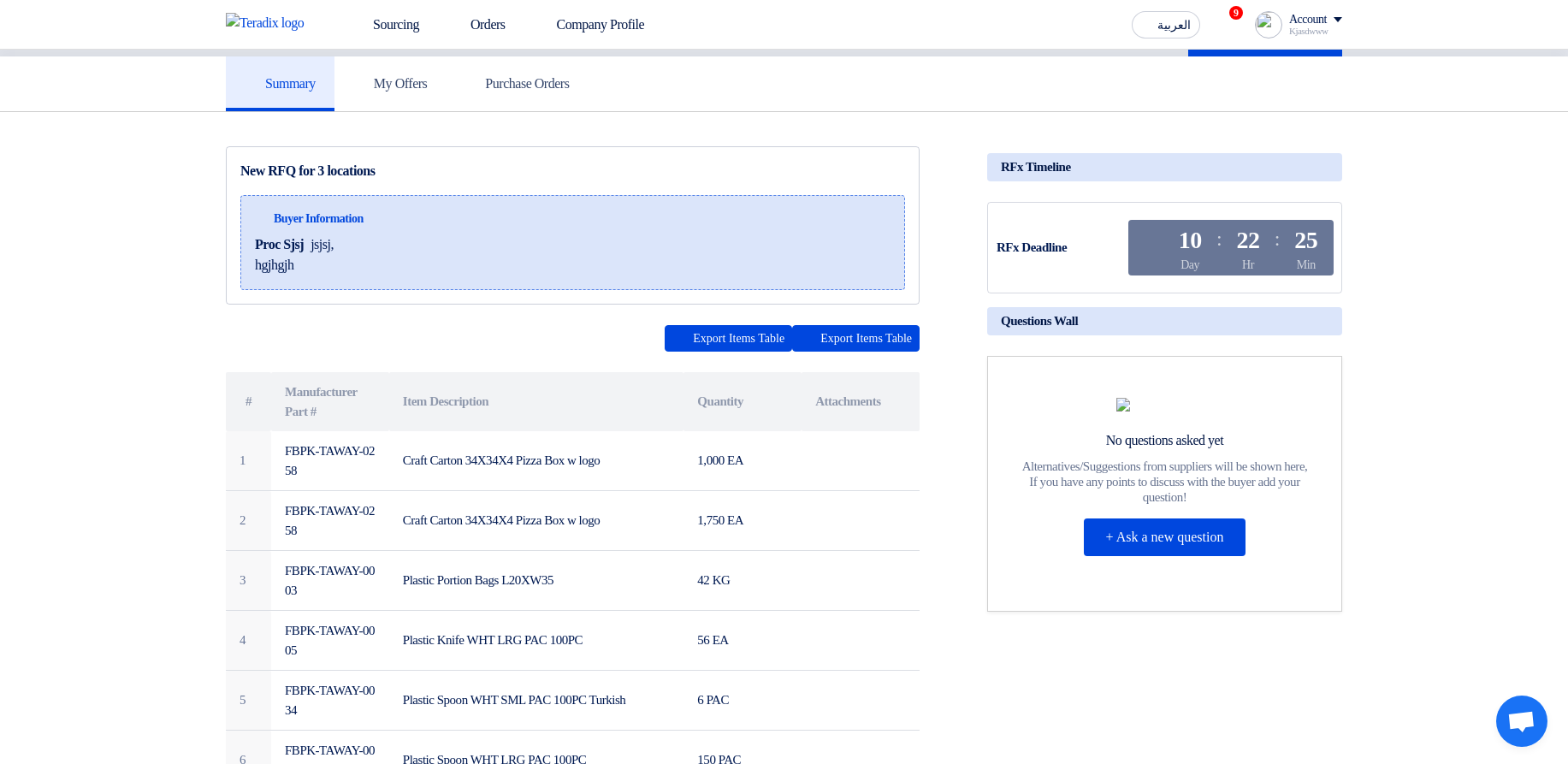
scroll to position [103, 0]
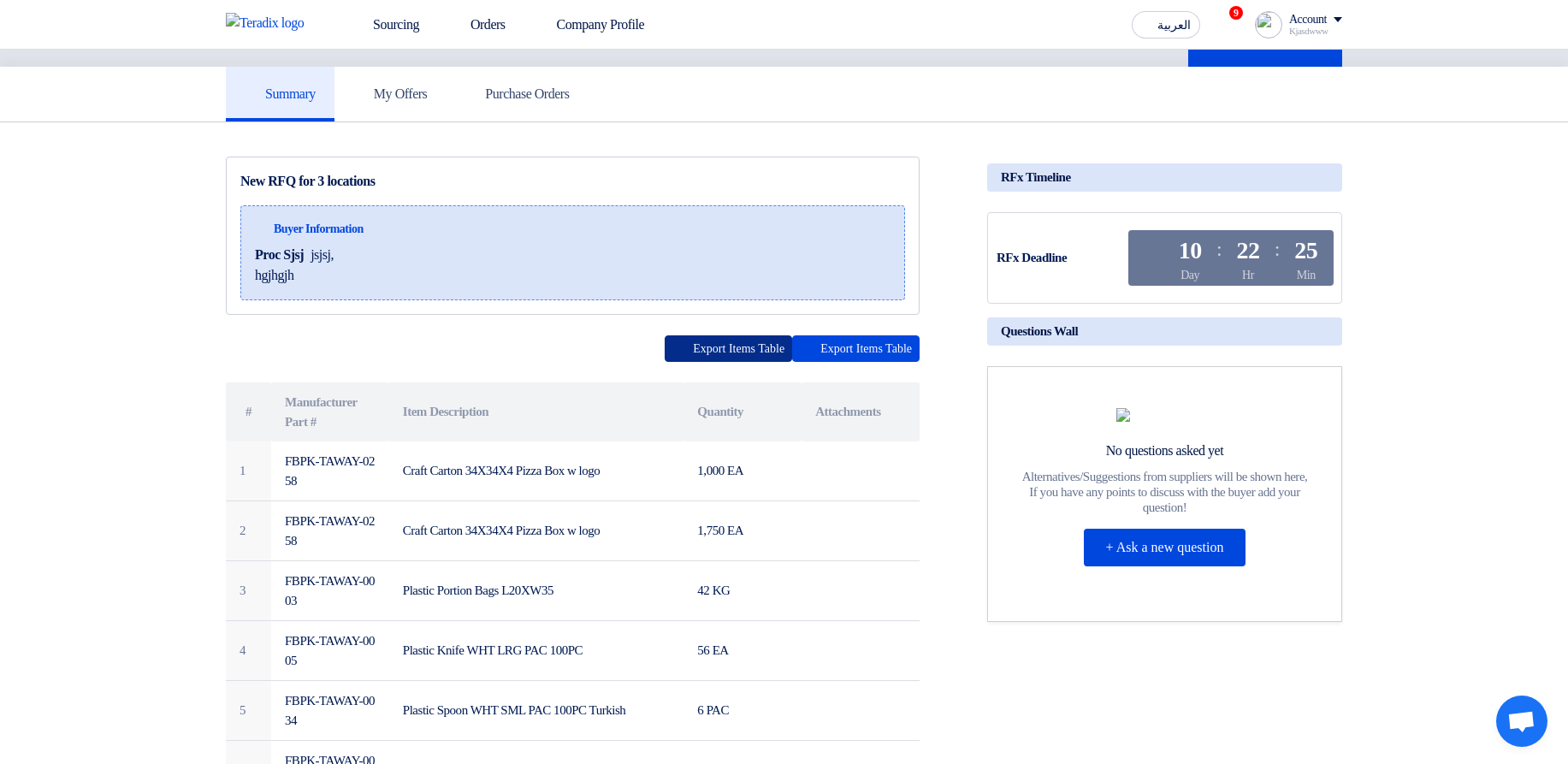
click at [730, 347] on button "Export Items Table" at bounding box center [728, 348] width 128 height 27
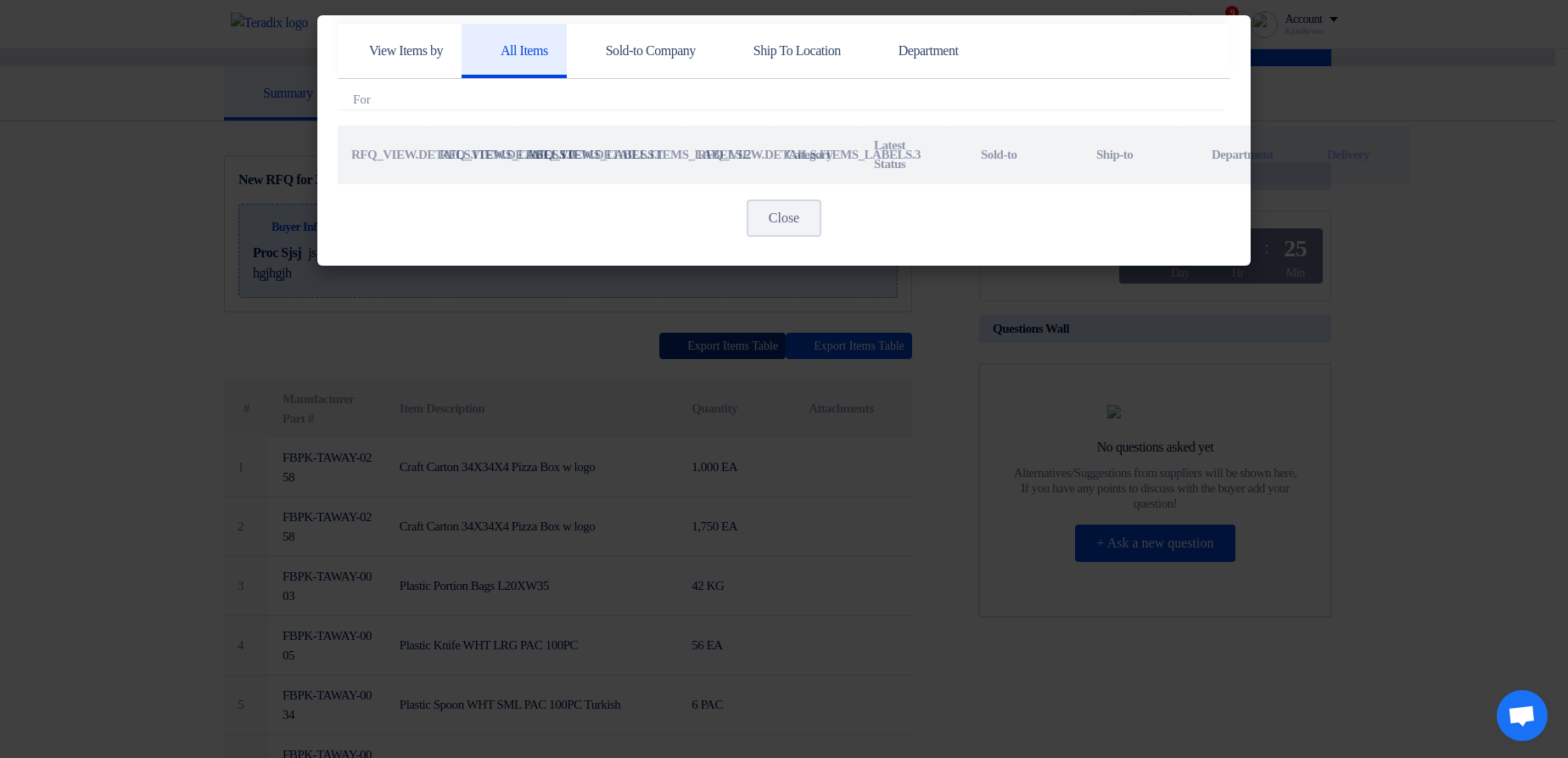
click at [724, 345] on modal-container "View Items by All Items Sold-to Company Ship To Location Department Attachments…" at bounding box center [784, 379] width 1568 height 758
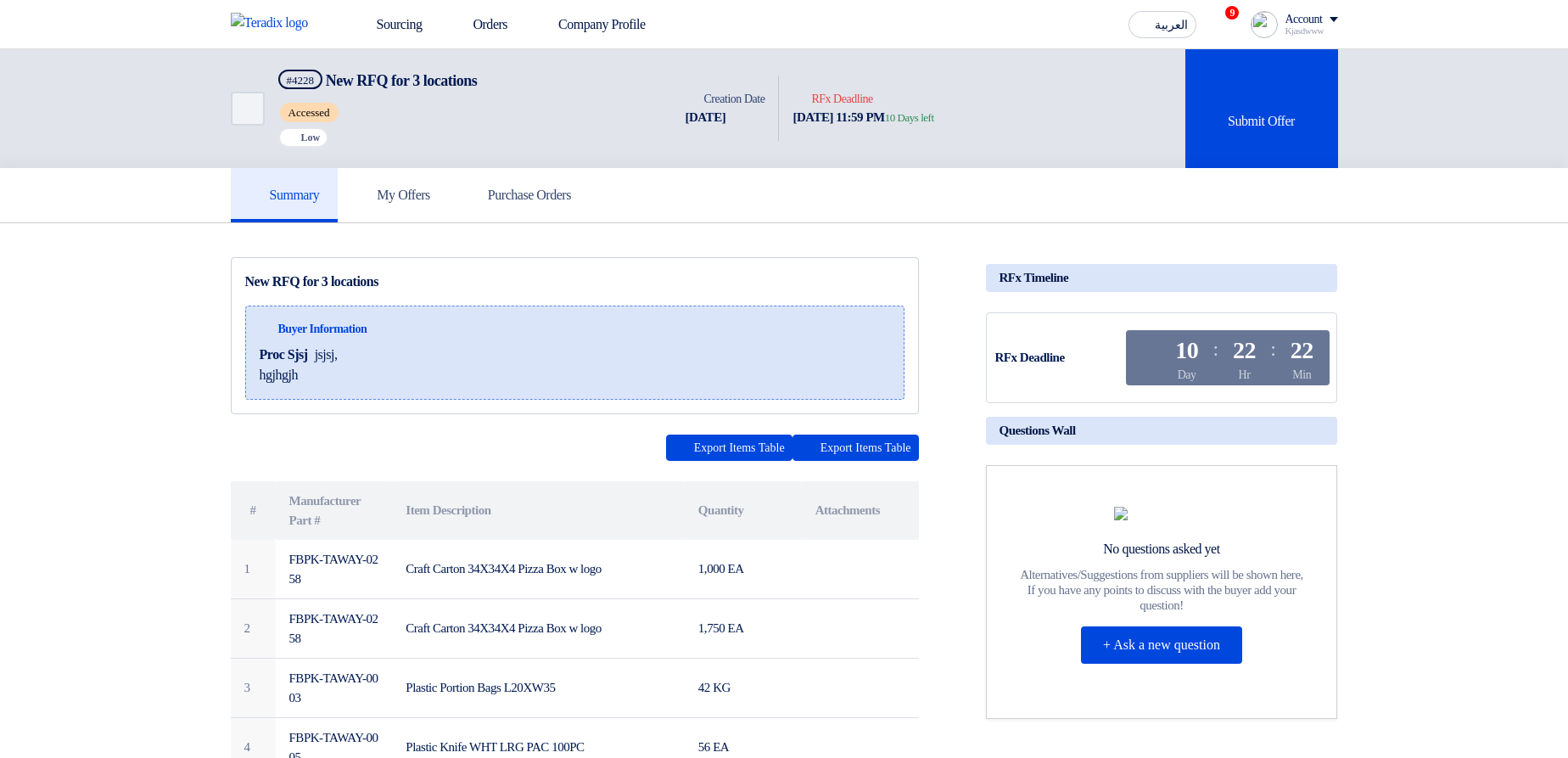
scroll to position [102, 0]
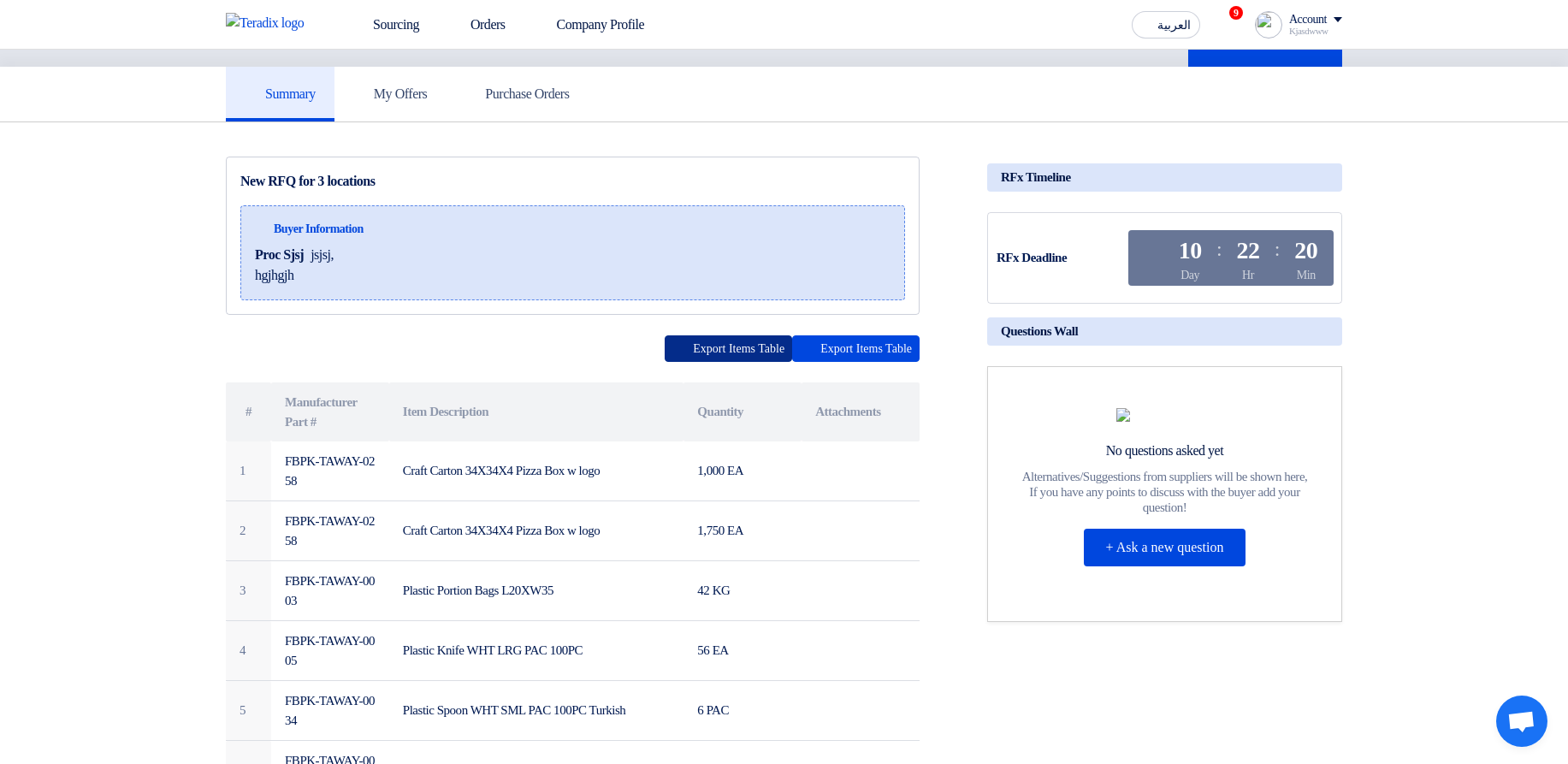
click at [730, 346] on button "Export Items Table" at bounding box center [728, 348] width 128 height 27
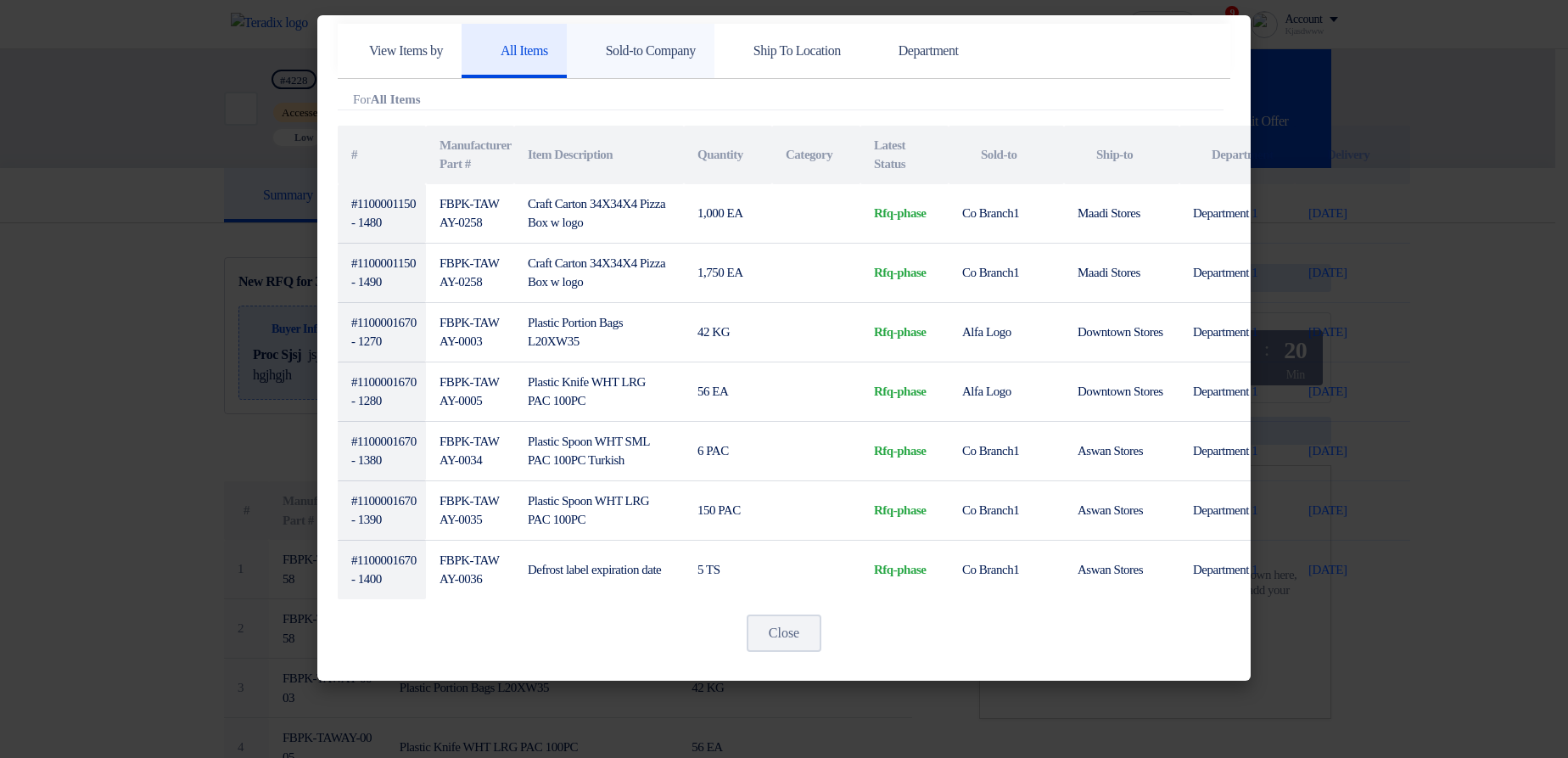
scroll to position [102, 0]
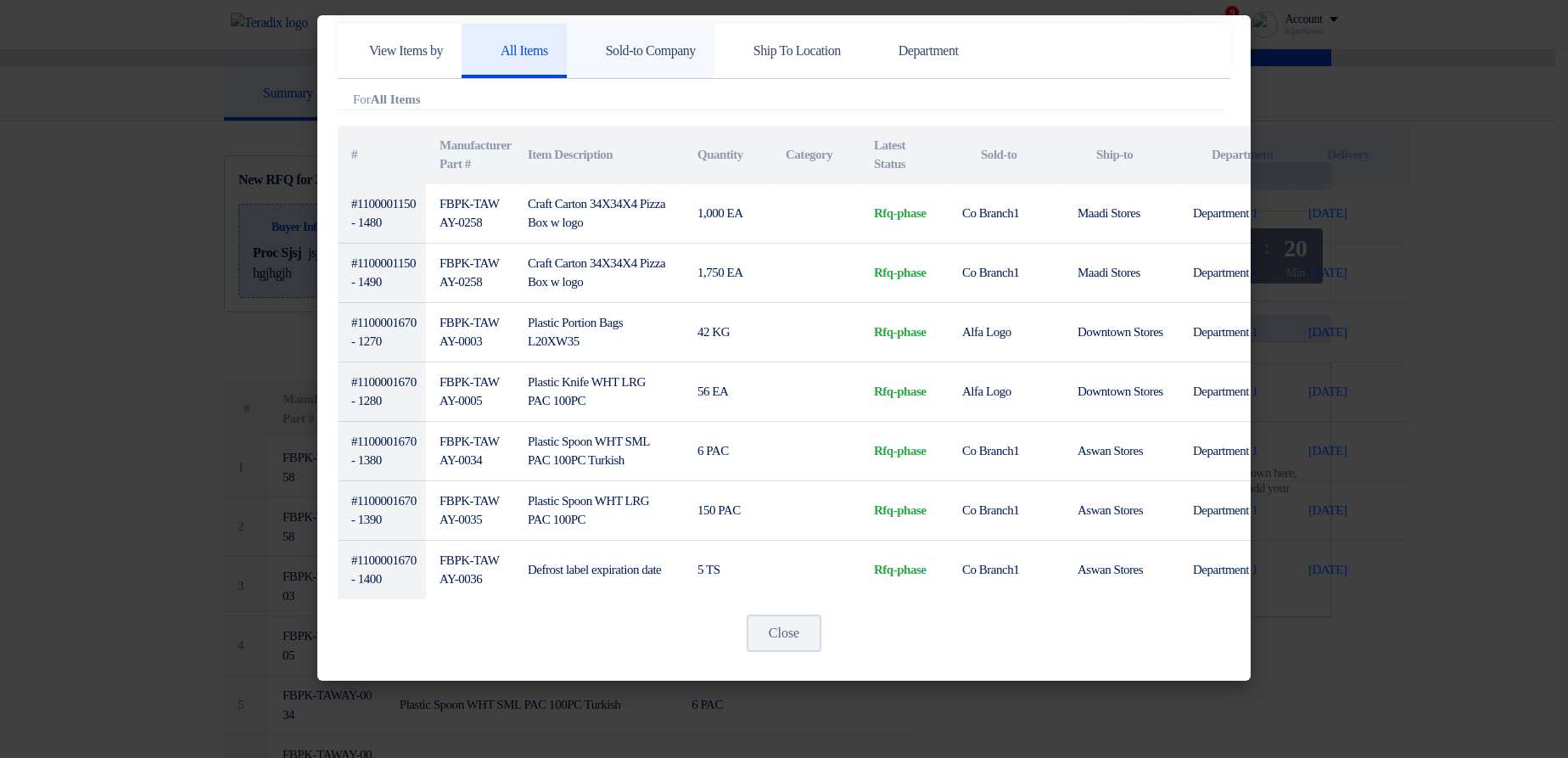
click at [660, 48] on h5 "Sold-to Company" at bounding box center [641, 50] width 111 height 17
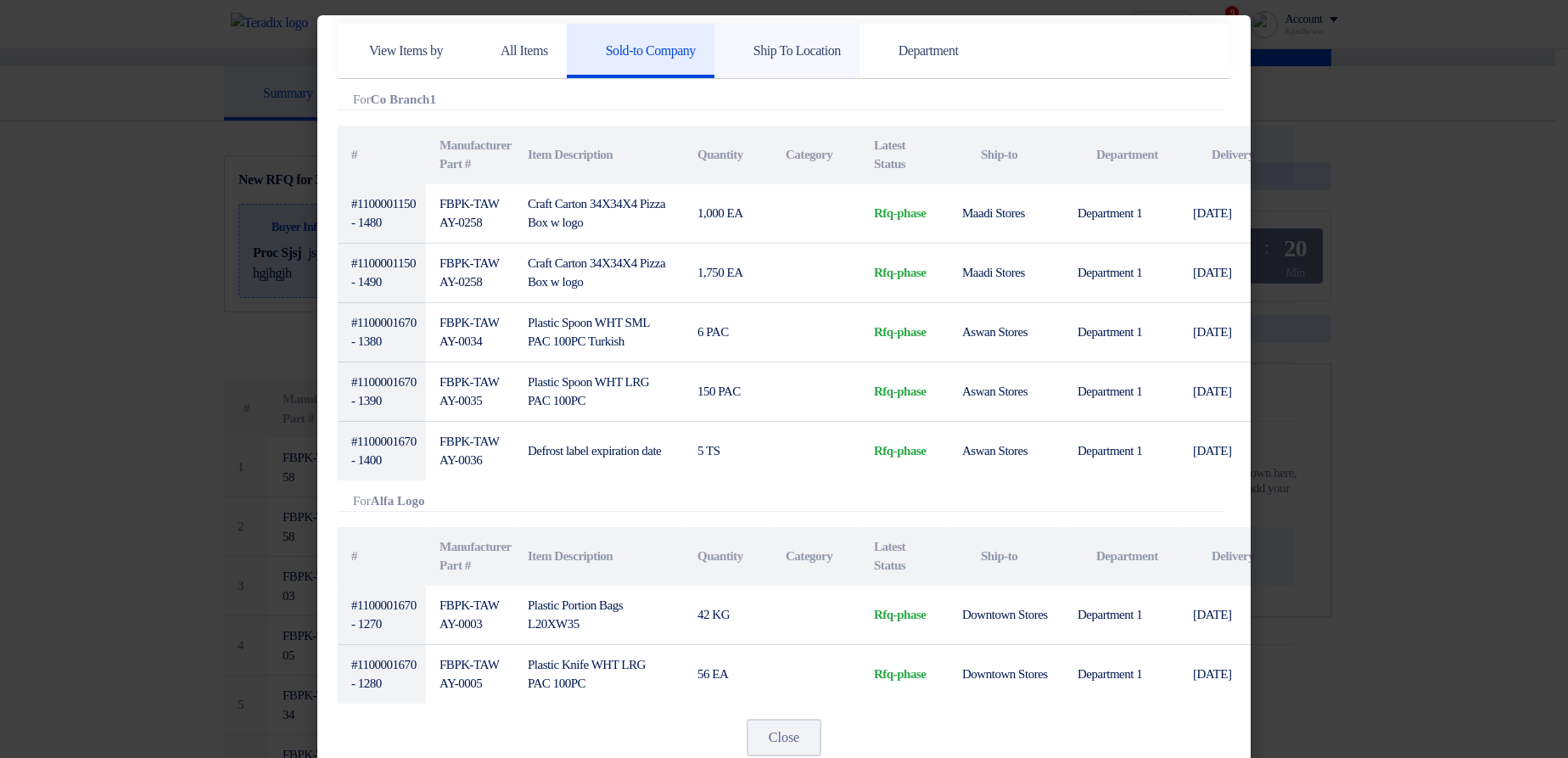
click at [841, 48] on h5 "Ship To Location" at bounding box center [787, 50] width 108 height 17
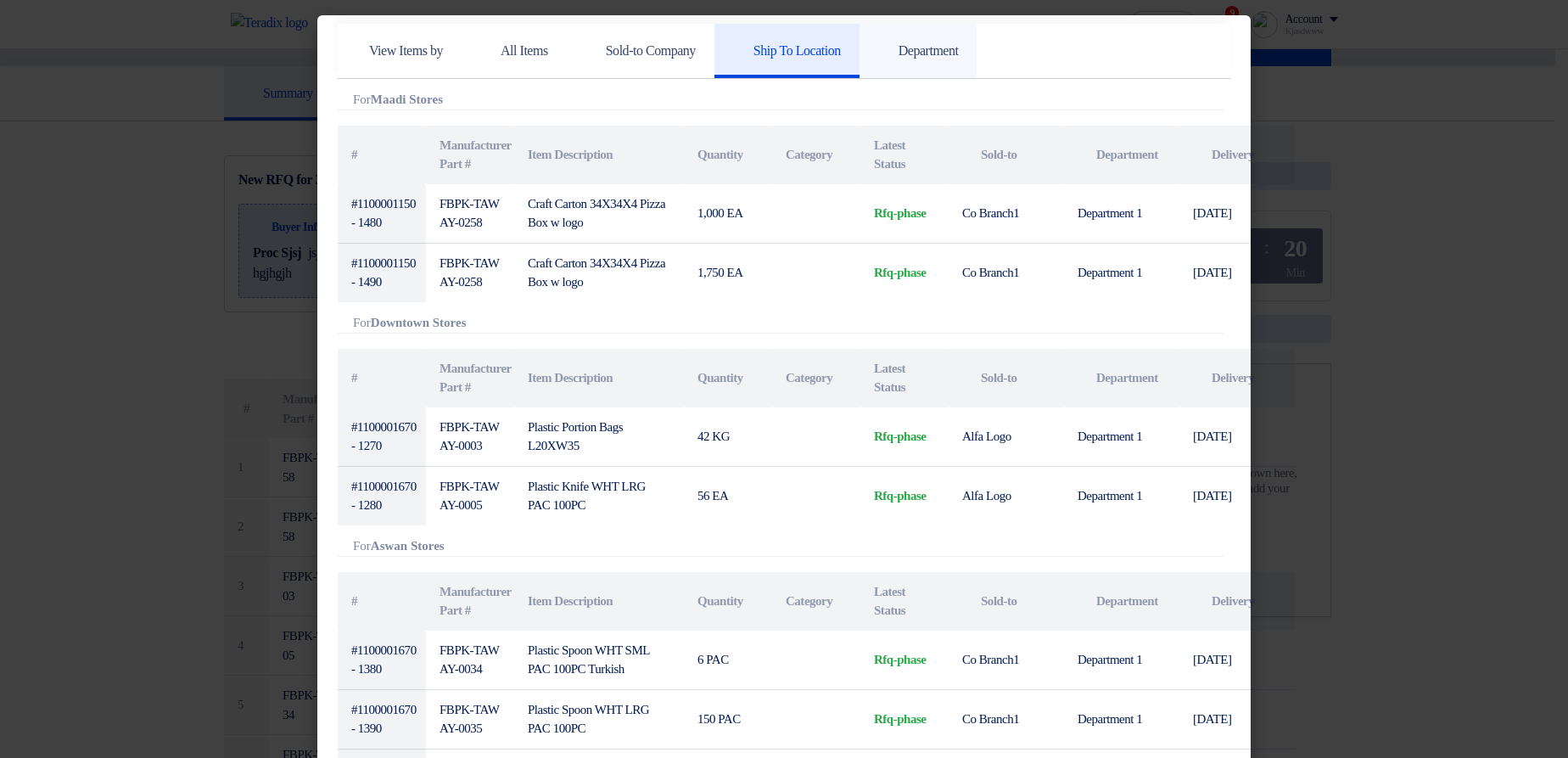
click at [977, 60] on link "Department" at bounding box center [918, 51] width 118 height 55
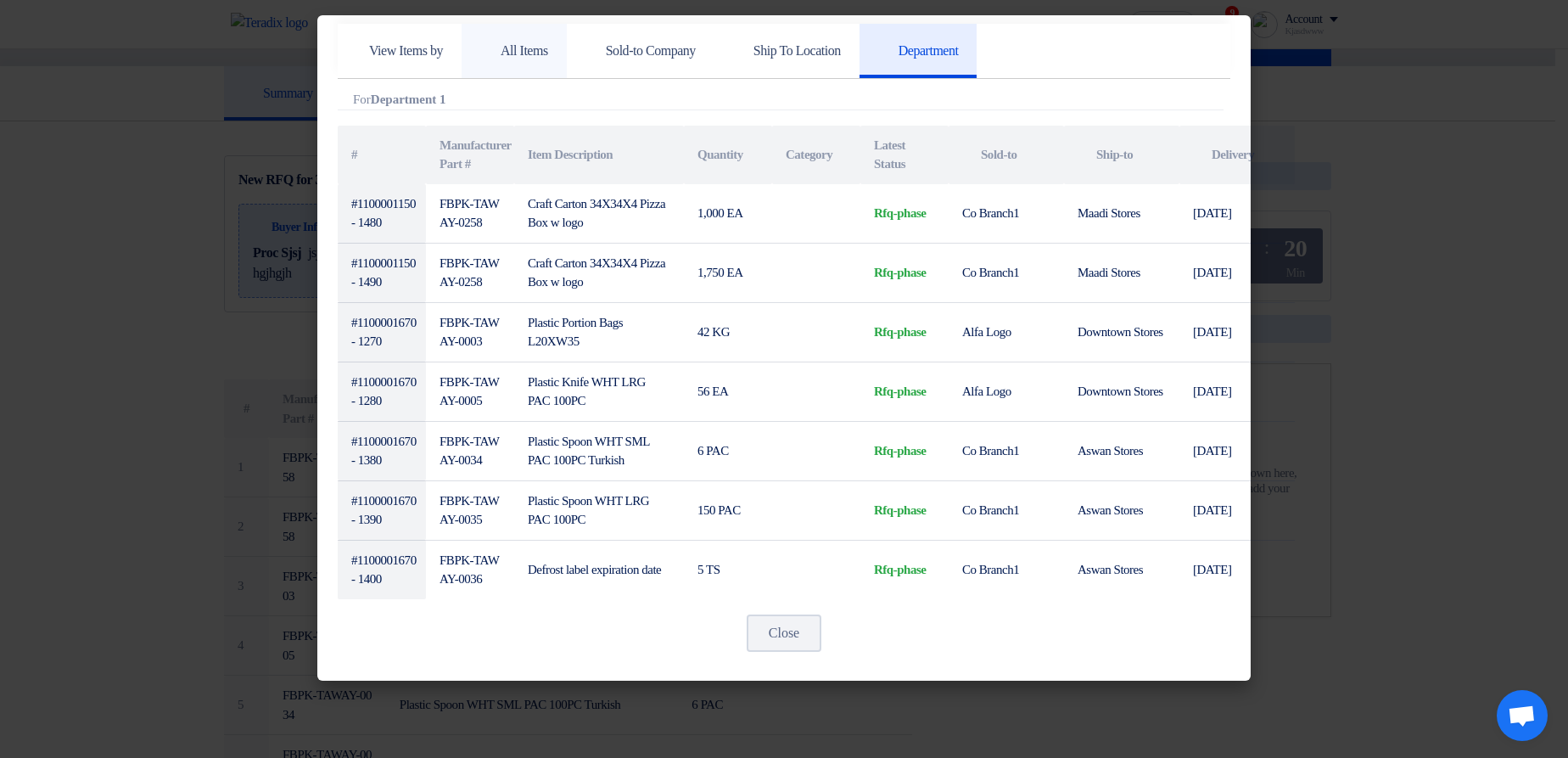
scroll to position [0, 0]
click at [546, 64] on link "All Items" at bounding box center [514, 51] width 105 height 55
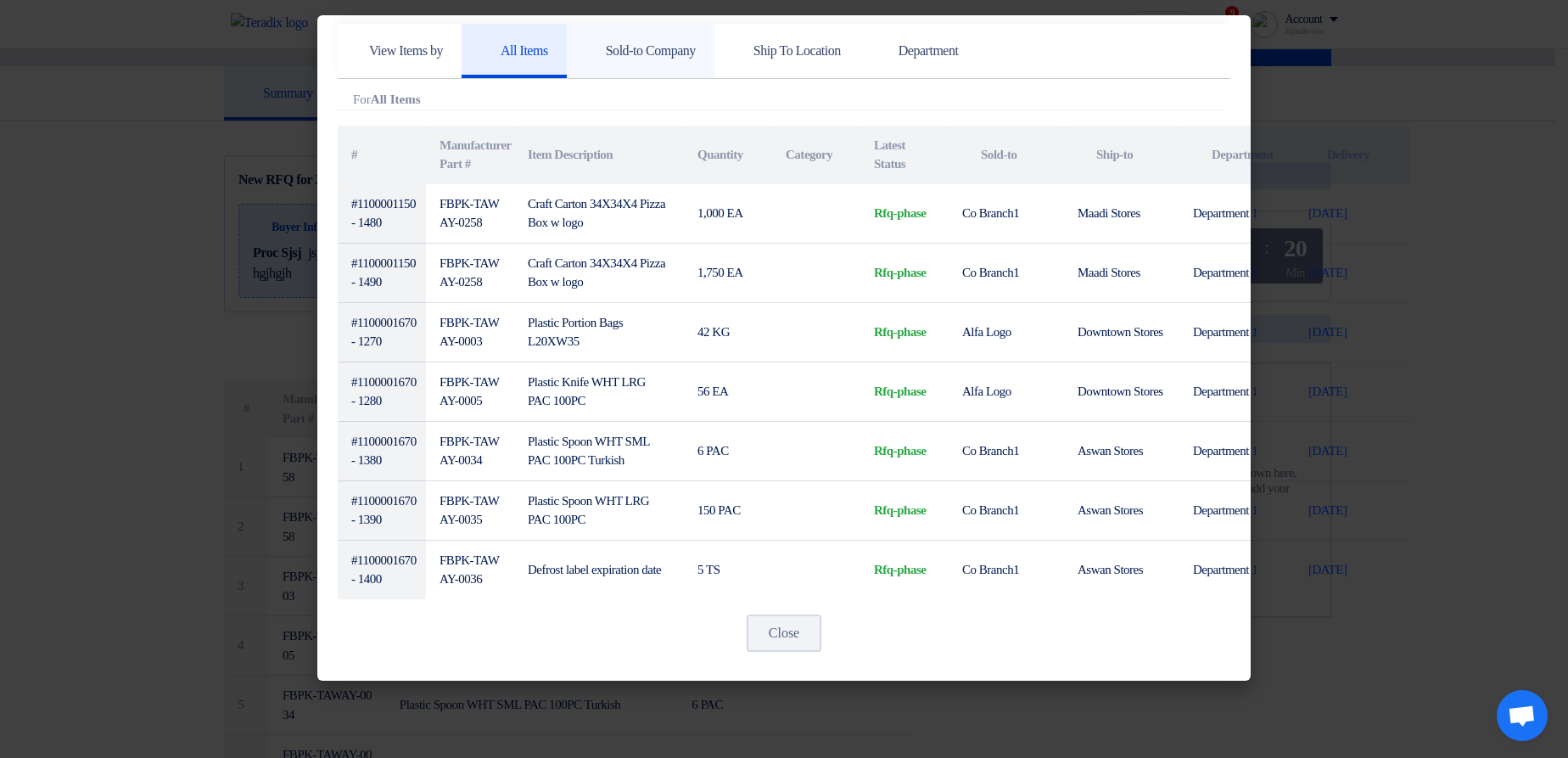
click at [676, 54] on h5 "Sold-to Company" at bounding box center [641, 50] width 111 height 17
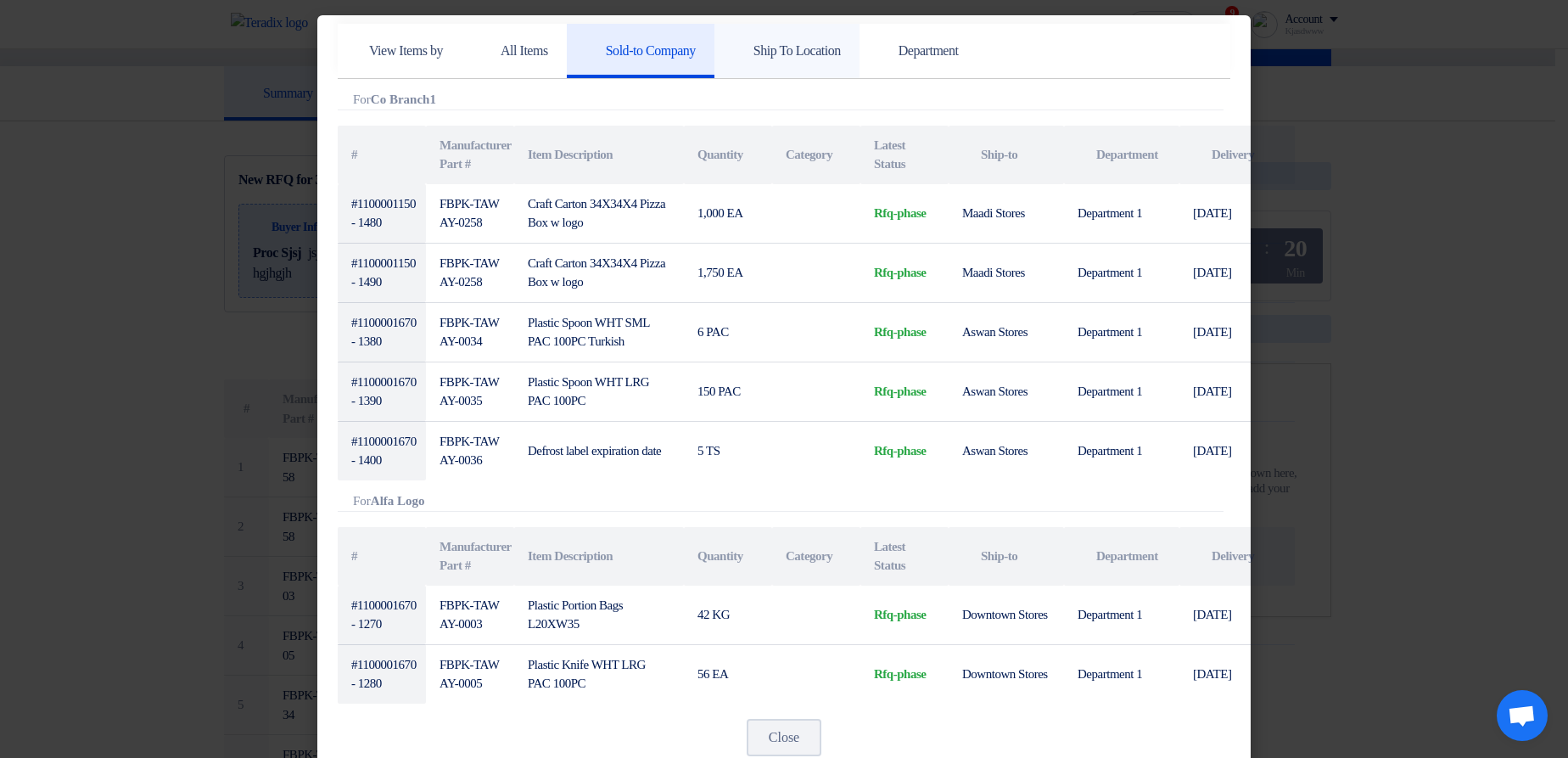
click at [817, 55] on h5 "Ship To Location" at bounding box center [787, 50] width 108 height 17
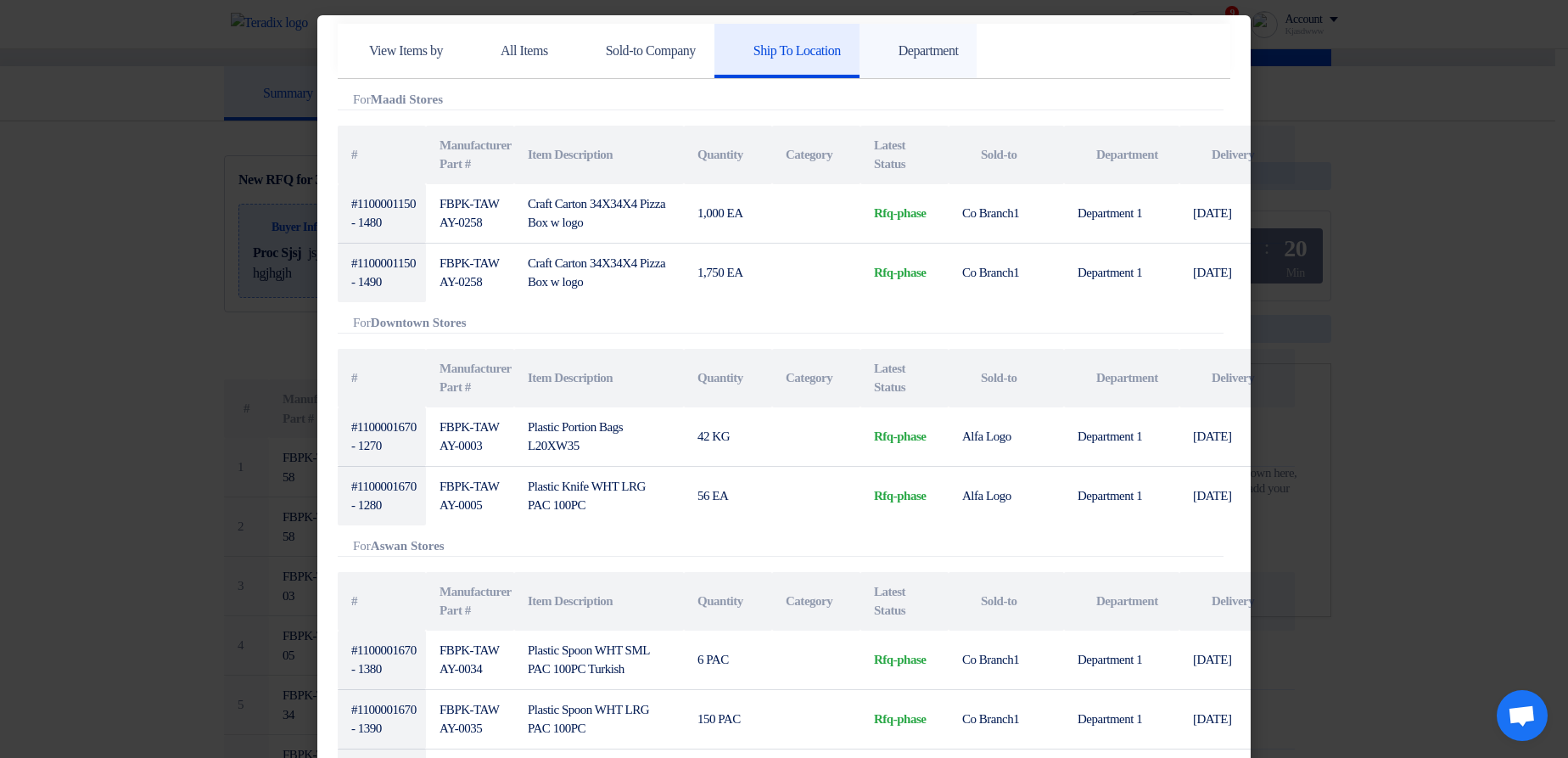
click at [977, 63] on link "Department" at bounding box center [918, 51] width 118 height 55
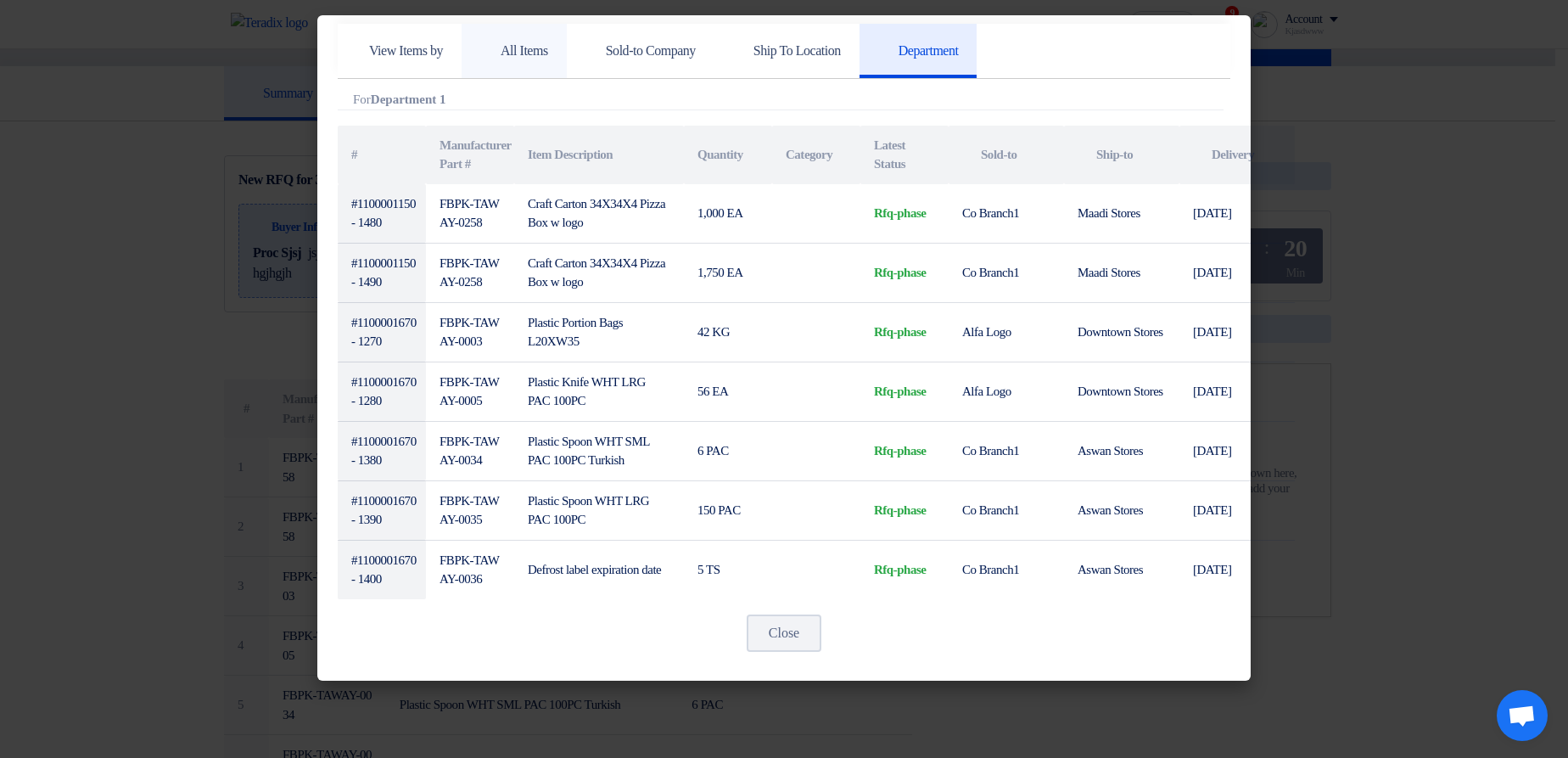
click at [541, 64] on link "All Items" at bounding box center [514, 51] width 105 height 55
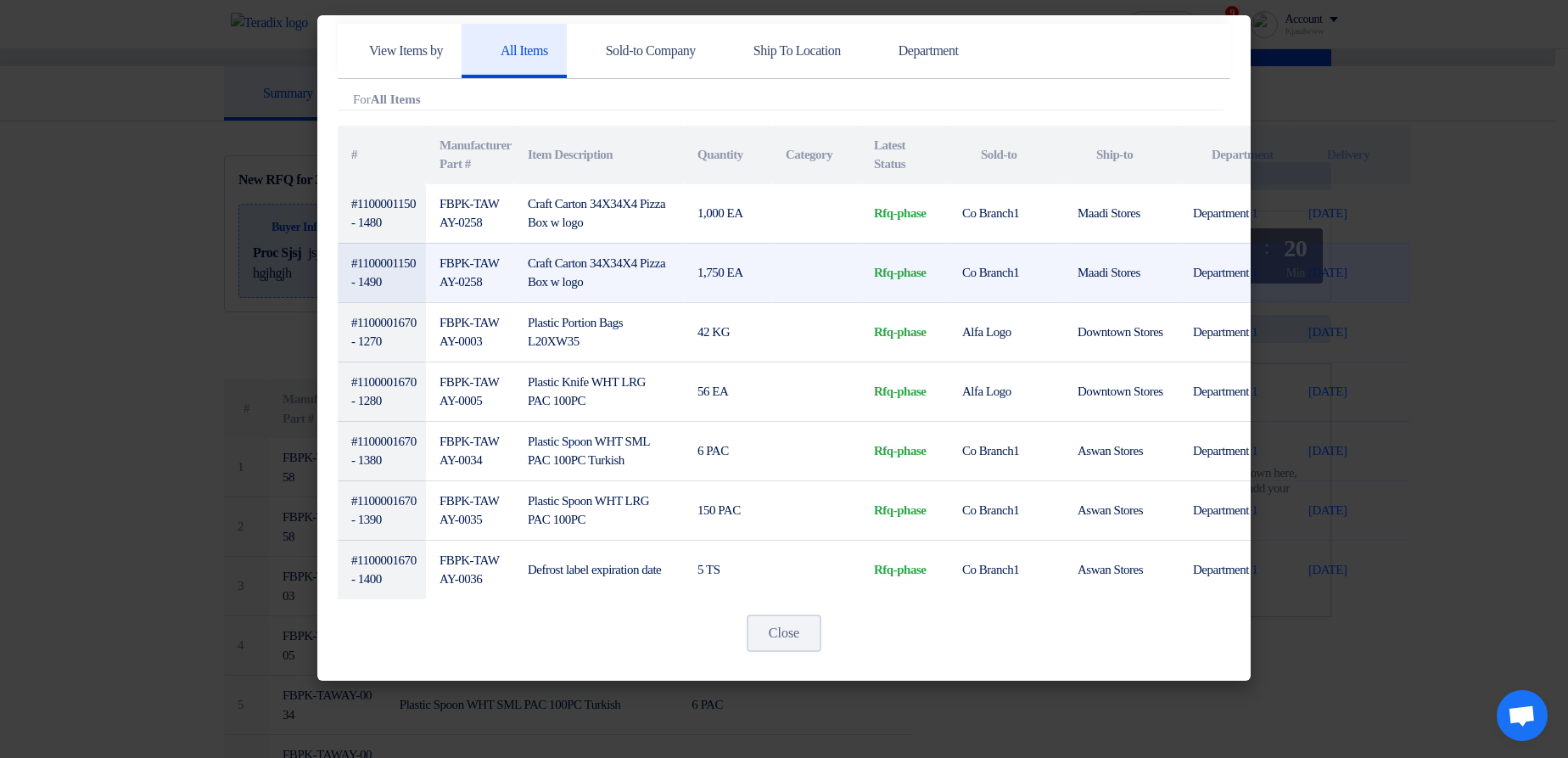
click at [1374, 288] on td "5 Sep, 2025" at bounding box center [1352, 273] width 115 height 60
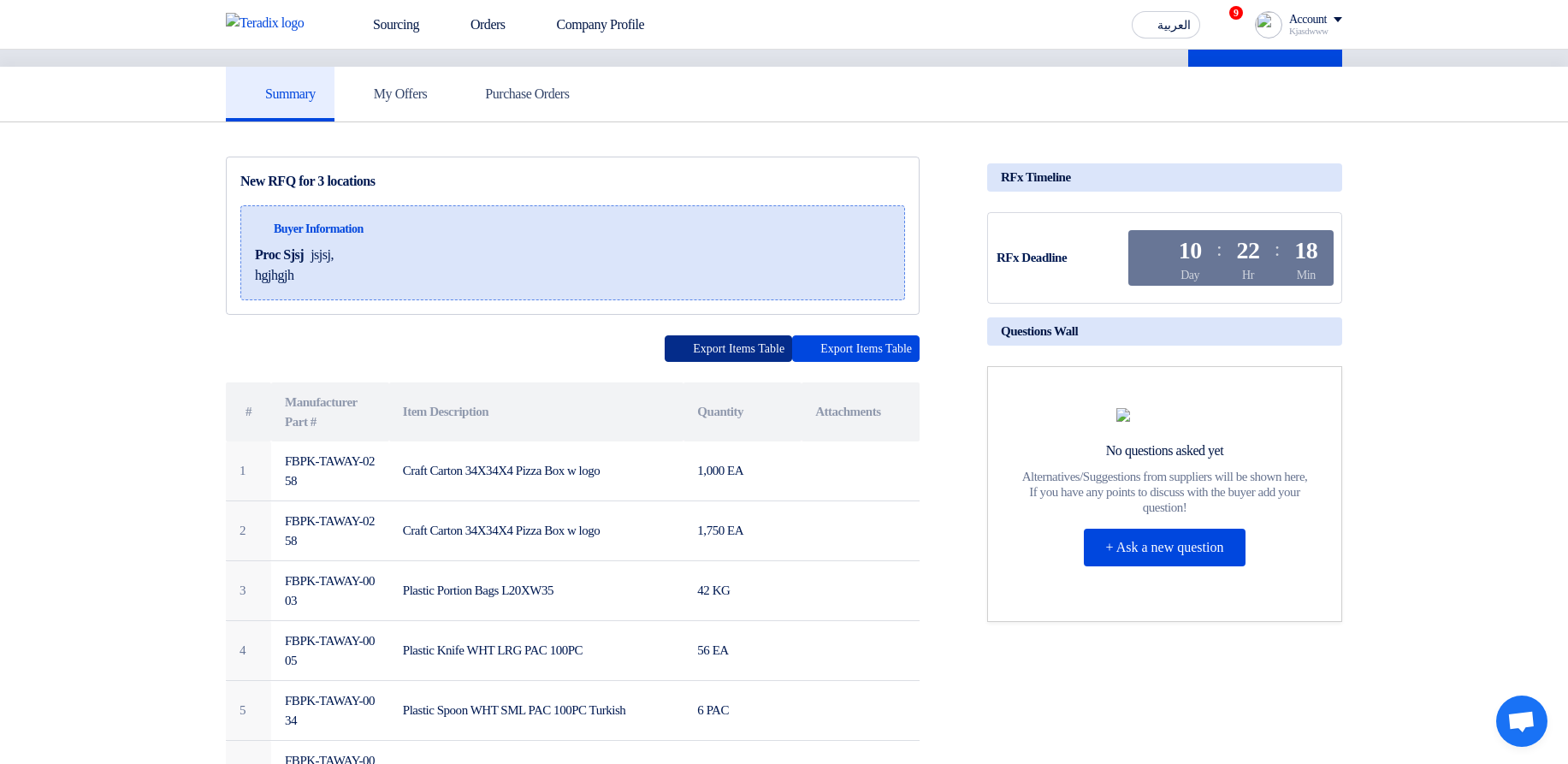
click at [664, 351] on button "Export Items Table" at bounding box center [728, 348] width 128 height 27
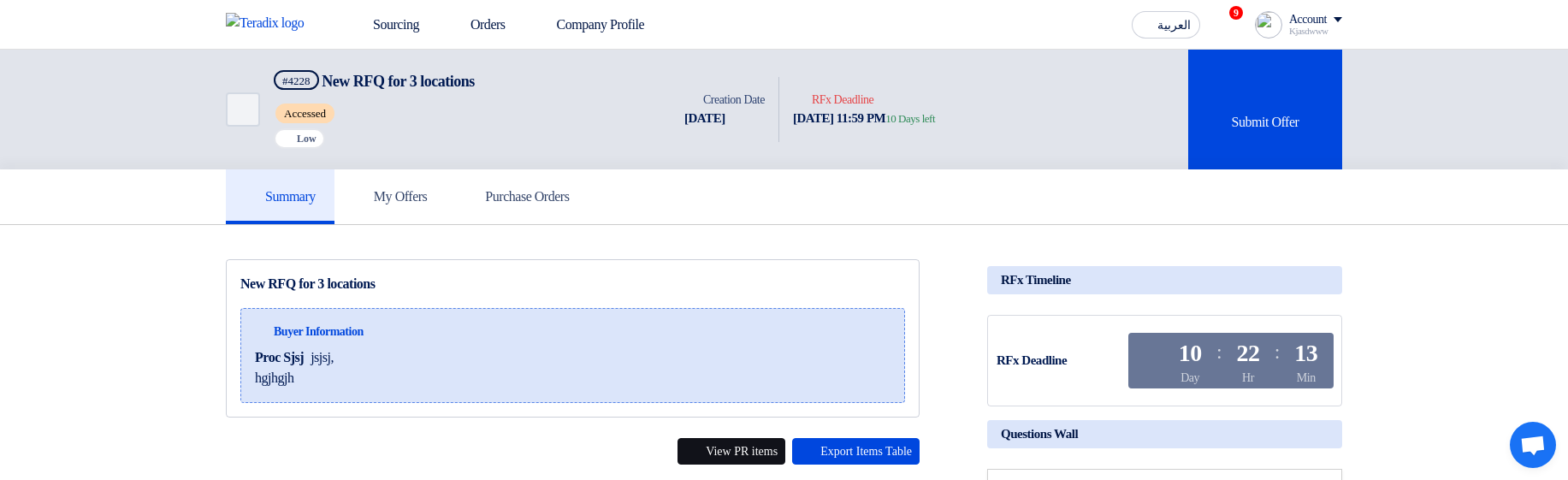
click at [706, 456] on button "View PR items" at bounding box center [732, 451] width 108 height 27
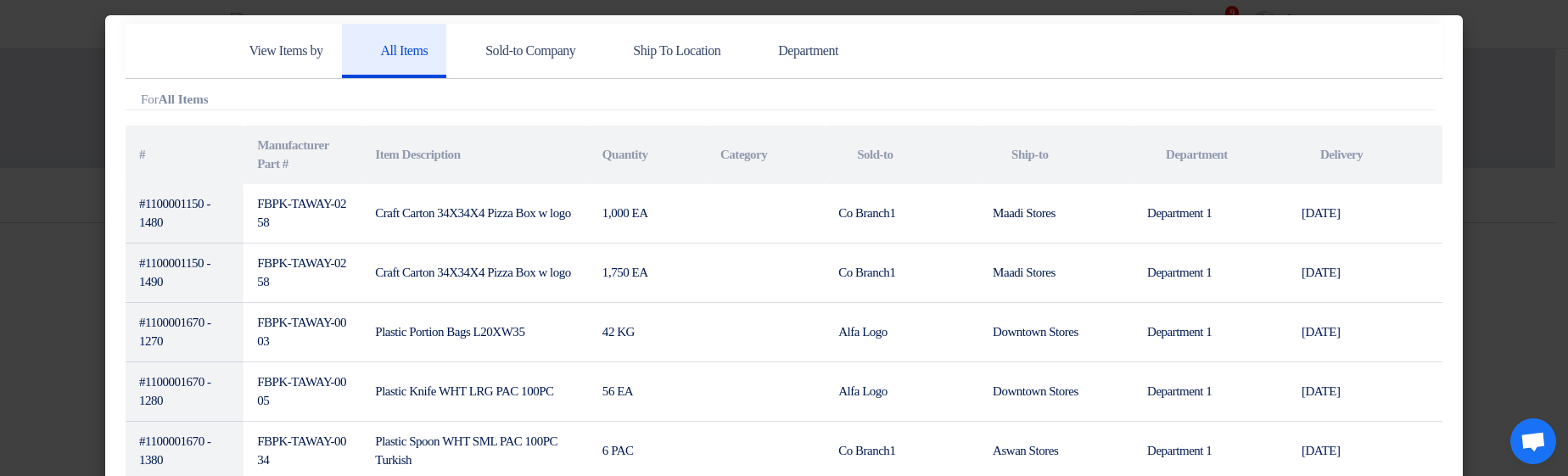
click at [1489, 156] on modal-container "View Items by All Items Sold-to Company Ship To Location Department Attachments…" at bounding box center [784, 238] width 1568 height 476
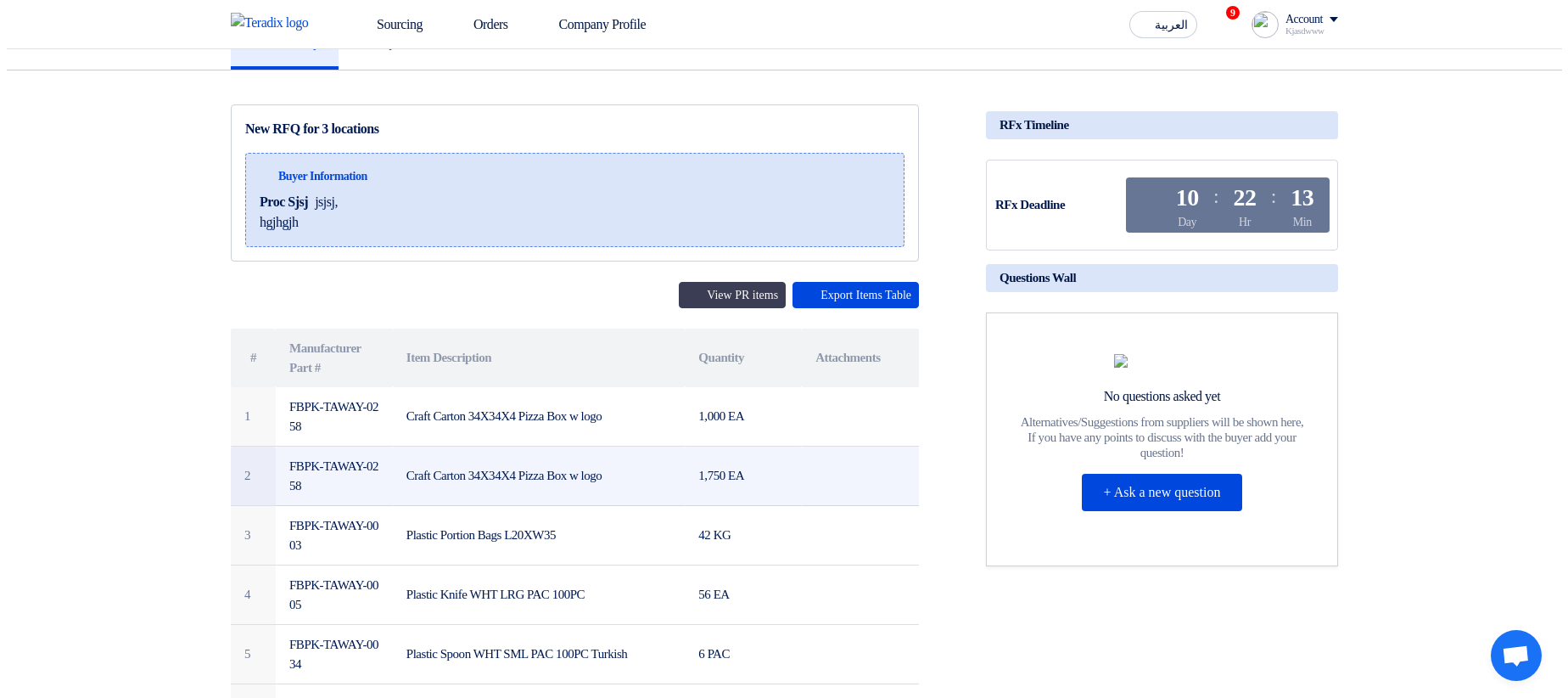
scroll to position [204, 0]
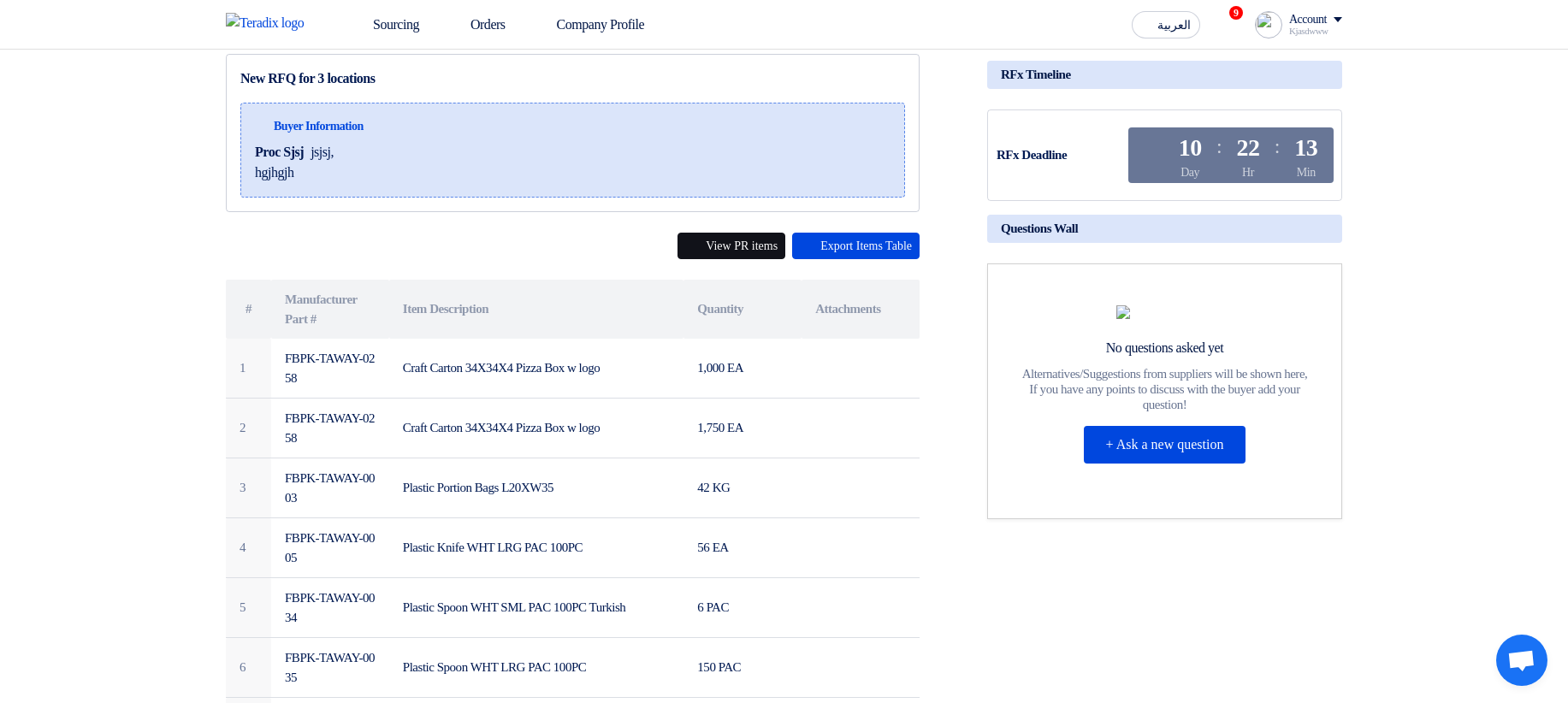
click at [701, 243] on button "View PR items" at bounding box center [732, 246] width 108 height 27
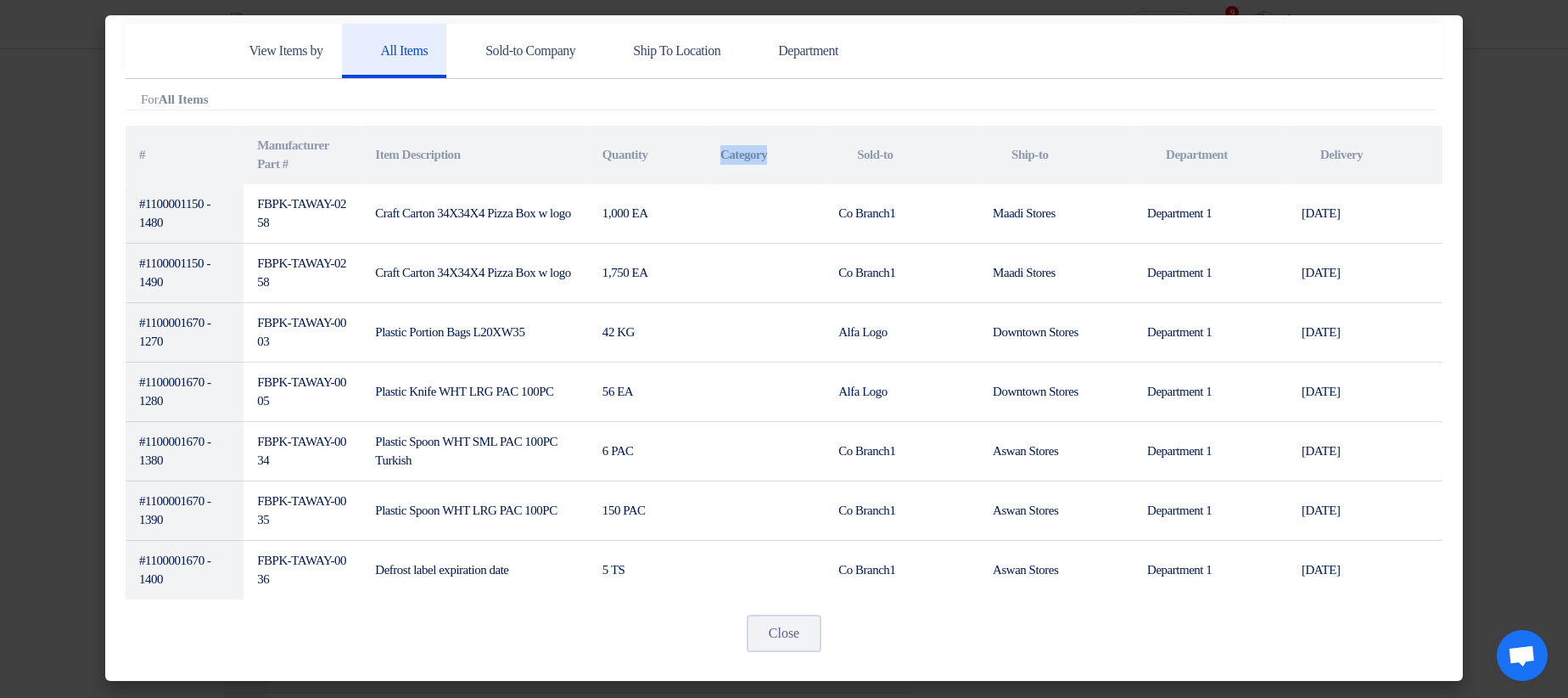
drag, startPoint x: 712, startPoint y: 149, endPoint x: 802, endPoint y: 155, distance: 90.2
click at [816, 160] on th "Category" at bounding box center [766, 155] width 118 height 59
click at [798, 151] on th "Category" at bounding box center [766, 155] width 118 height 59
